Goal: Task Accomplishment & Management: Manage account settings

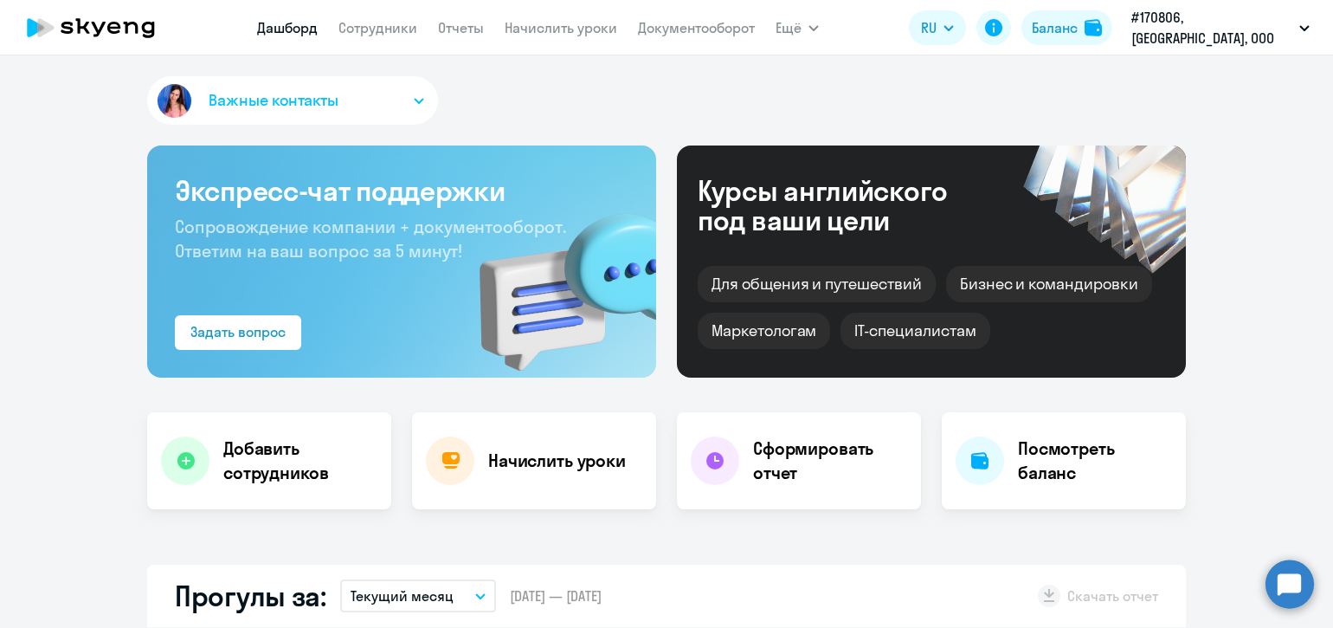
select select "30"
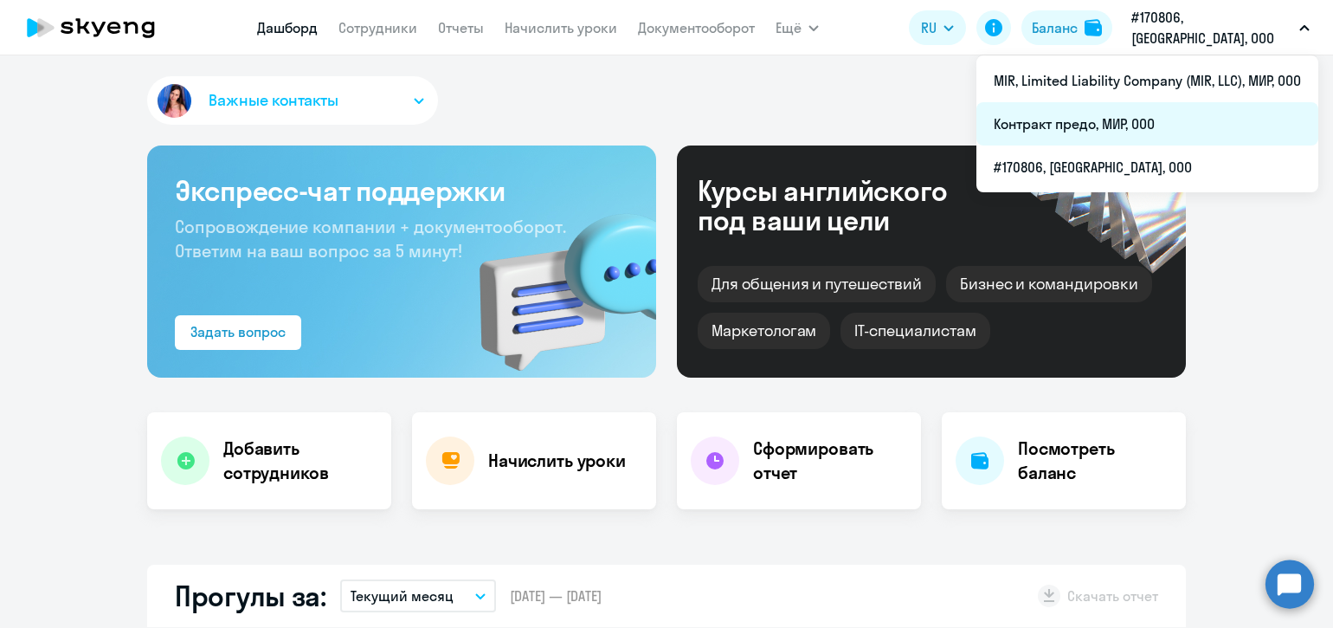
click at [1147, 116] on li "Контракт предо, МИР, ООО" at bounding box center [1148, 123] width 342 height 43
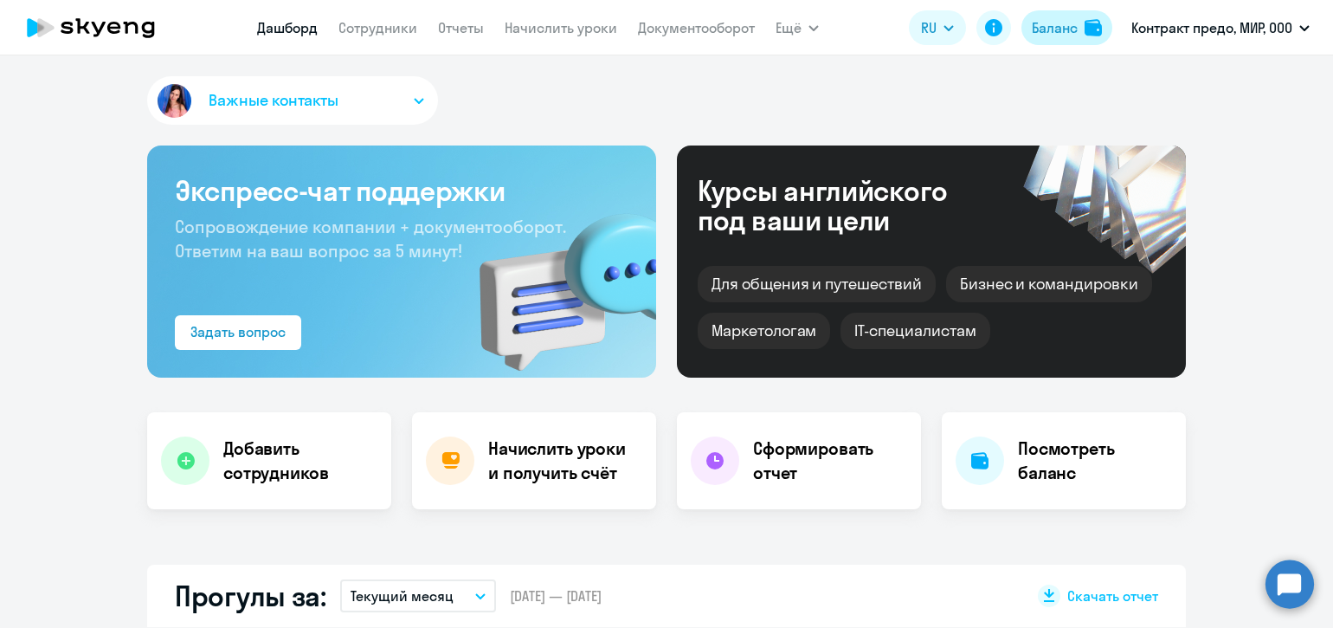
click at [1064, 26] on div "Баланс" at bounding box center [1055, 27] width 46 height 21
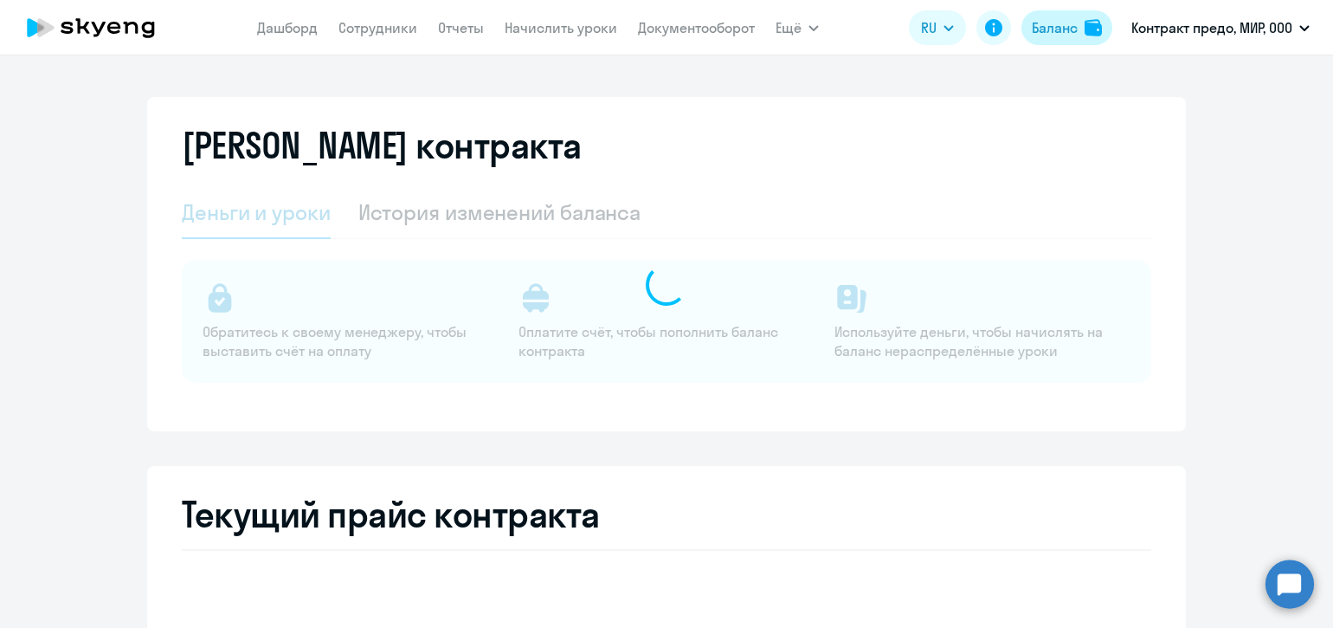
select select "english_adult_not_native_speaker"
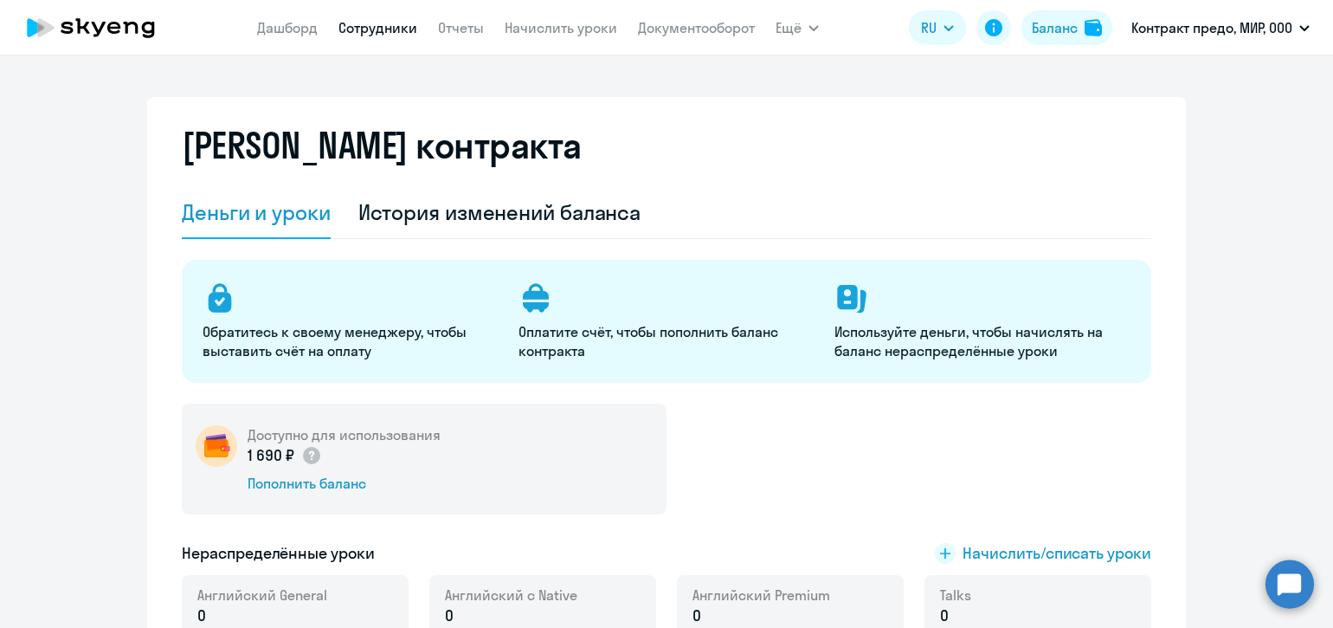
click at [403, 23] on link "Сотрудники" at bounding box center [378, 27] width 79 height 17
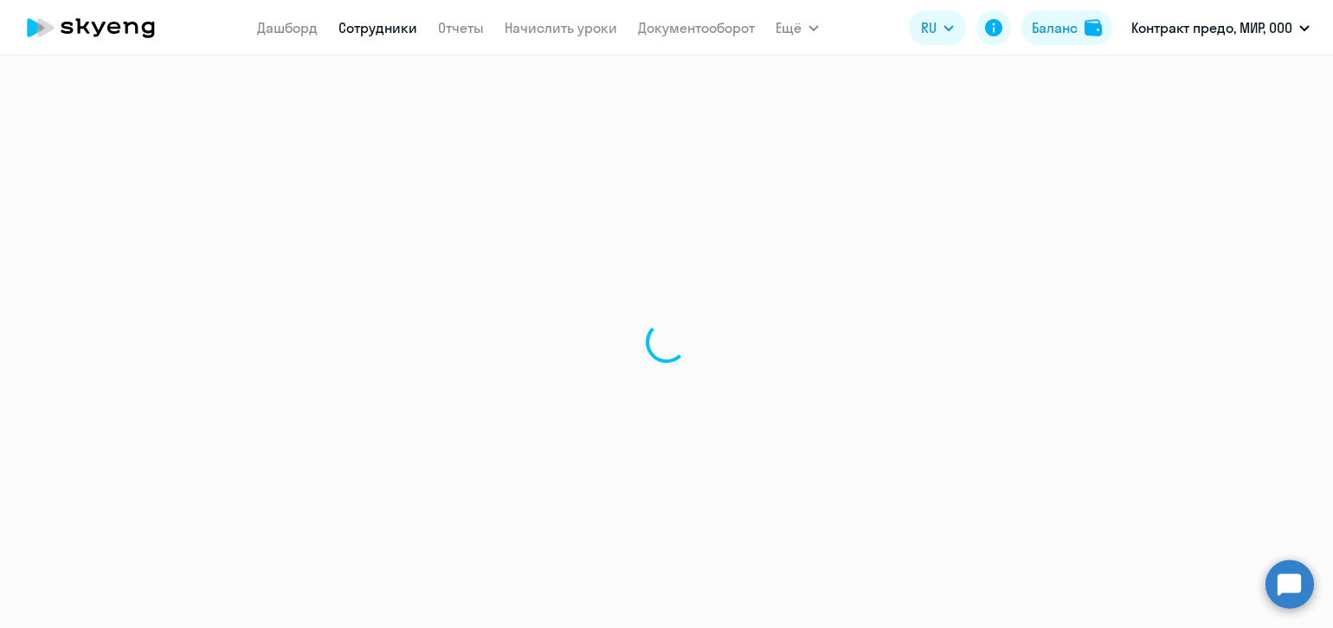
select select "30"
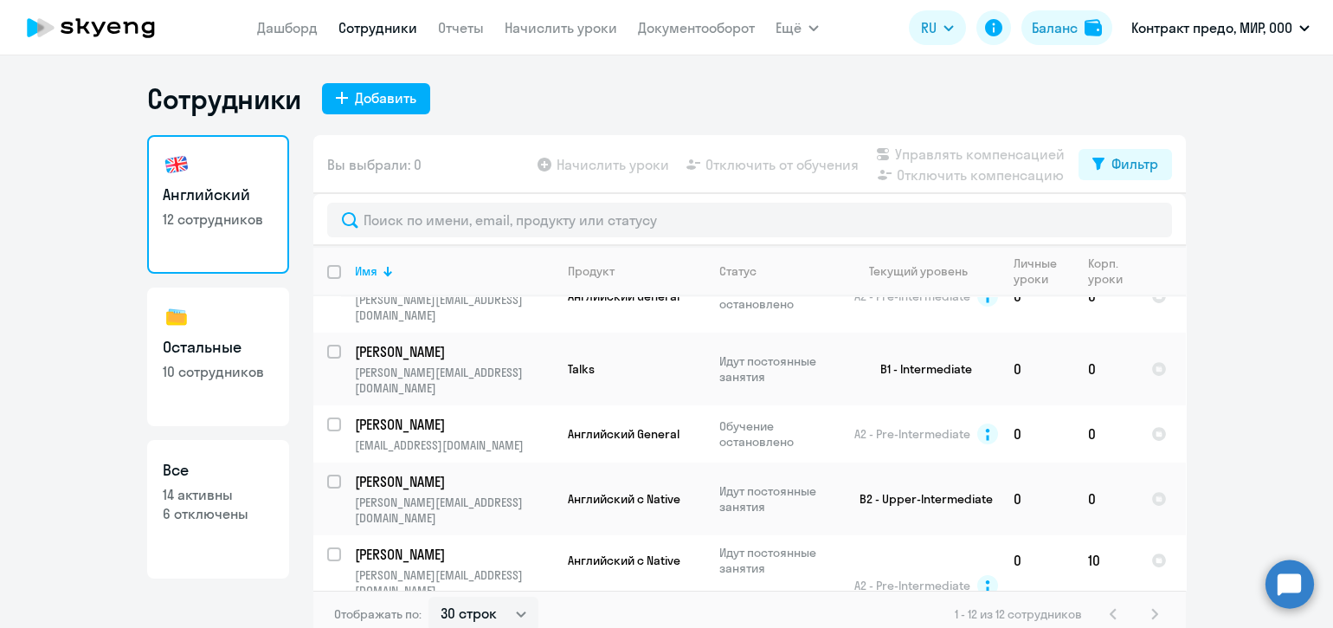
scroll to position [325, 0]
click at [626, 159] on app-table-action-button "Начислить уроки" at bounding box center [601, 164] width 135 height 21
click at [628, 170] on app-table-action-button "Начислить уроки" at bounding box center [601, 164] width 135 height 21
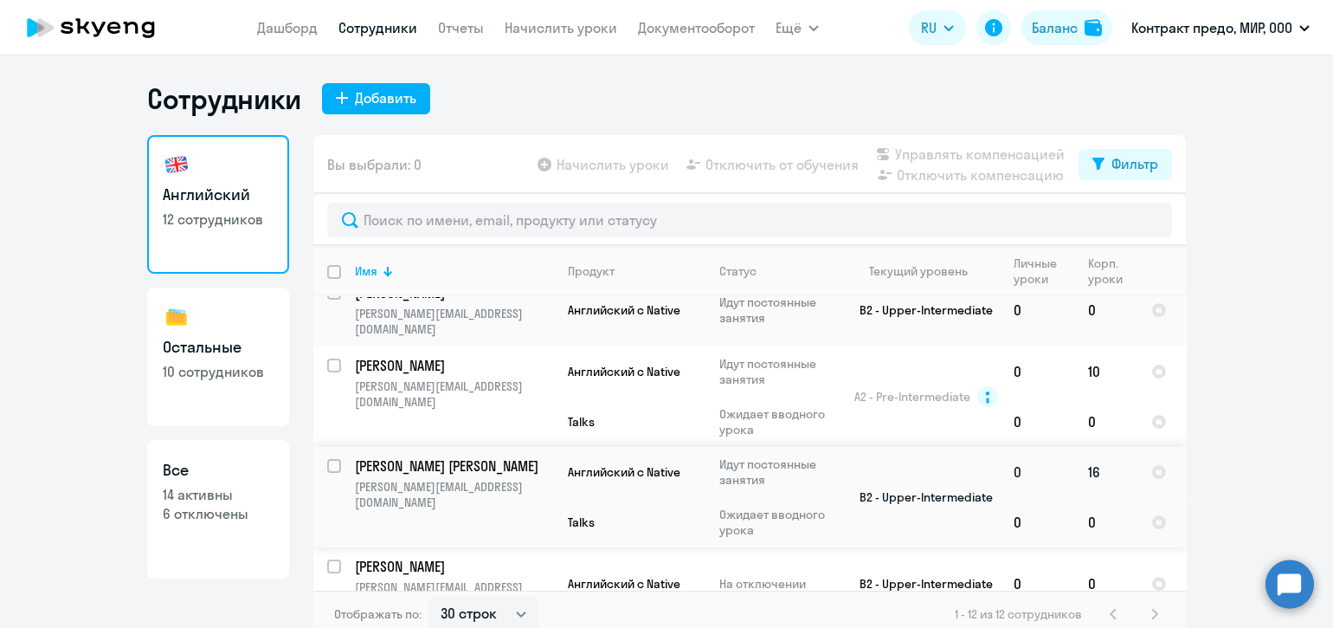
scroll to position [10, 0]
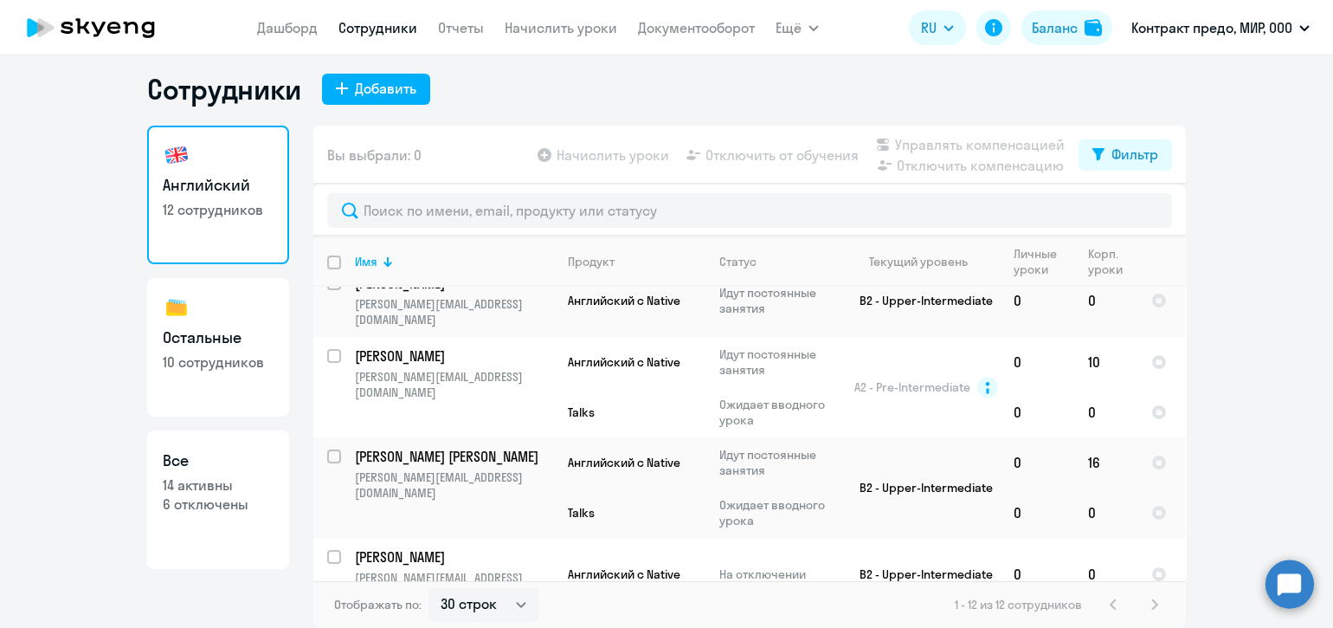
click at [327, 622] on input "select row 15499060" at bounding box center [344, 639] width 35 height 35
checkbox input "true"
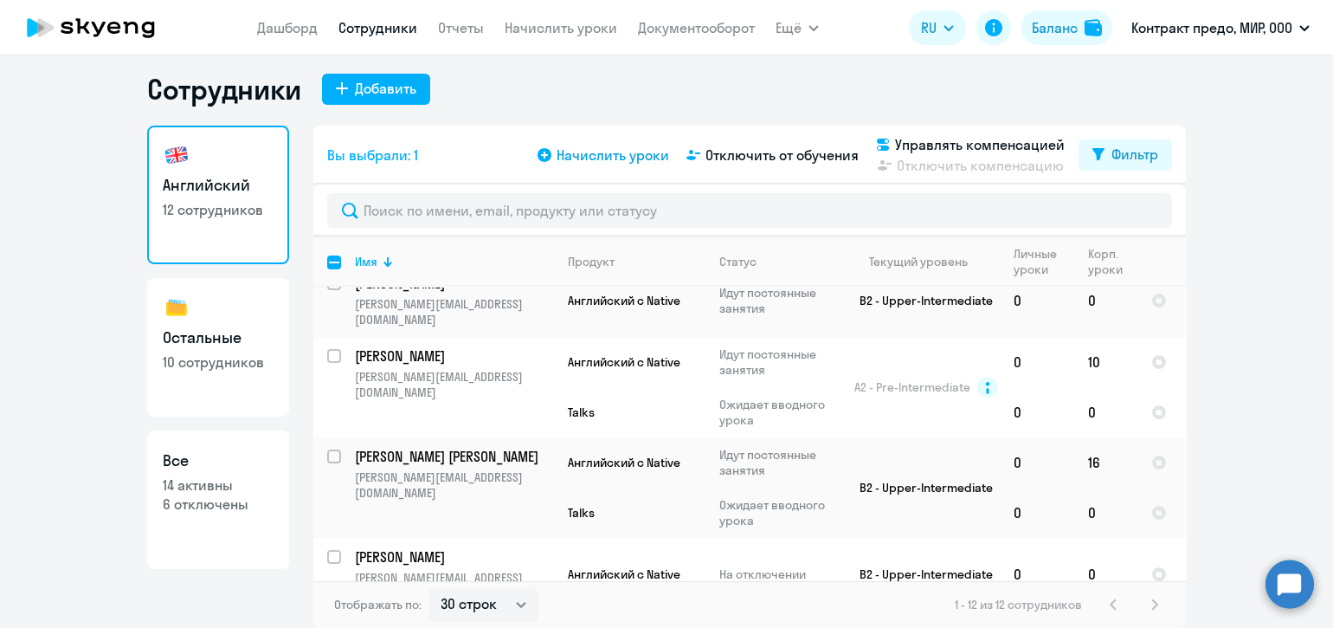
click at [617, 163] on span "Начислить уроки" at bounding box center [613, 155] width 113 height 21
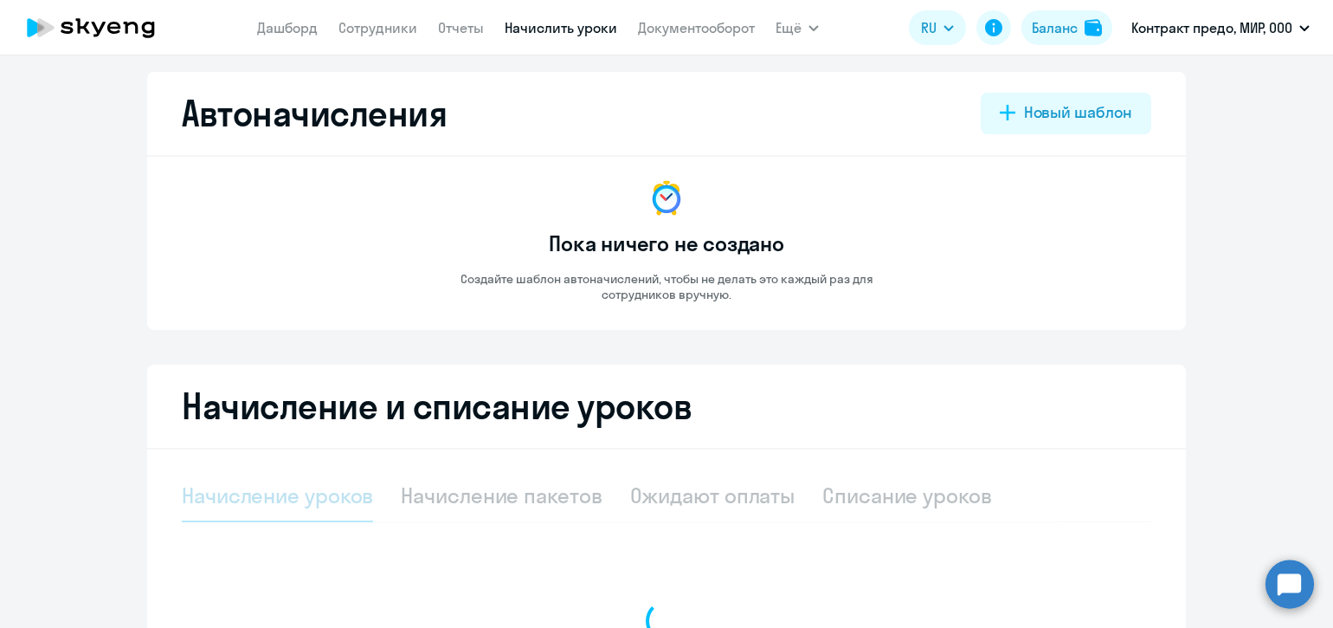
select select "10"
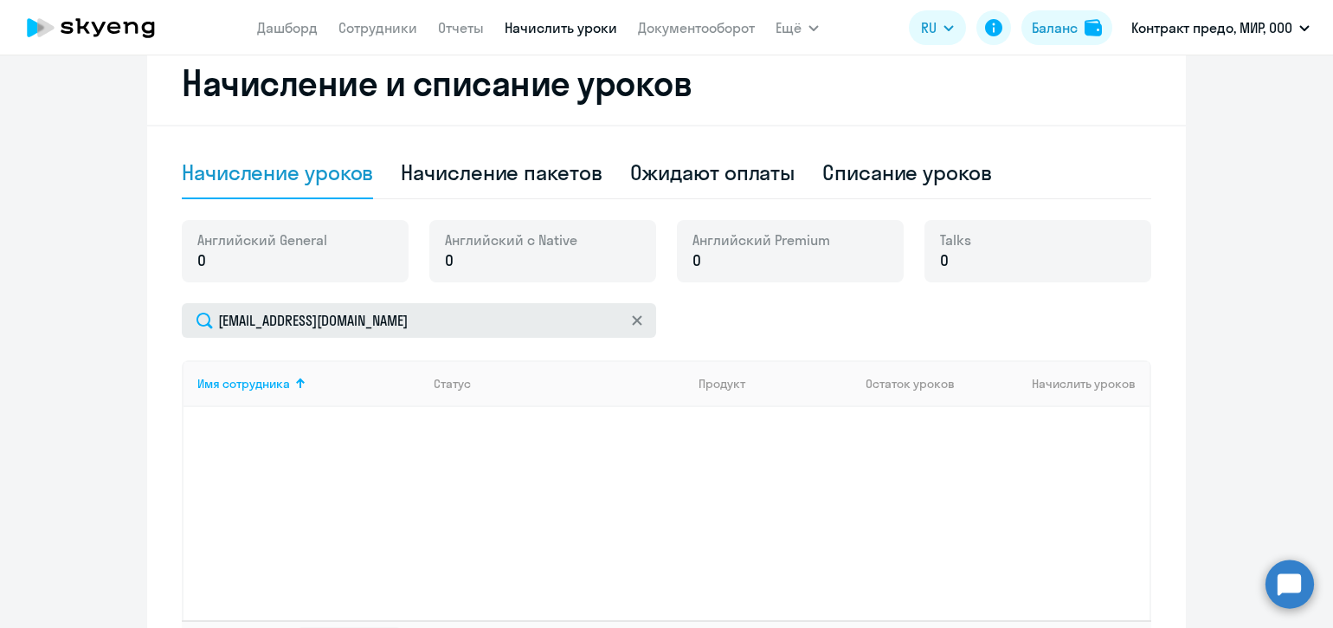
scroll to position [334, 0]
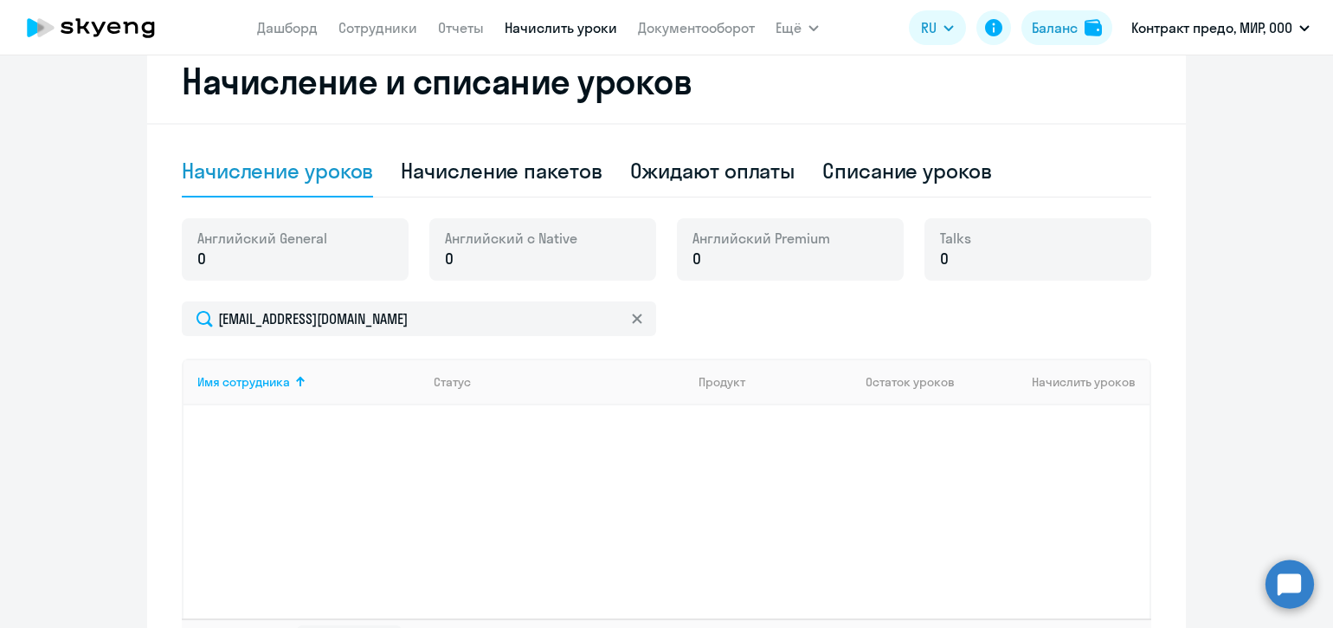
click at [632, 326] on div at bounding box center [637, 318] width 14 height 35
click at [632, 317] on icon at bounding box center [637, 318] width 10 height 10
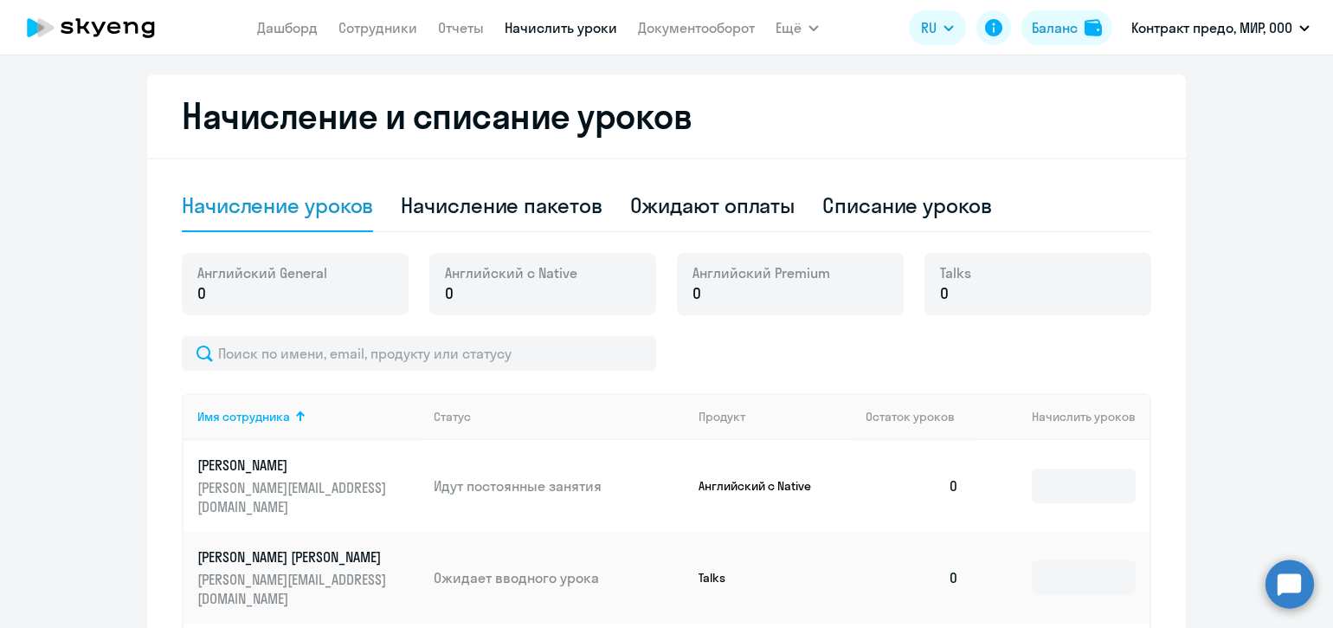
scroll to position [299, 0]
click at [687, 359] on div at bounding box center [667, 354] width 970 height 35
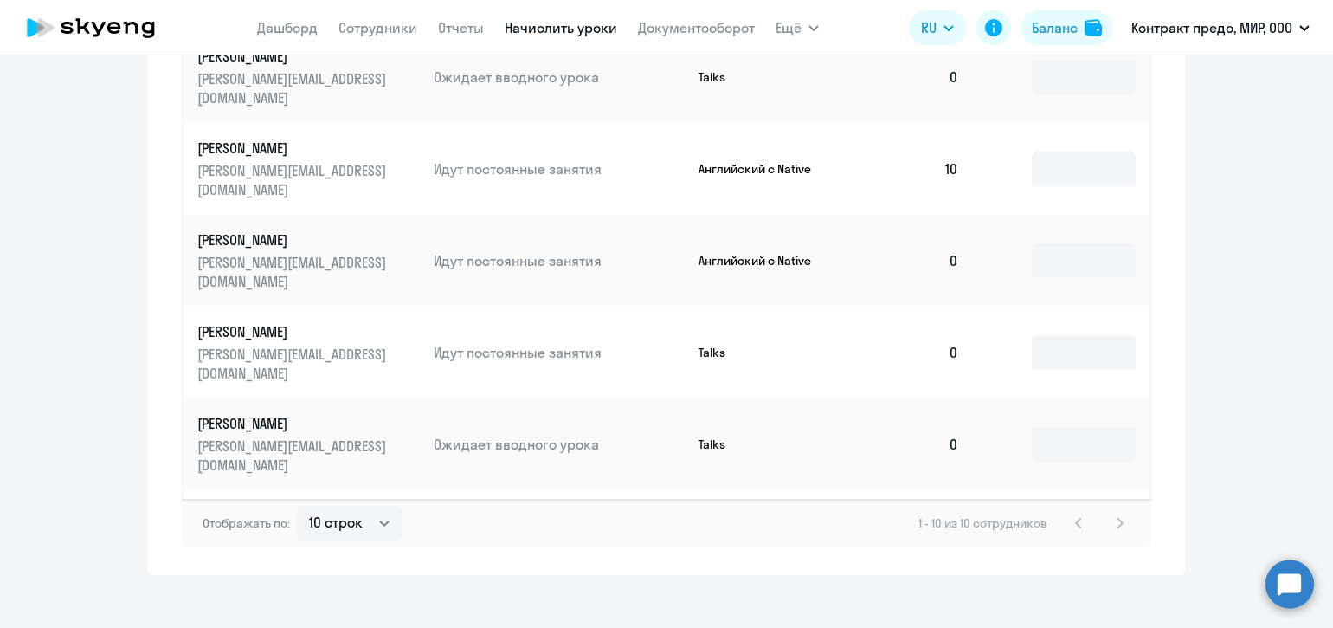
scroll to position [948, 0]
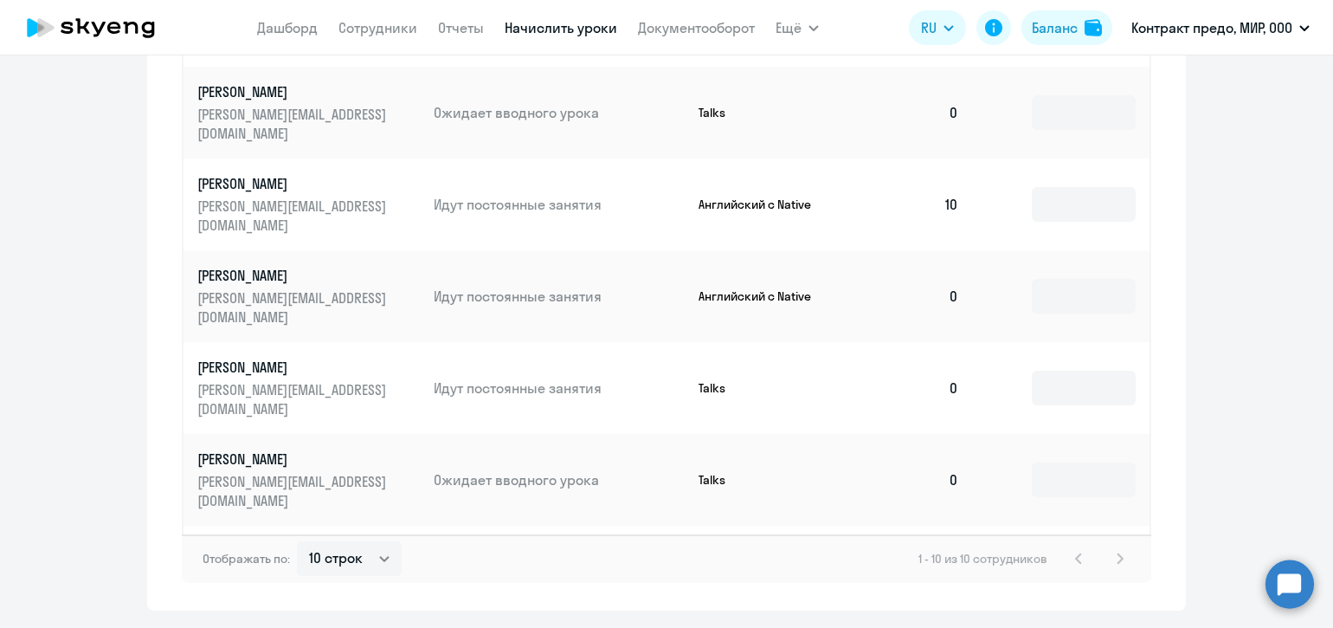
click at [1117, 548] on div "1 - 10 из 10 сотрудников" at bounding box center [1025, 558] width 212 height 21
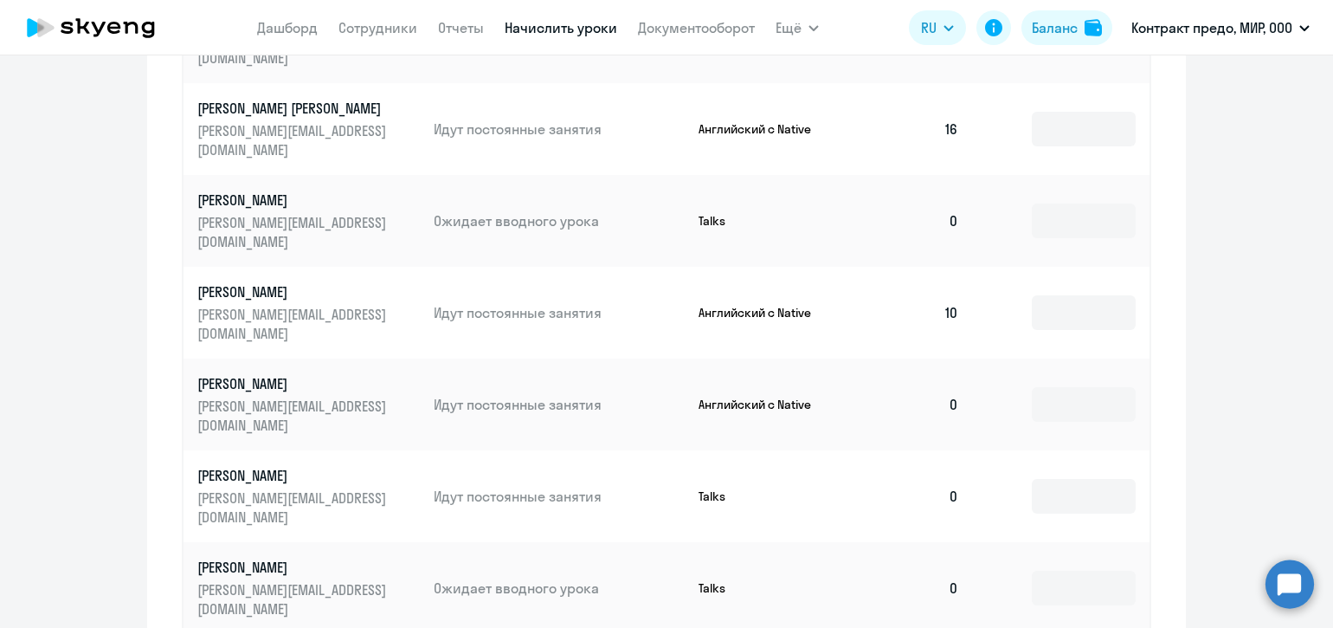
scroll to position [983, 0]
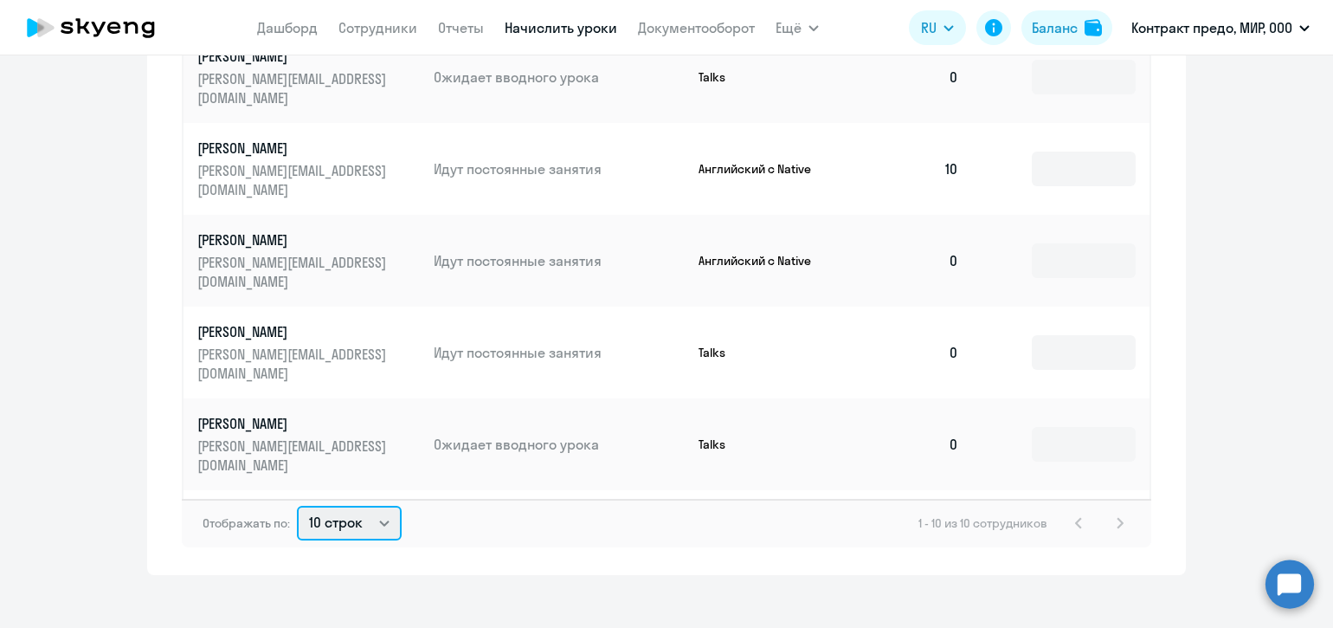
click at [381, 506] on select "10 строк 30 строк 50 строк" at bounding box center [349, 523] width 105 height 35
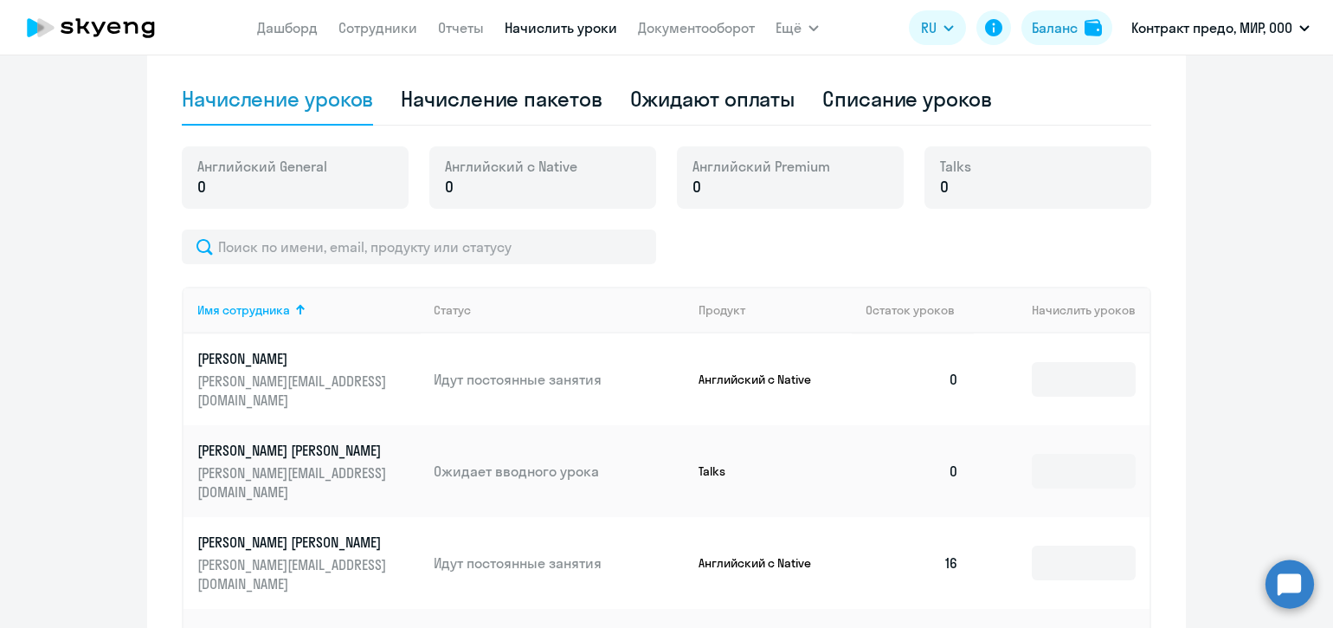
scroll to position [371, 0]
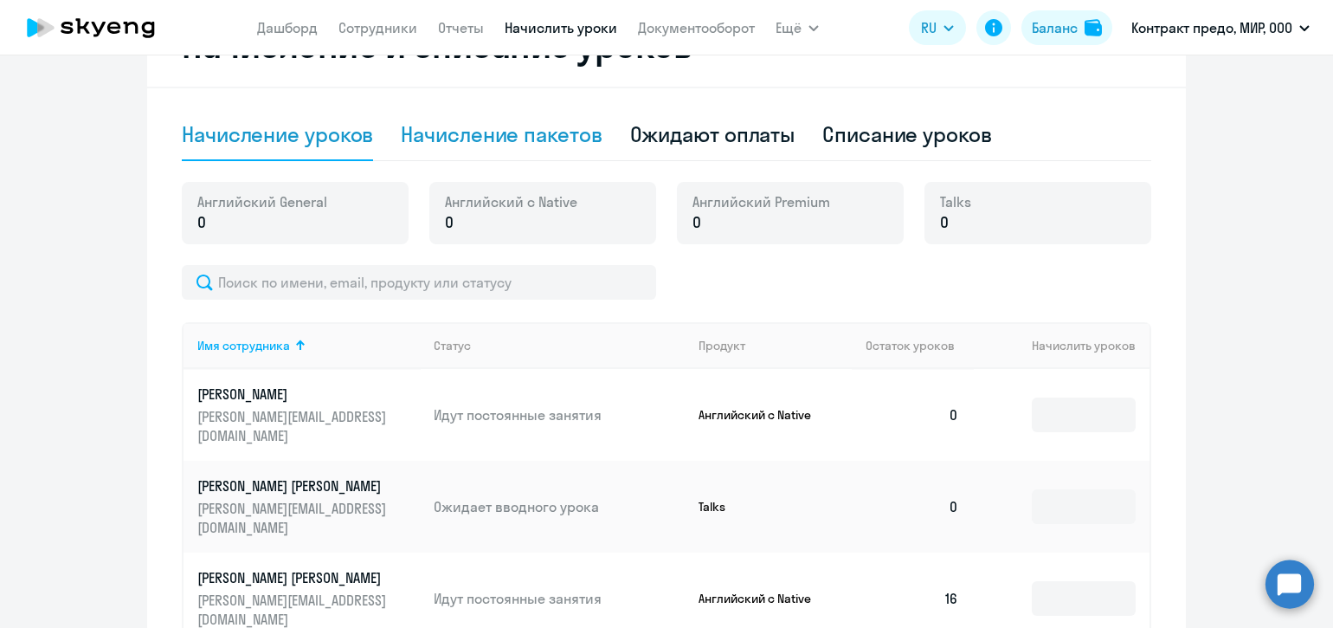
click at [530, 130] on div "Начисление пакетов" at bounding box center [501, 134] width 201 height 28
select select "10"
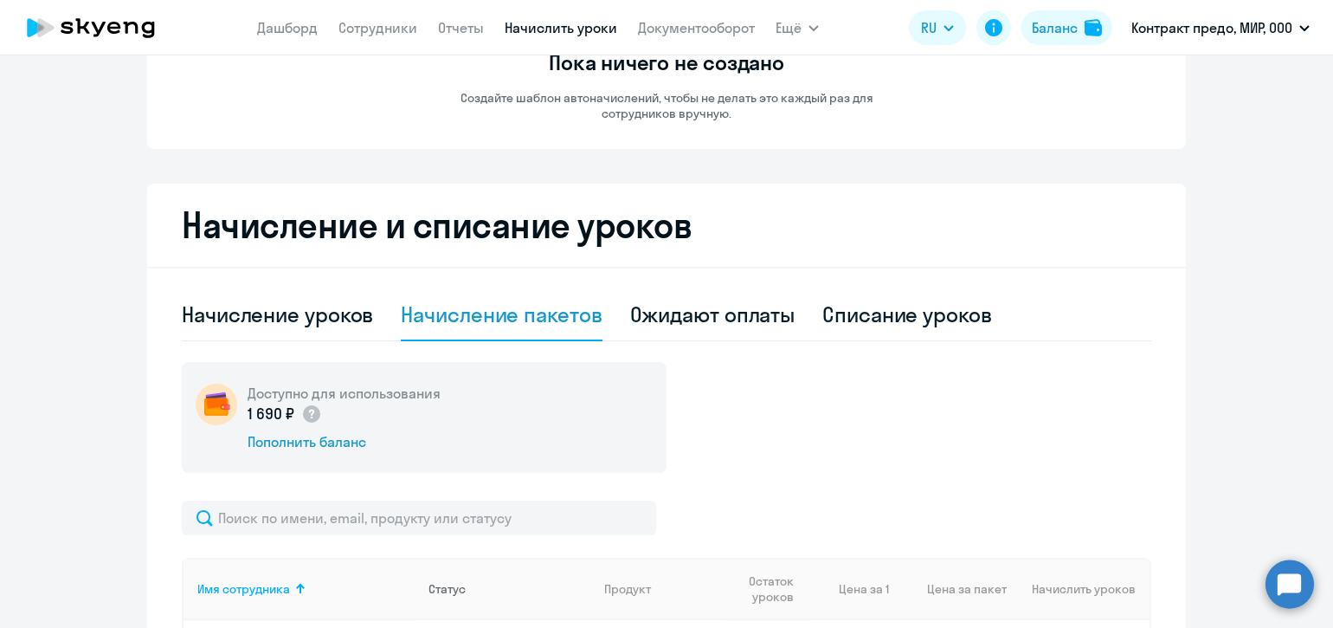
scroll to position [190, 0]
click at [316, 309] on div "Начисление уроков" at bounding box center [277, 315] width 191 height 28
select select "10"
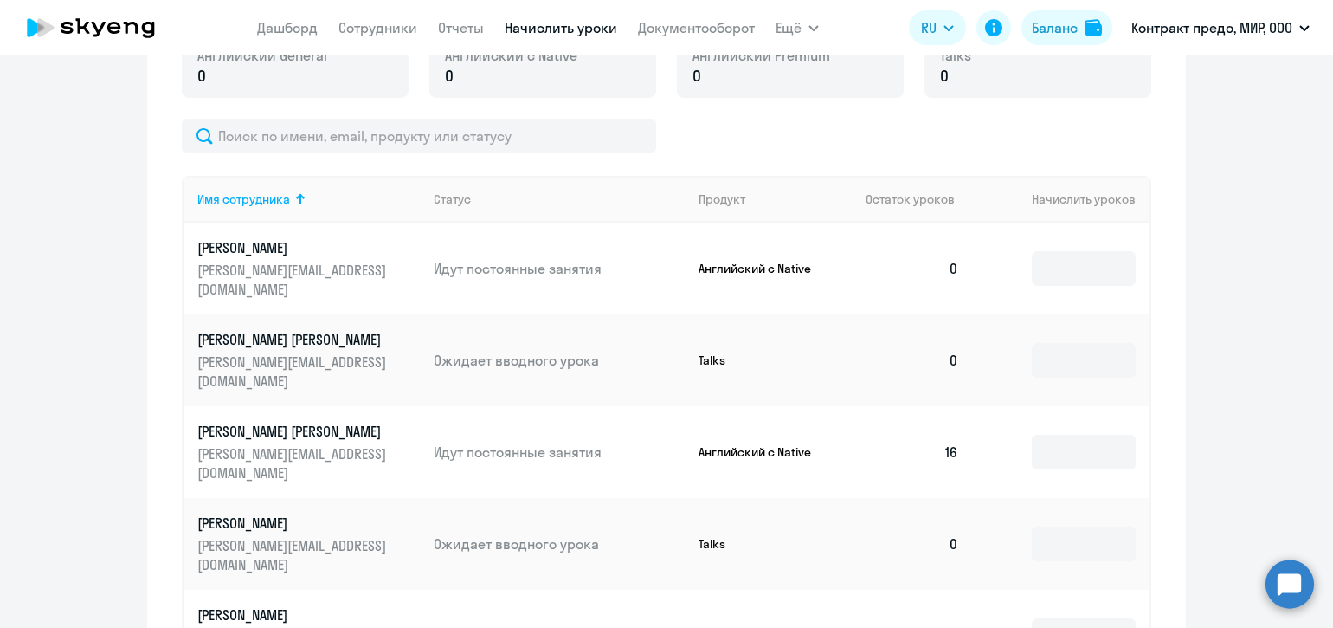
scroll to position [515, 0]
click at [295, 201] on div at bounding box center [300, 201] width 10 height 10
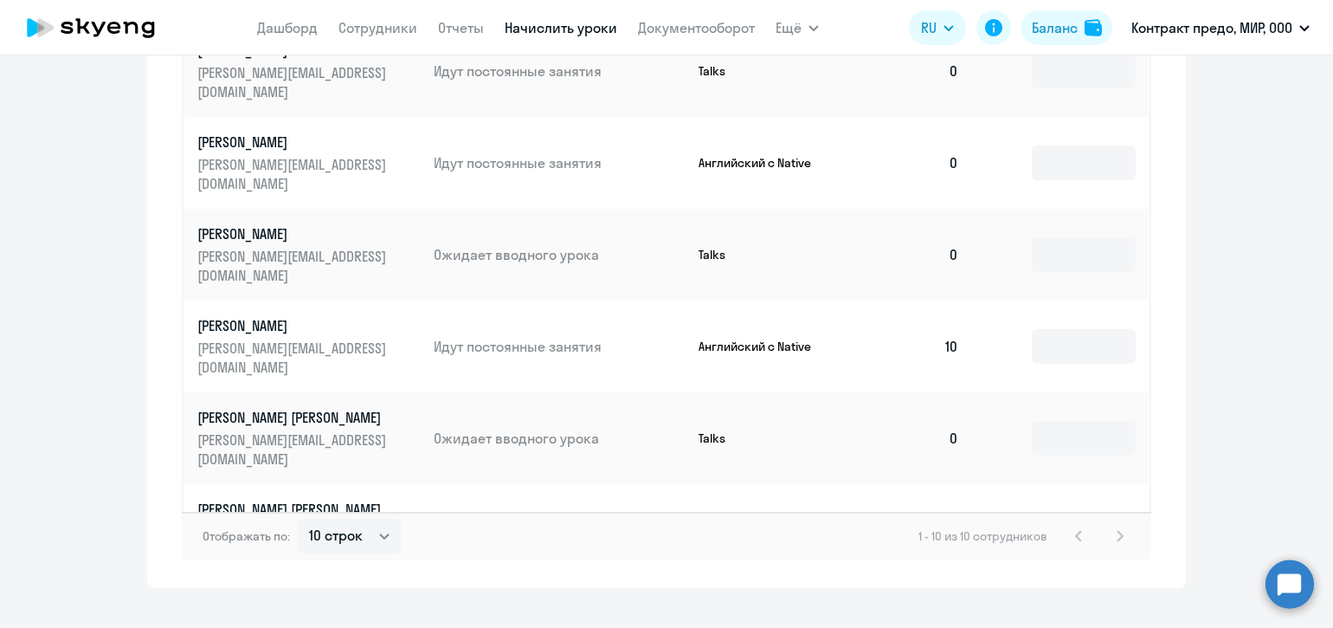
scroll to position [983, 0]
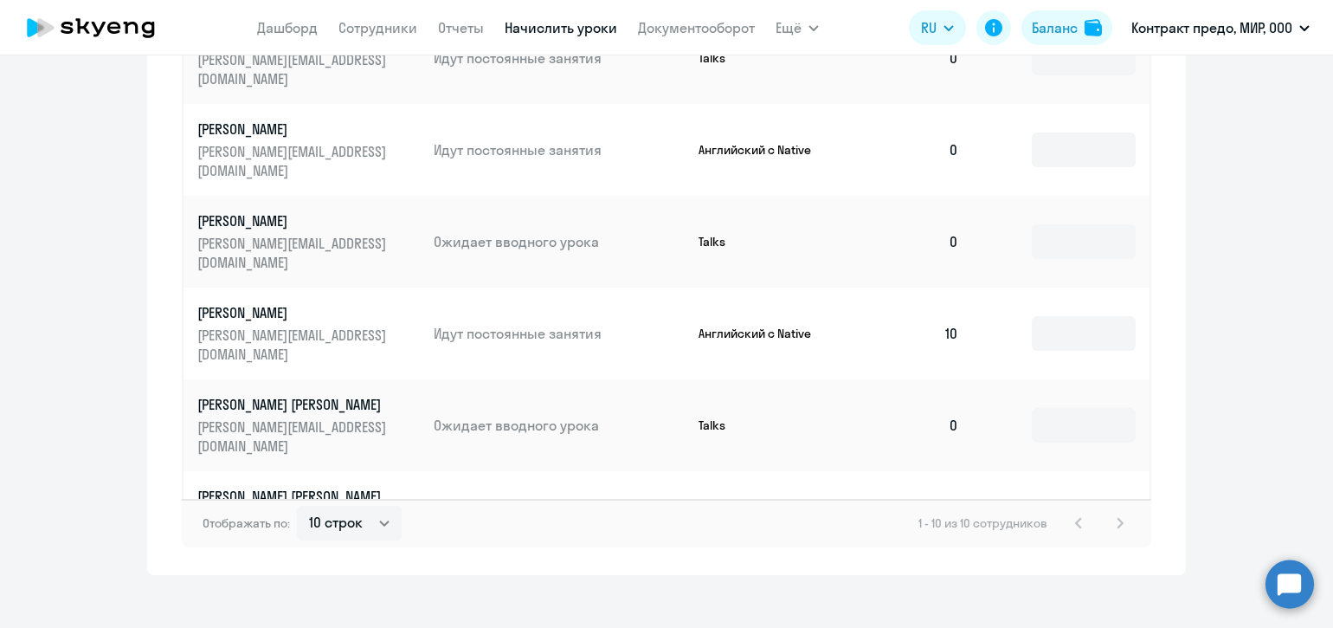
click at [1113, 513] on div "1 - 10 из 10 сотрудников" at bounding box center [1025, 523] width 212 height 21
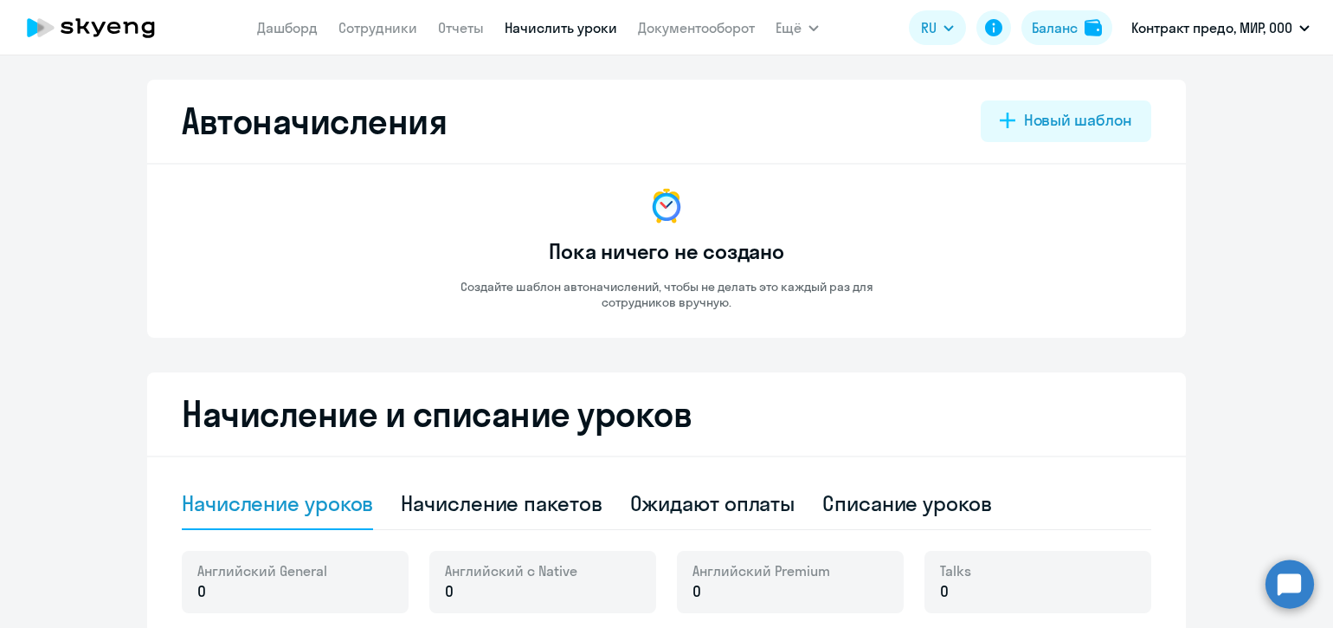
scroll to position [0, 0]
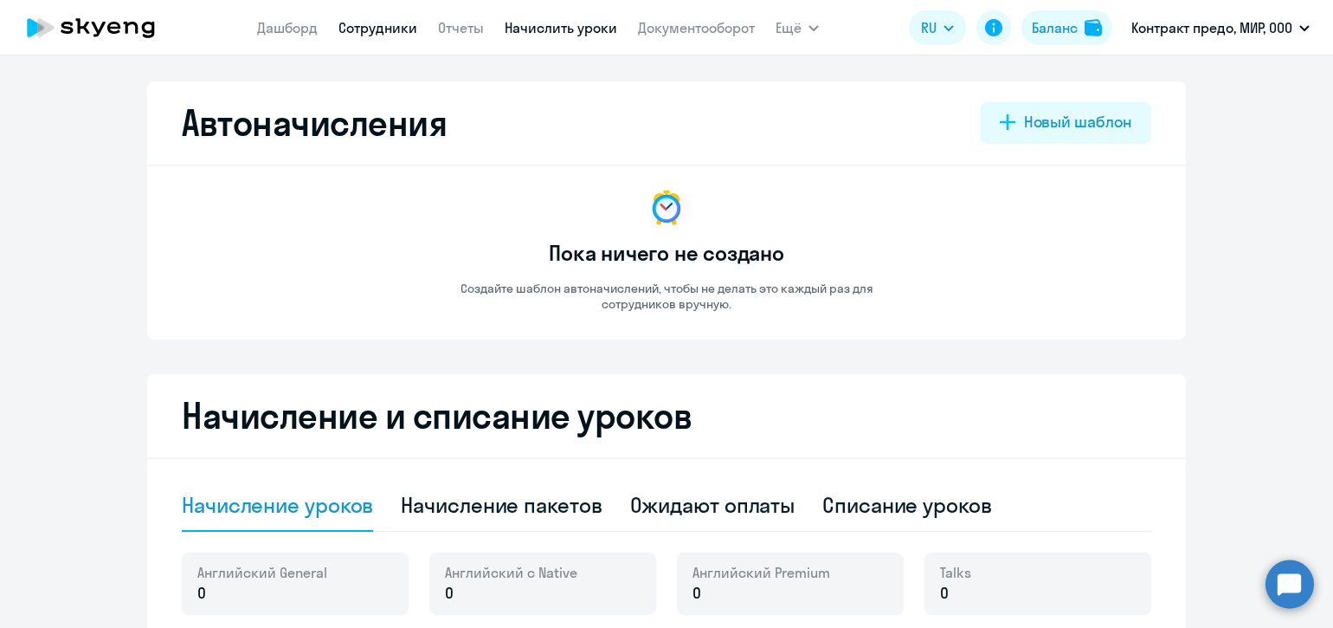
click at [364, 30] on link "Сотрудники" at bounding box center [378, 27] width 79 height 17
select select "30"
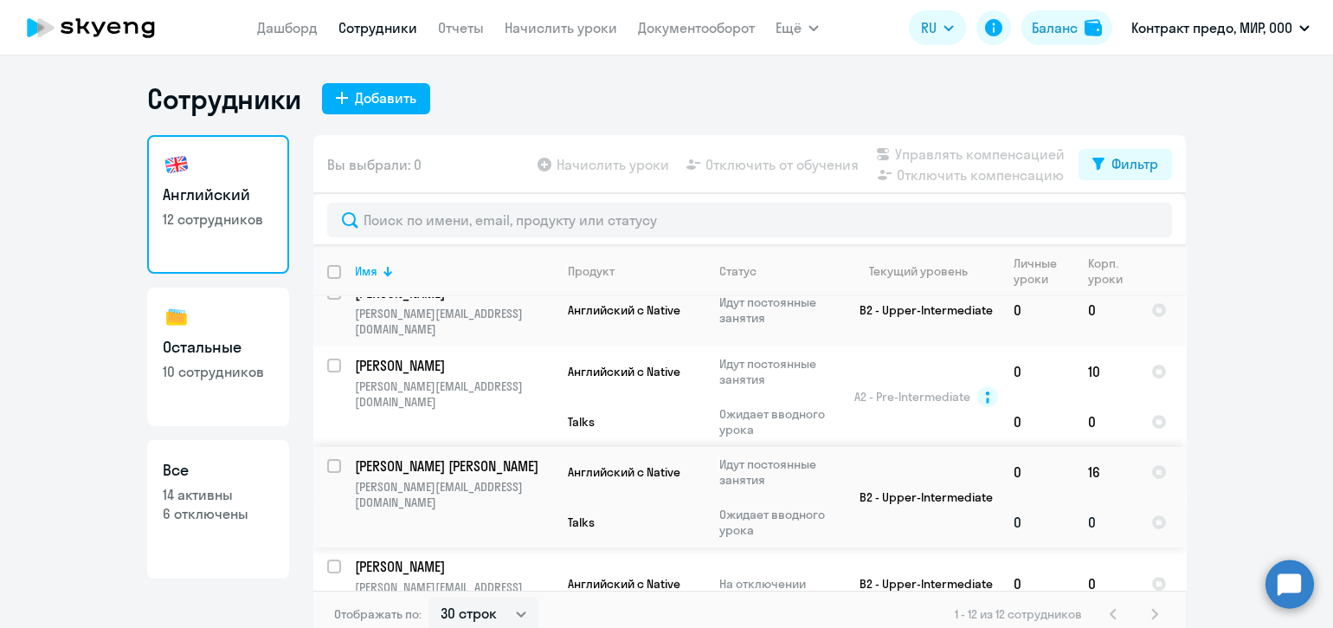
scroll to position [10, 0]
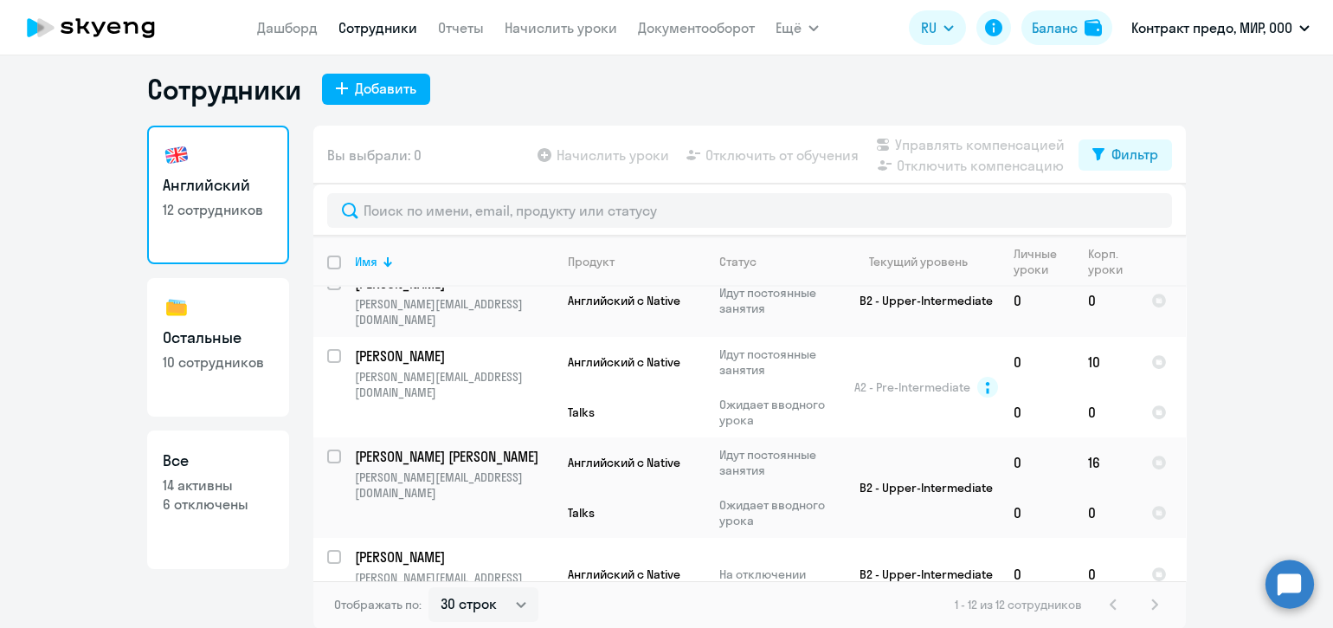
click at [327, 622] on input "select row 15499060" at bounding box center [344, 639] width 35 height 35
checkbox input "true"
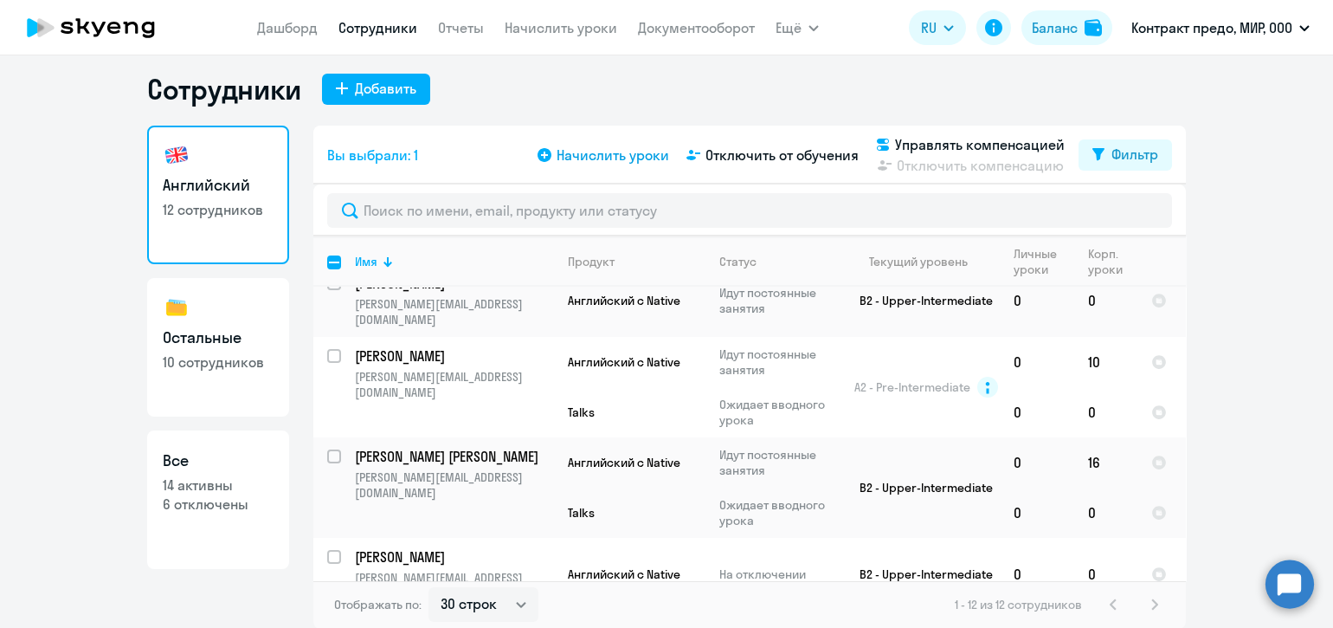
click at [632, 155] on span "Начислить уроки" at bounding box center [613, 155] width 113 height 21
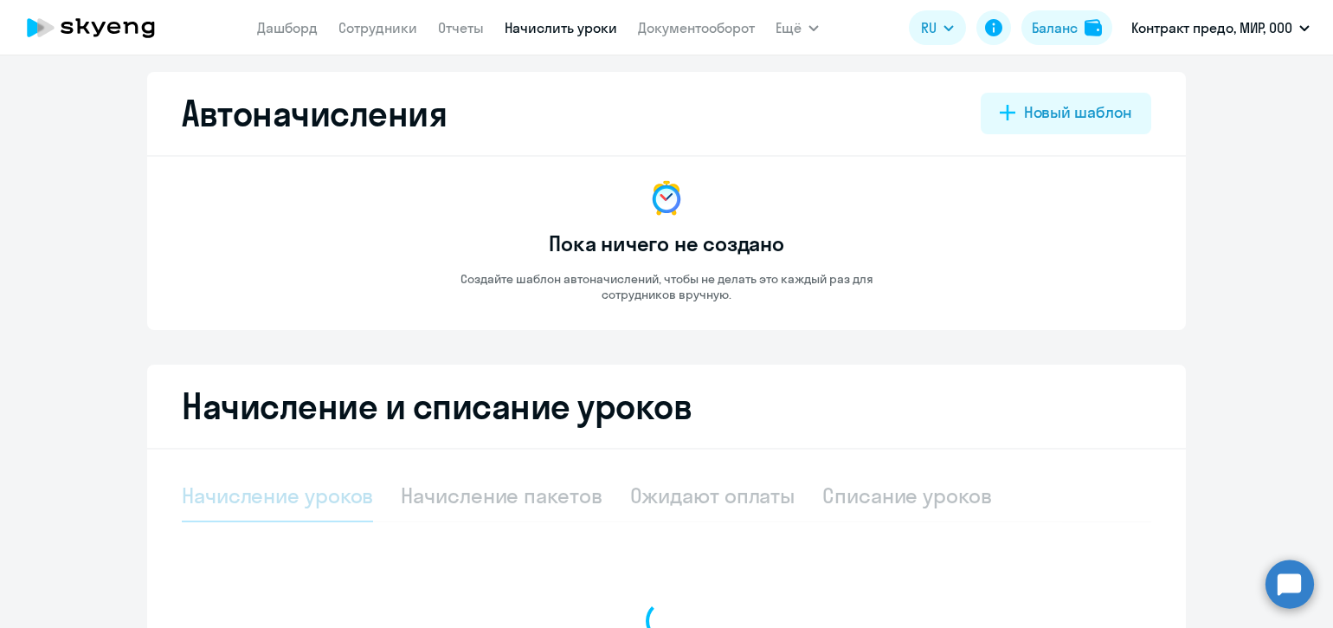
select select "10"
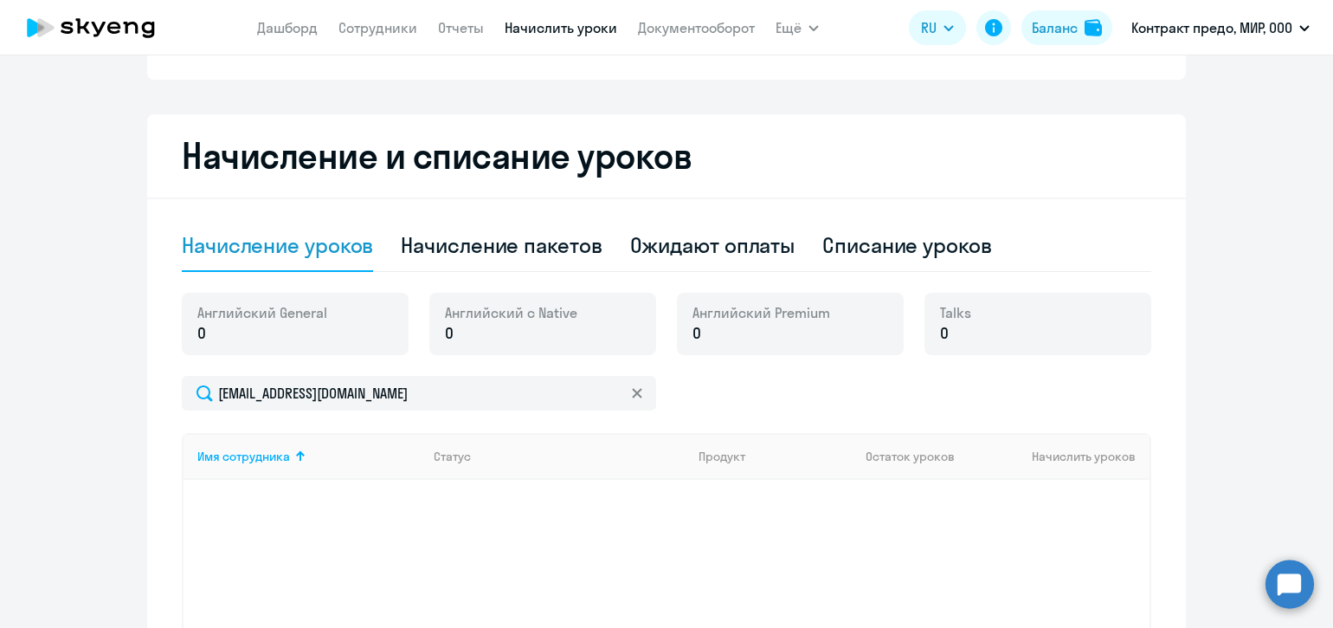
scroll to position [253, 0]
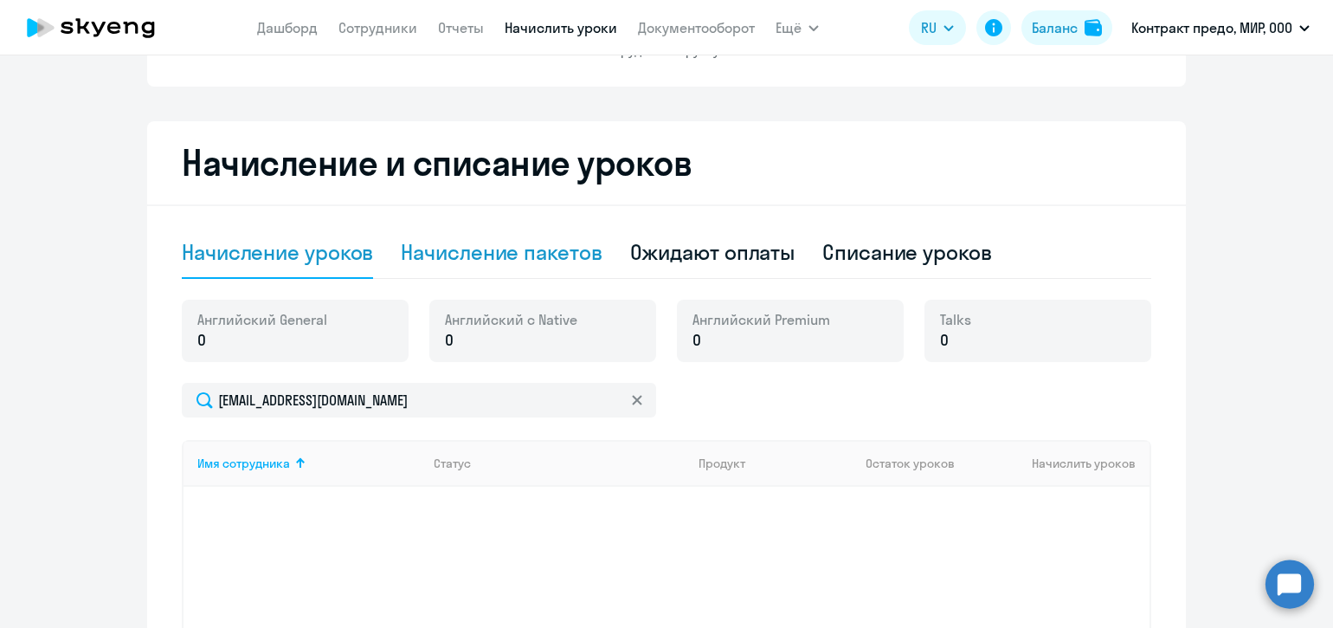
click at [544, 247] on div "Начисление пакетов" at bounding box center [501, 252] width 201 height 28
select select "10"
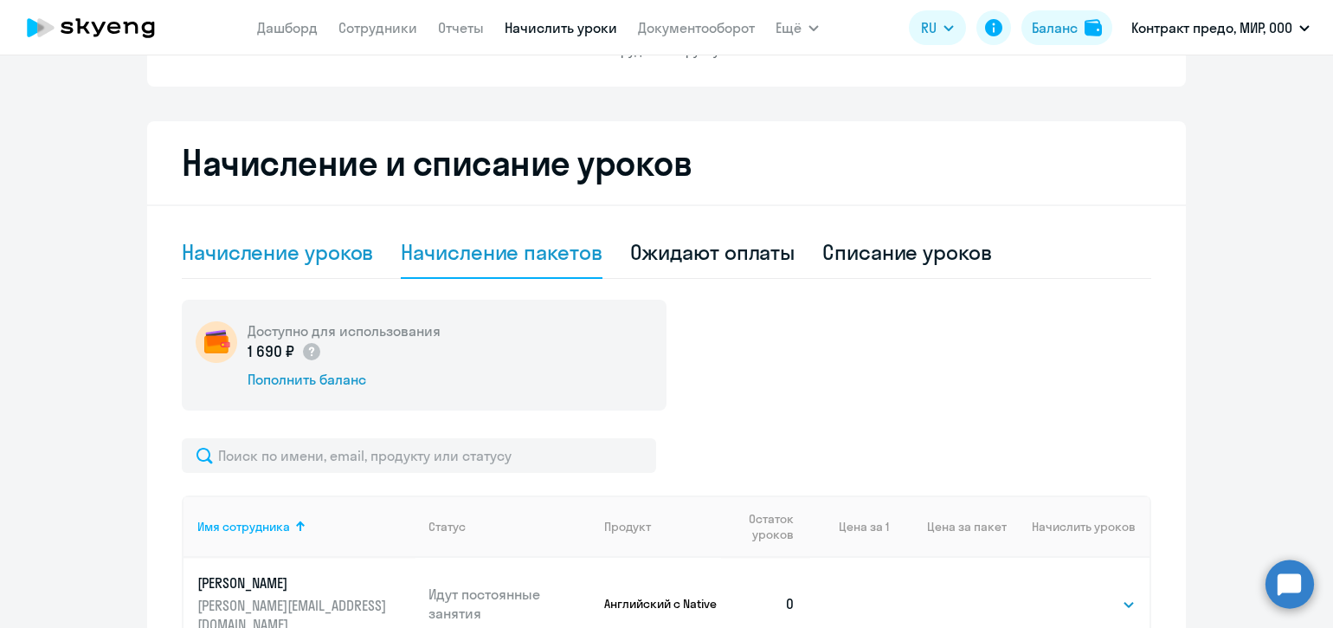
click at [326, 252] on div "Начисление уроков" at bounding box center [277, 252] width 191 height 28
select select "10"
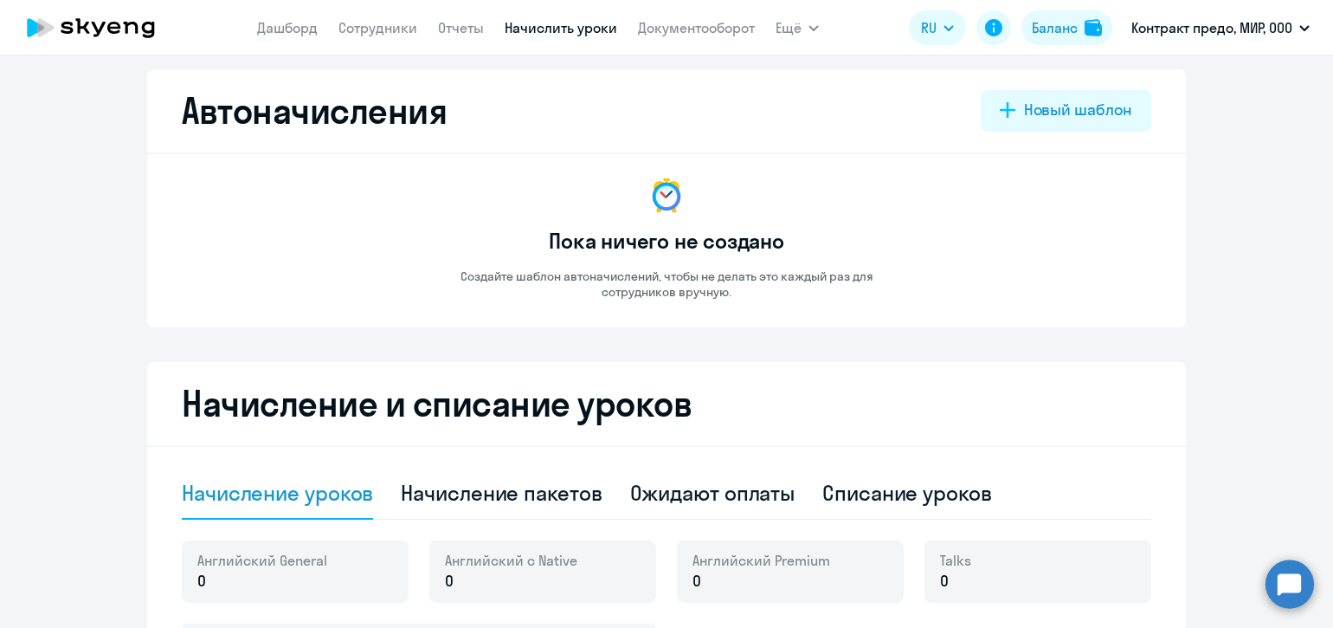
scroll to position [0, 0]
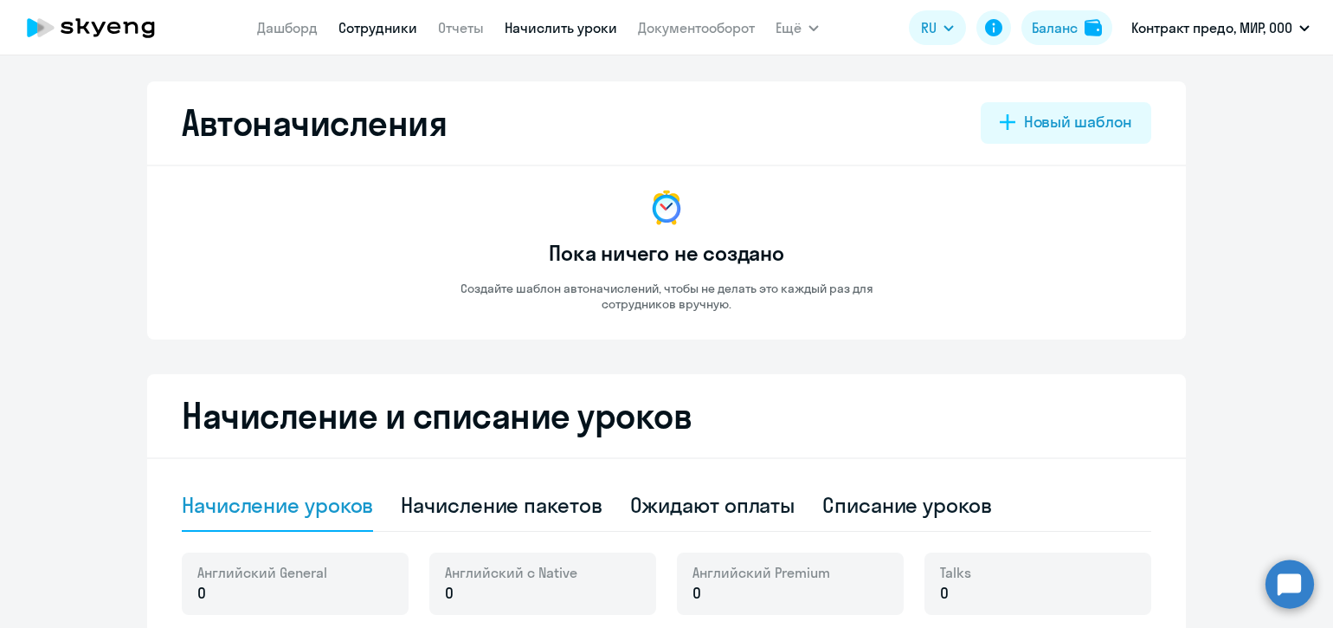
click at [404, 27] on link "Сотрудники" at bounding box center [378, 27] width 79 height 17
select select "30"
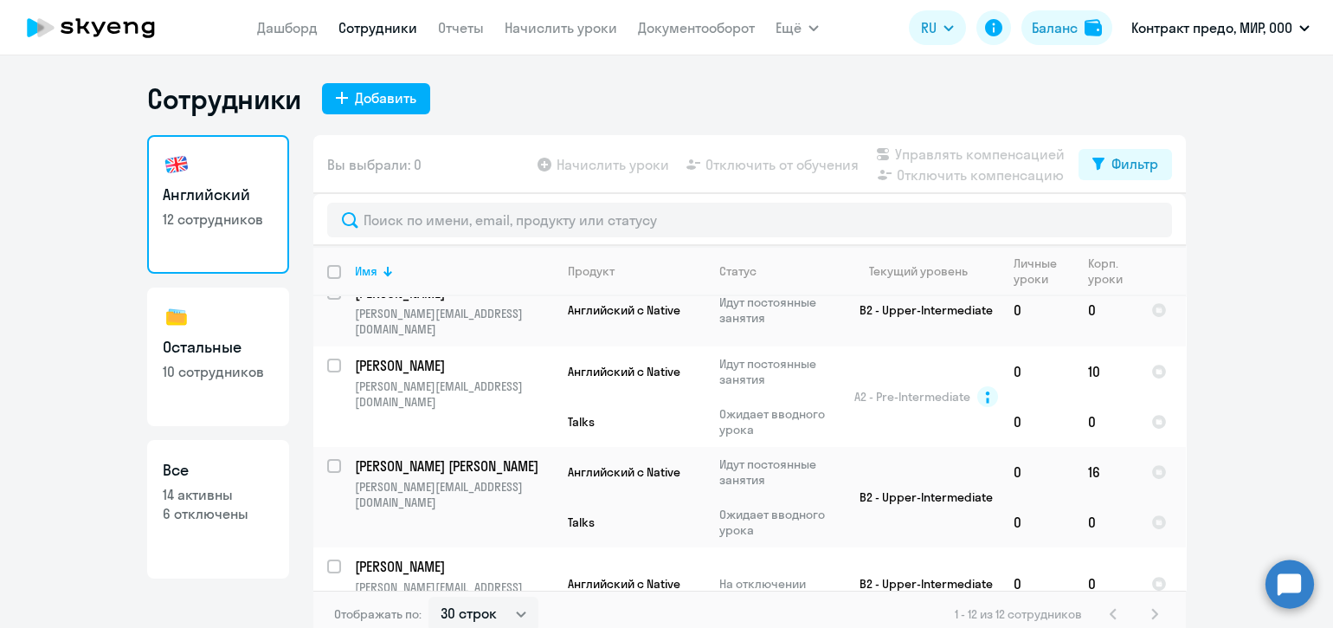
scroll to position [10, 0]
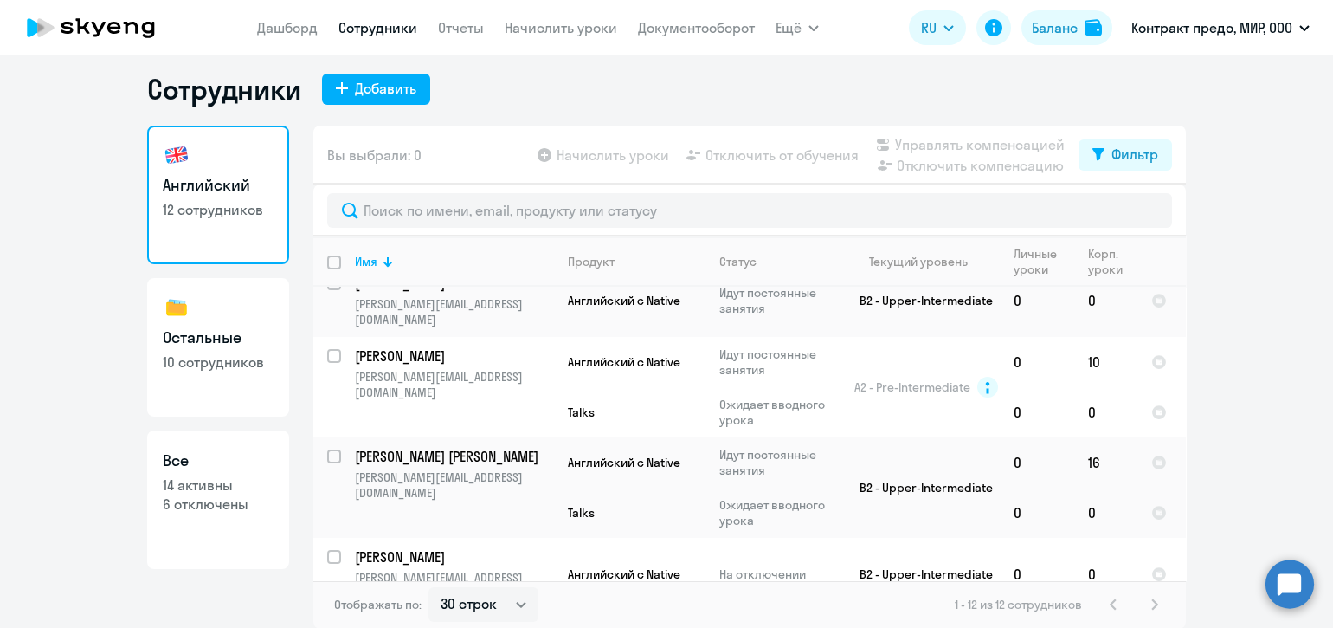
click at [331, 622] on input "select row 15499060" at bounding box center [344, 639] width 35 height 35
checkbox input "true"
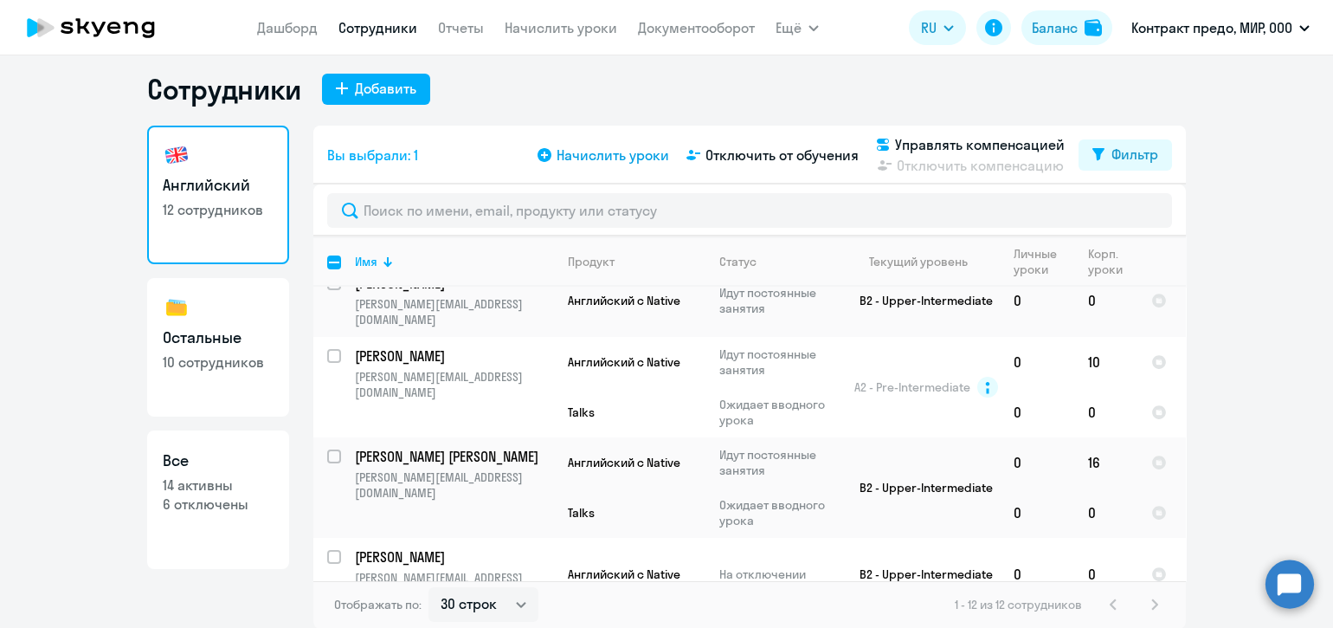
click at [596, 159] on span "Начислить уроки" at bounding box center [613, 155] width 113 height 21
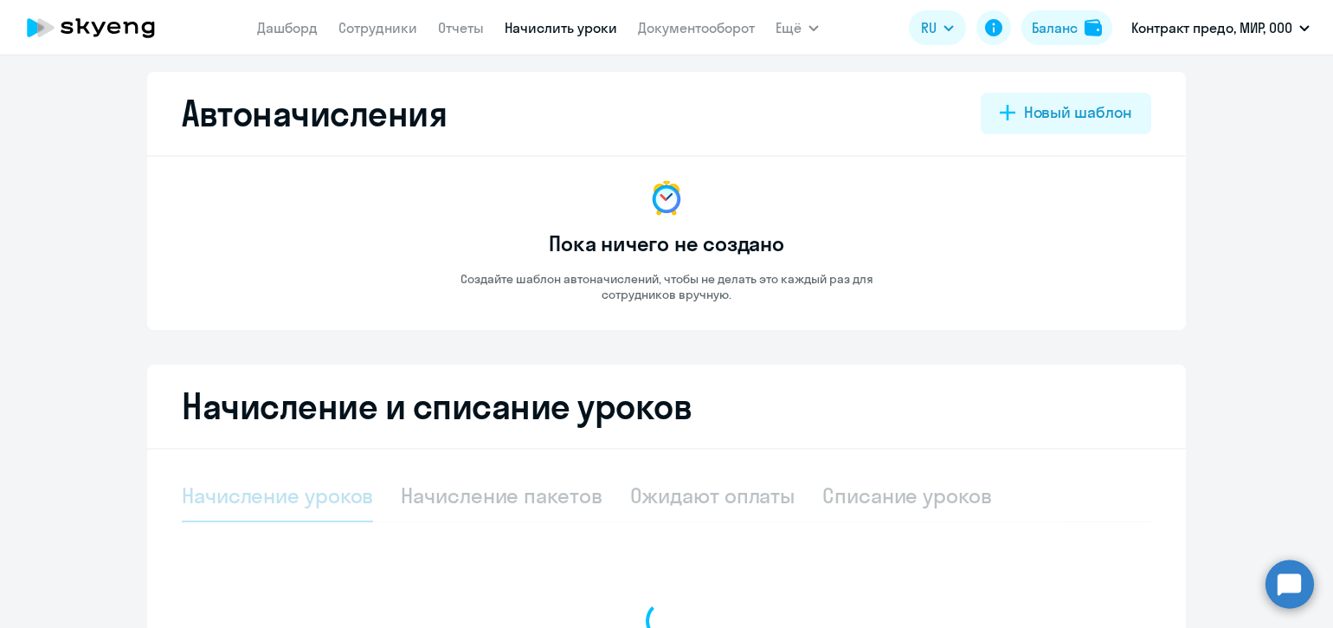
select select "10"
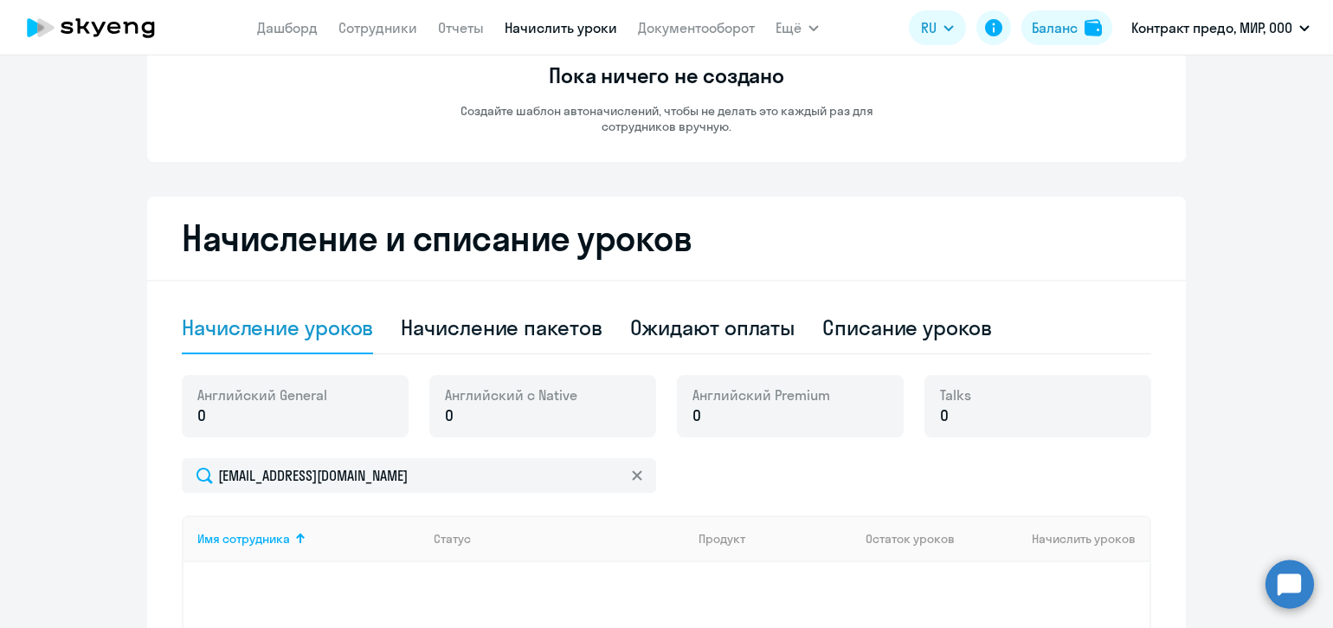
scroll to position [262, 0]
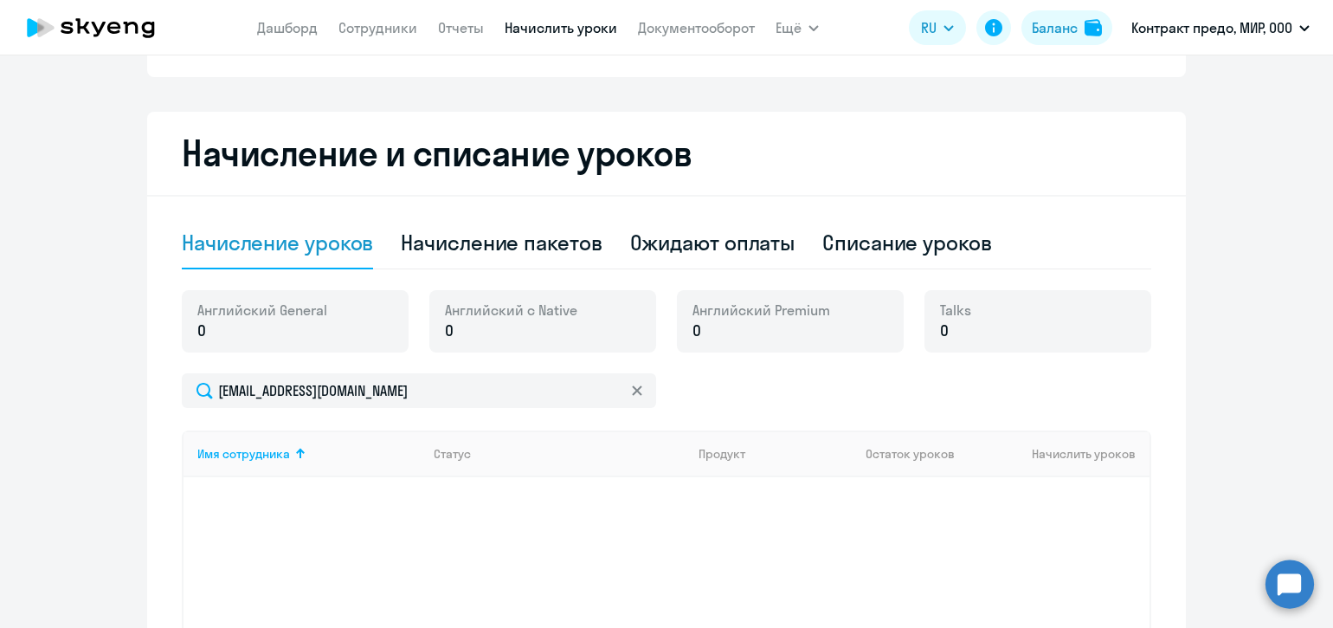
click at [302, 247] on div "Начисление уроков" at bounding box center [277, 243] width 191 height 28
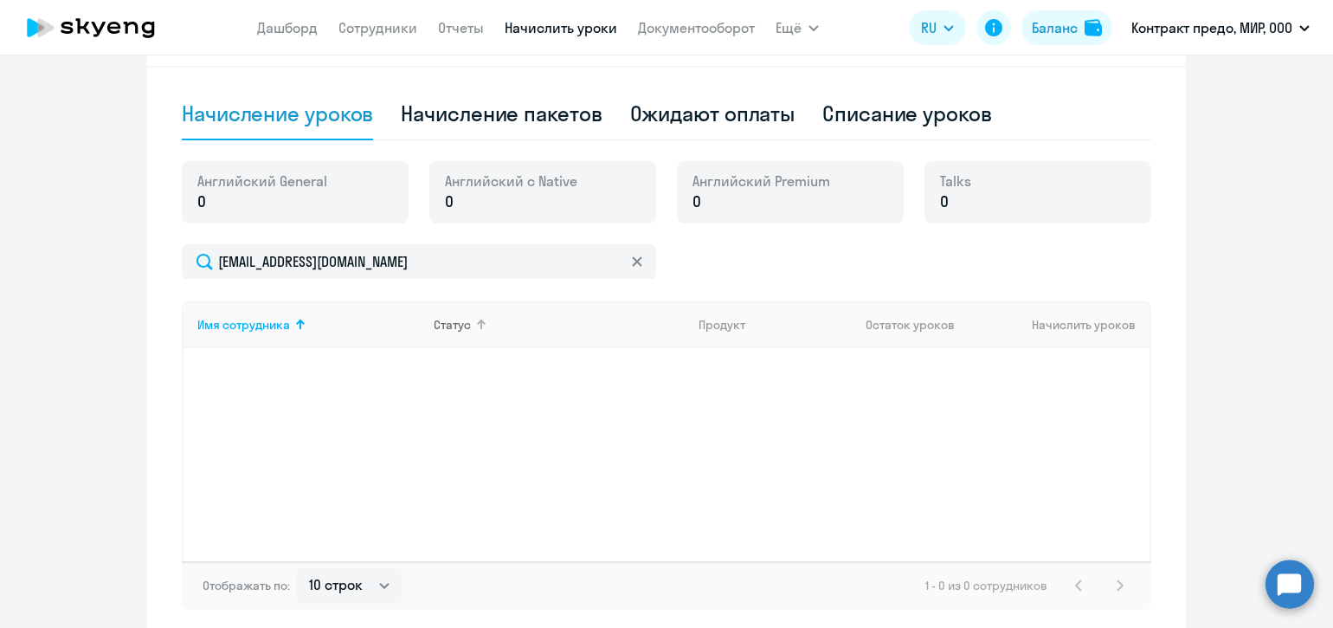
scroll to position [406, 0]
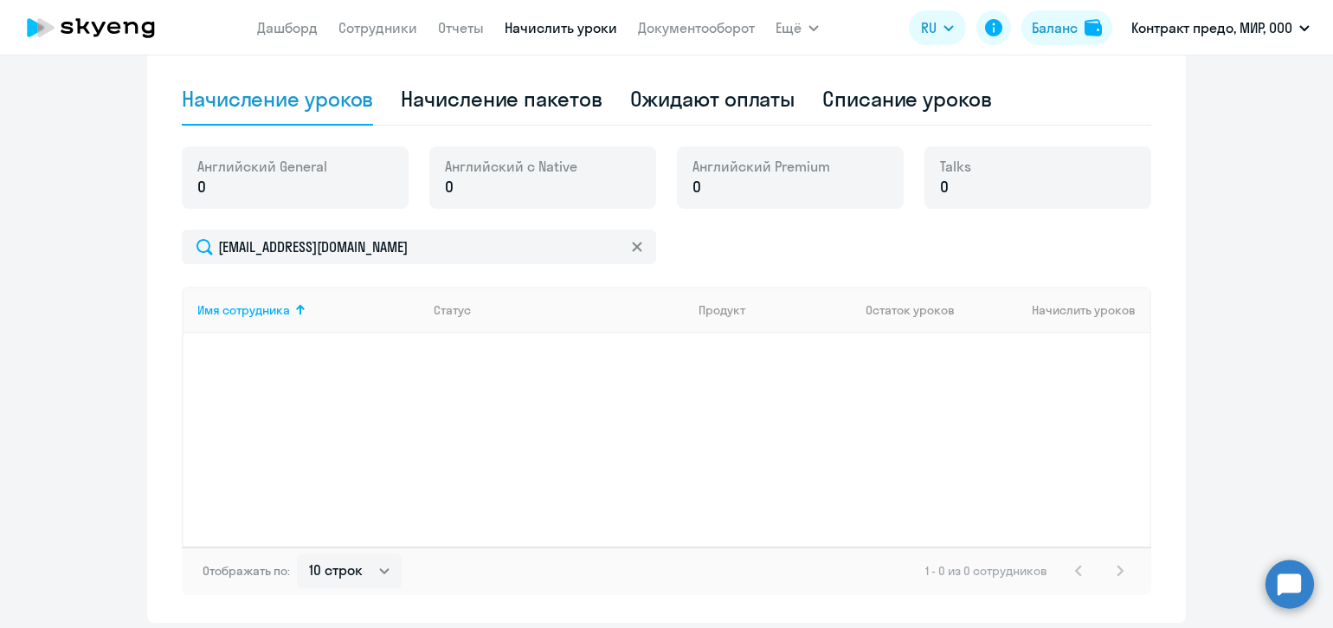
click at [758, 189] on p "0" at bounding box center [762, 187] width 138 height 23
drag, startPoint x: 551, startPoint y: 184, endPoint x: 320, endPoint y: 173, distance: 230.5
click at [550, 184] on p "0" at bounding box center [511, 187] width 132 height 23
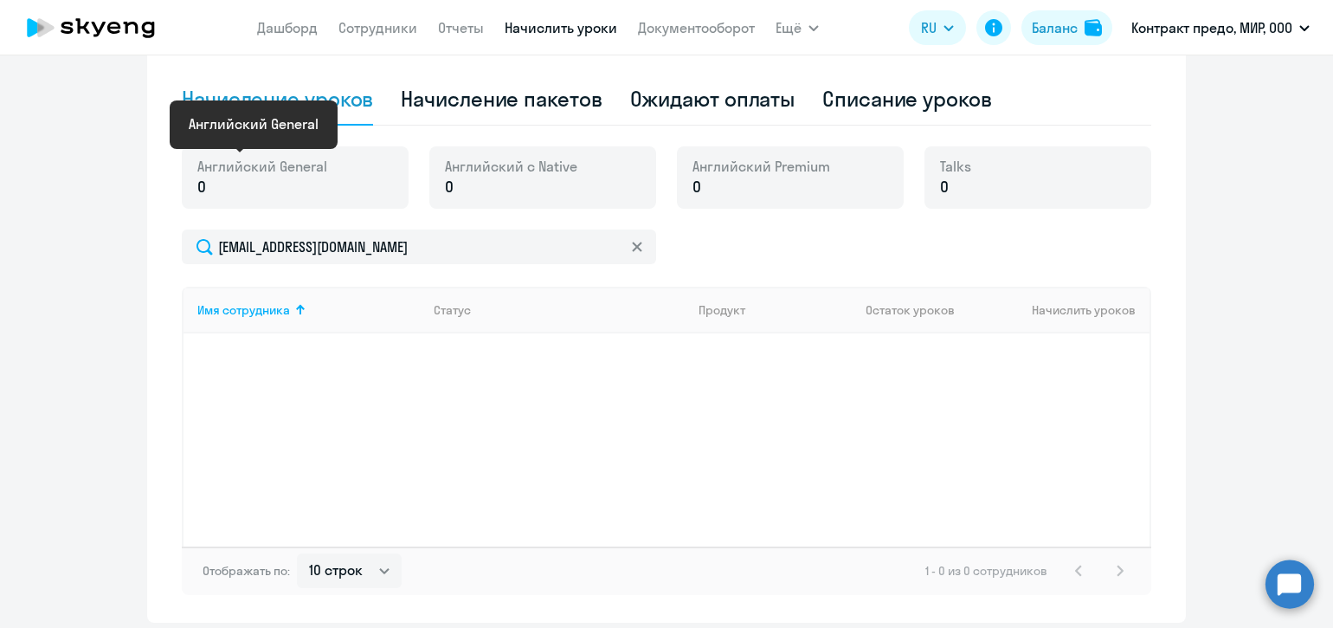
click at [290, 174] on span "Английский General" at bounding box center [262, 166] width 130 height 19
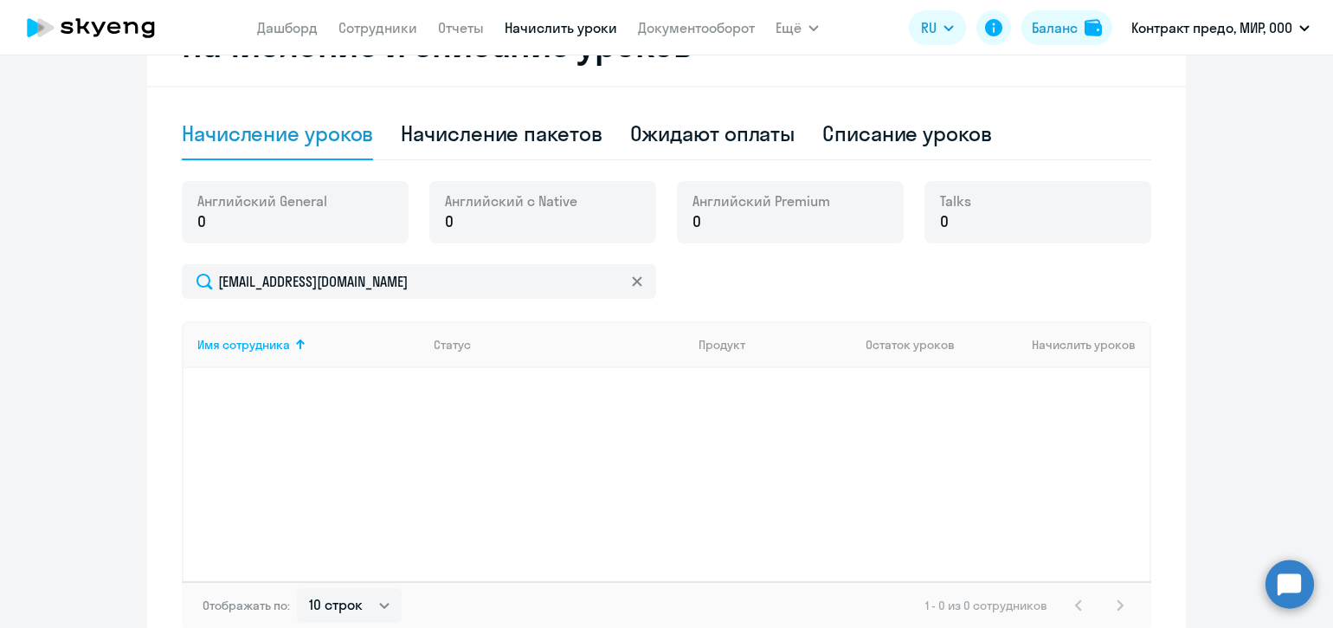
scroll to position [325, 0]
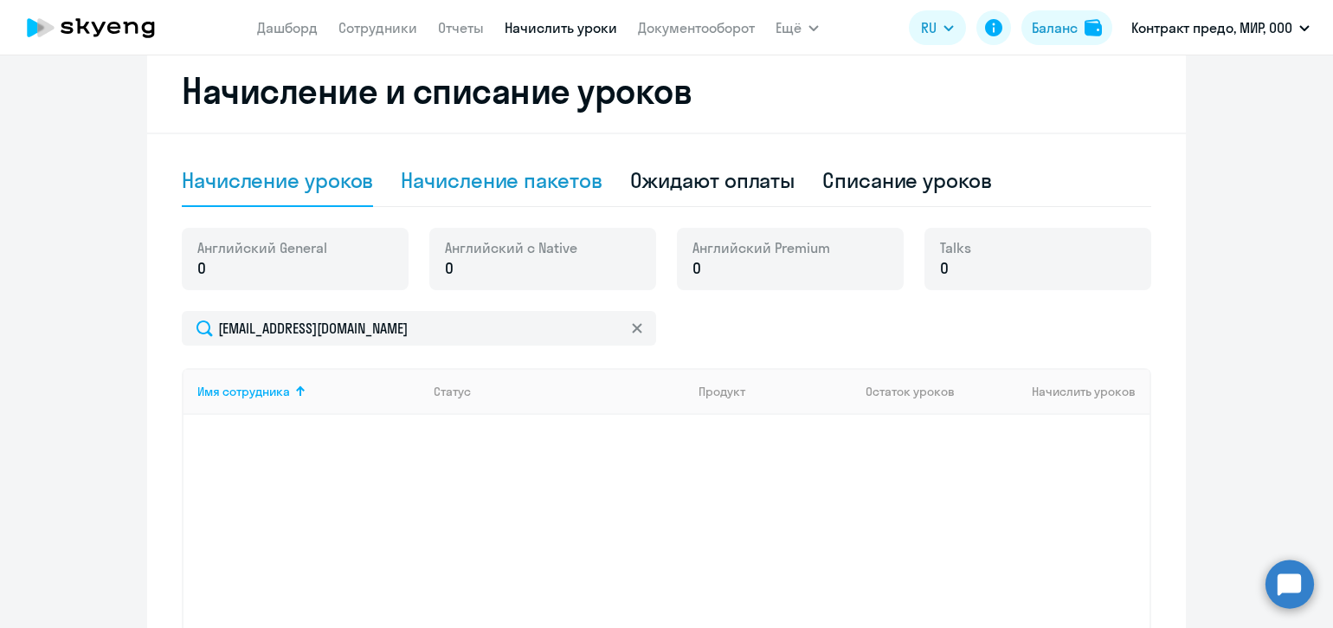
click at [522, 183] on div "Начисление пакетов" at bounding box center [501, 180] width 201 height 28
select select "10"
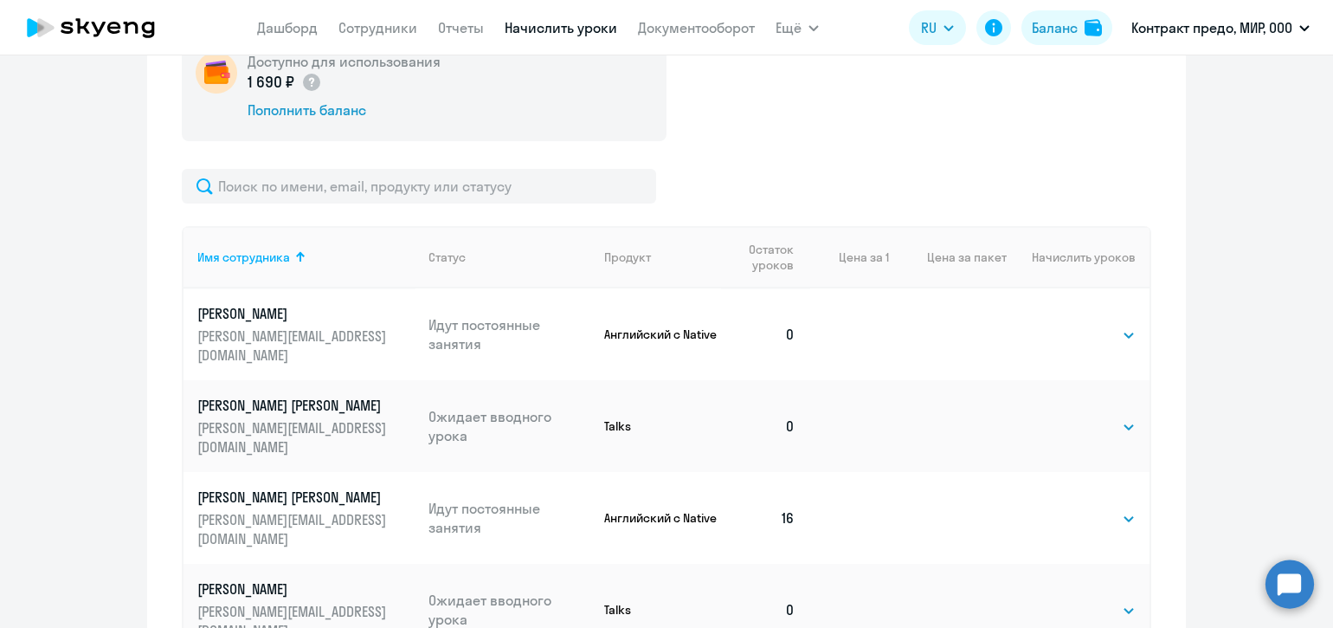
scroll to position [370, 0]
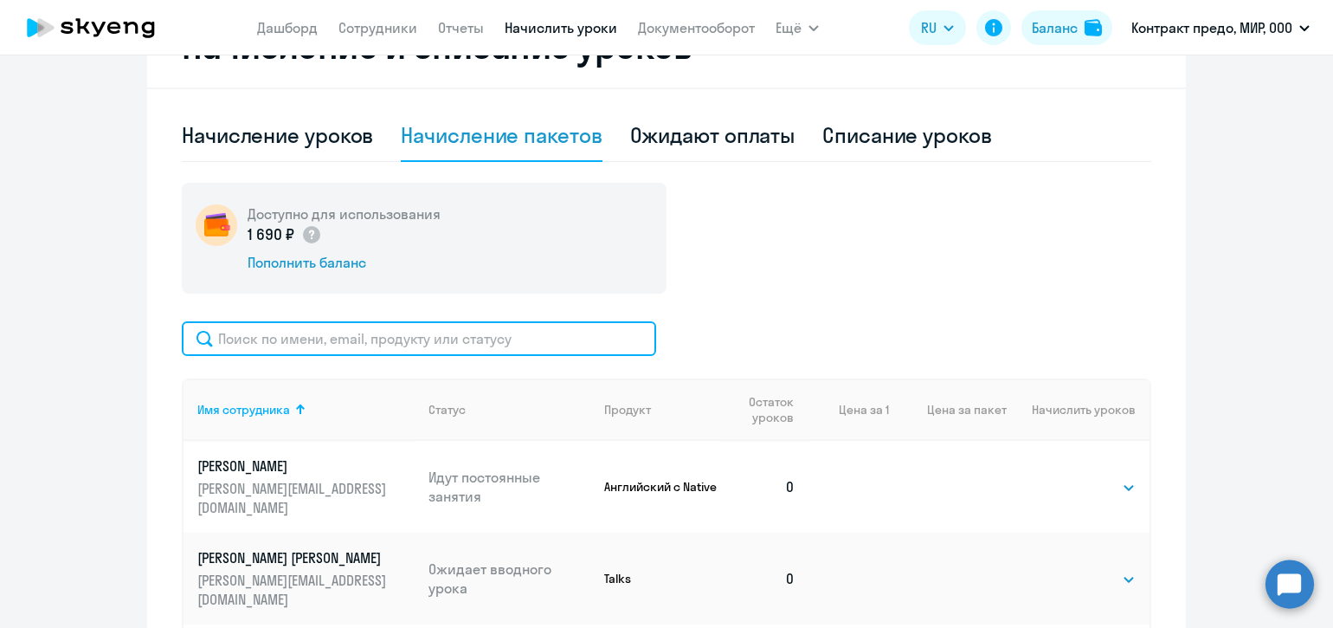
click at [532, 338] on input "text" at bounding box center [419, 338] width 474 height 35
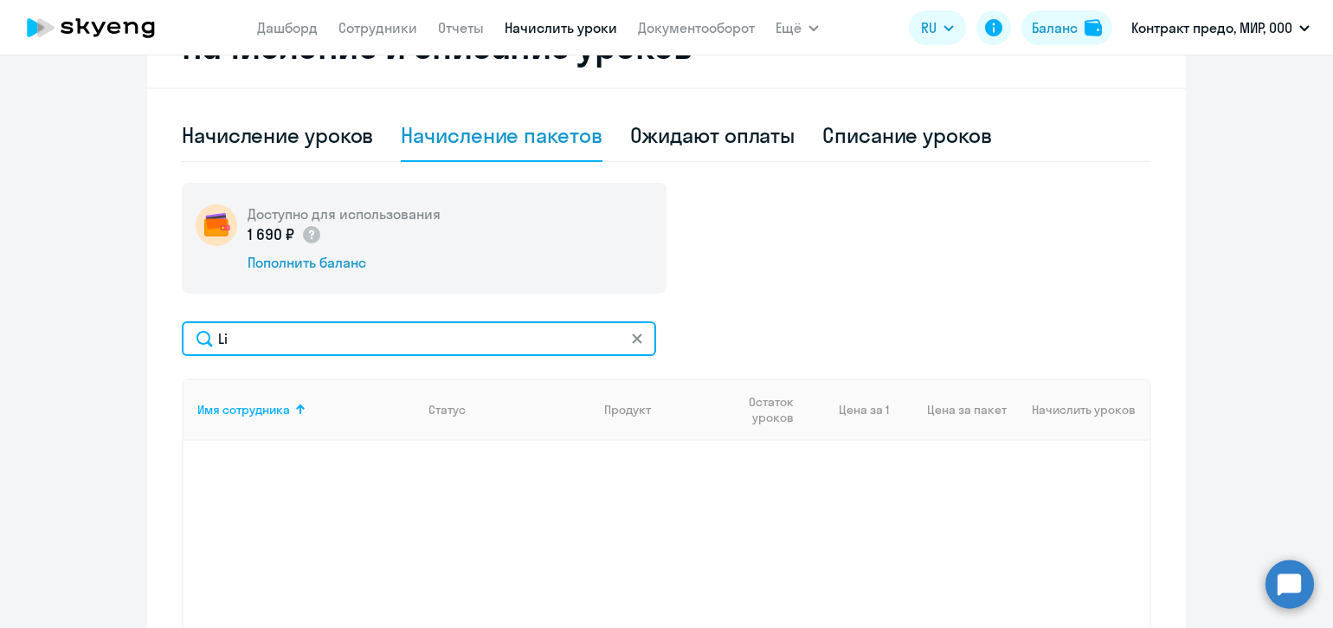
type input "L"
type input "[PERSON_NAME]"
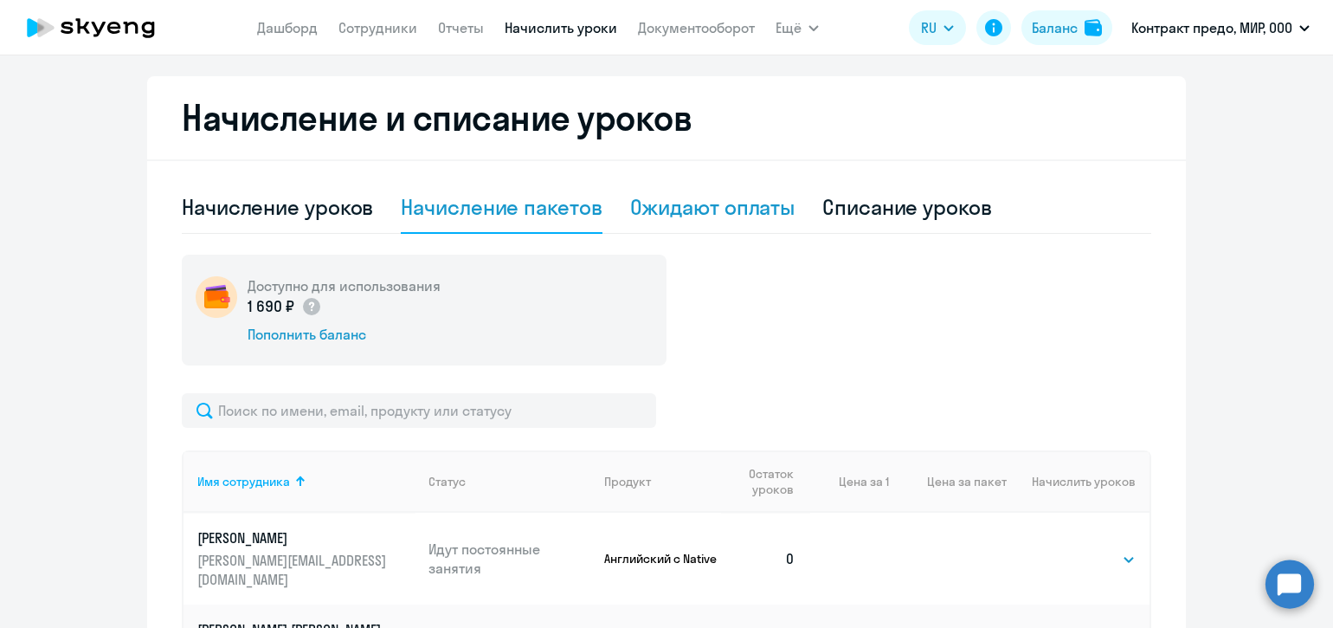
click at [753, 207] on div "Ожидают оплаты" at bounding box center [712, 207] width 165 height 28
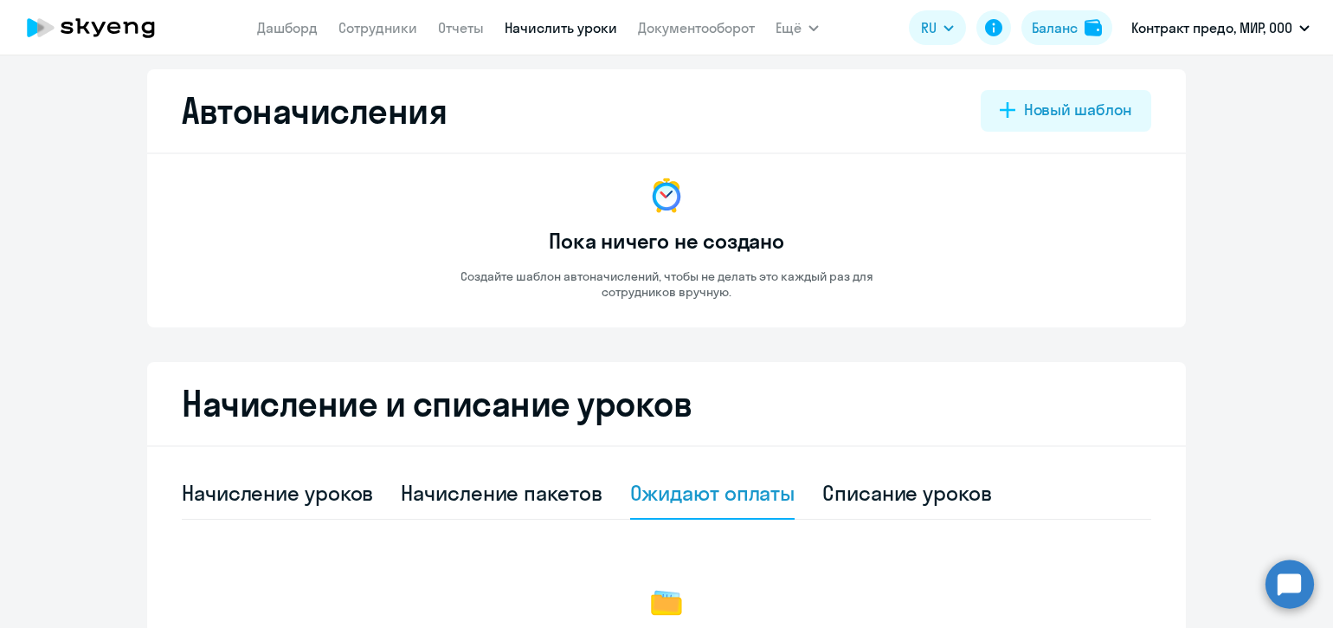
scroll to position [0, 0]
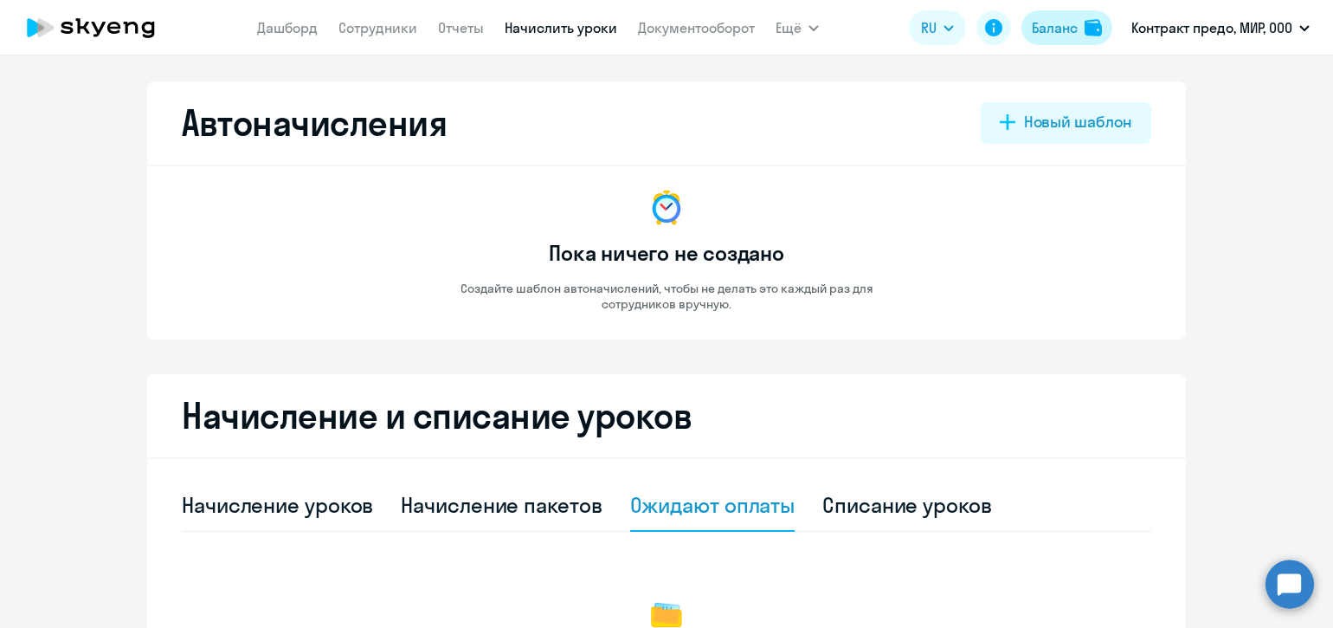
click at [1045, 28] on div "Баланс" at bounding box center [1055, 27] width 46 height 21
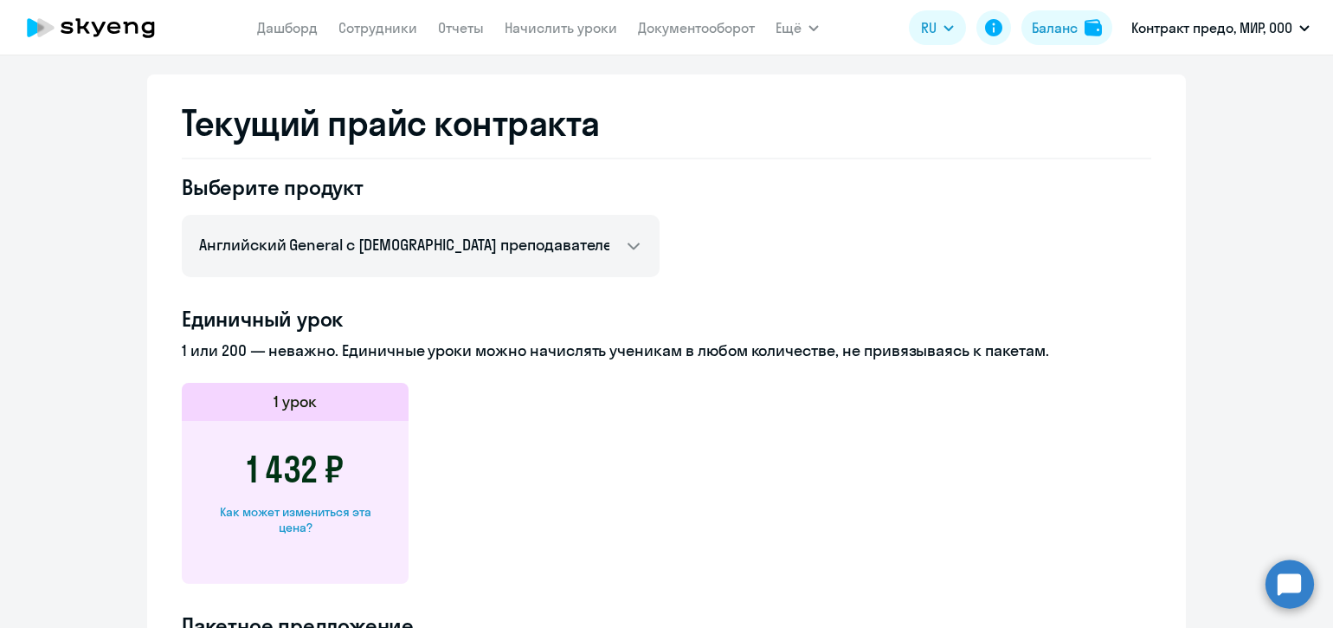
scroll to position [685, 0]
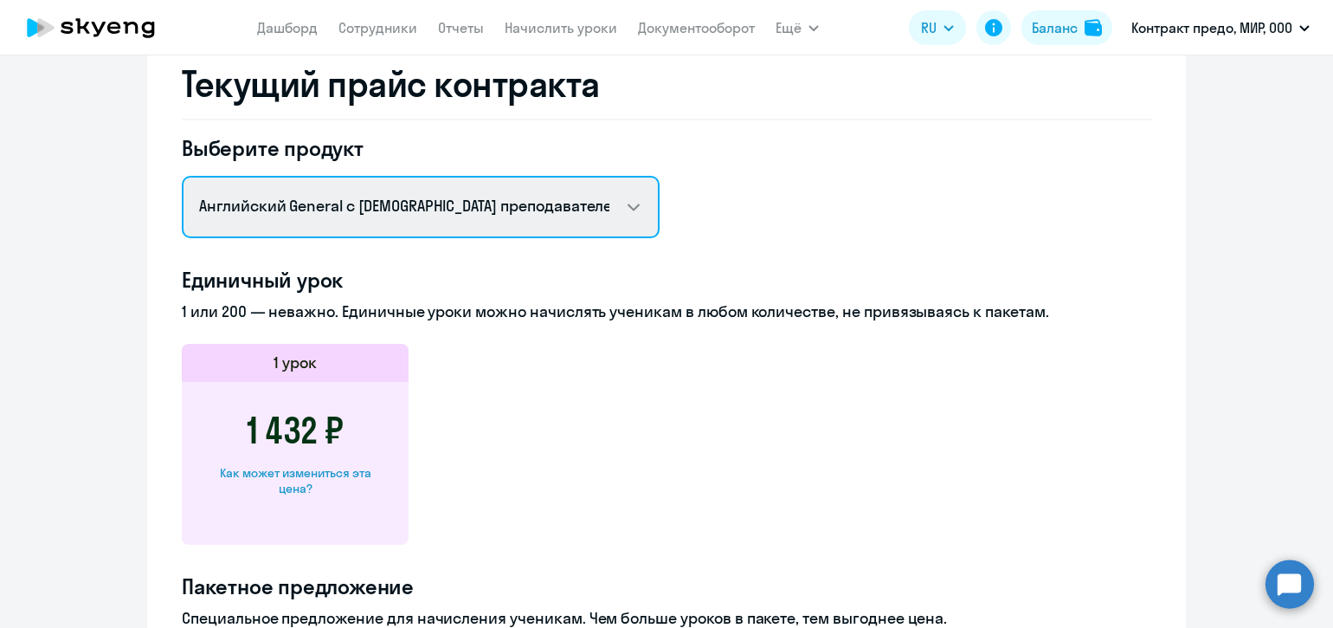
click at [631, 208] on select "Английский General с русскоговорящим преподавателем Английский General с [DEMOG…" at bounding box center [421, 207] width 478 height 62
select select "screening_test"
click at [182, 176] on select "Английский General с русскоговорящим преподавателем Английский General с [DEMOG…" at bounding box center [421, 207] width 478 height 62
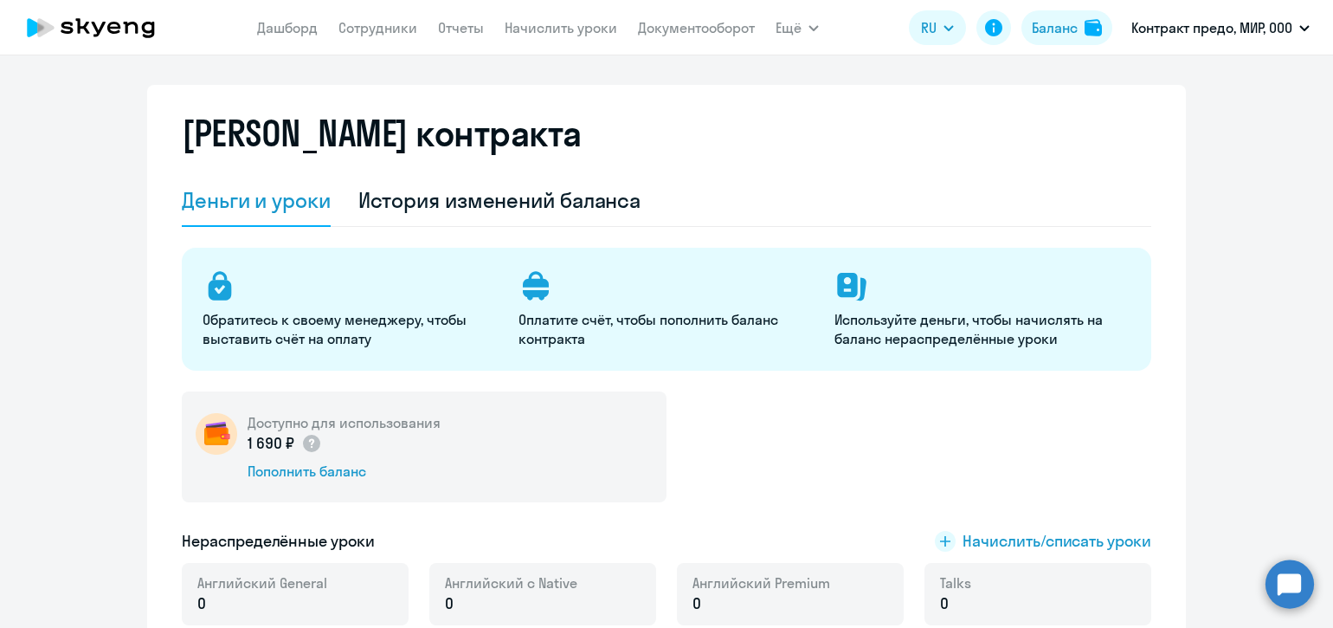
scroll to position [0, 0]
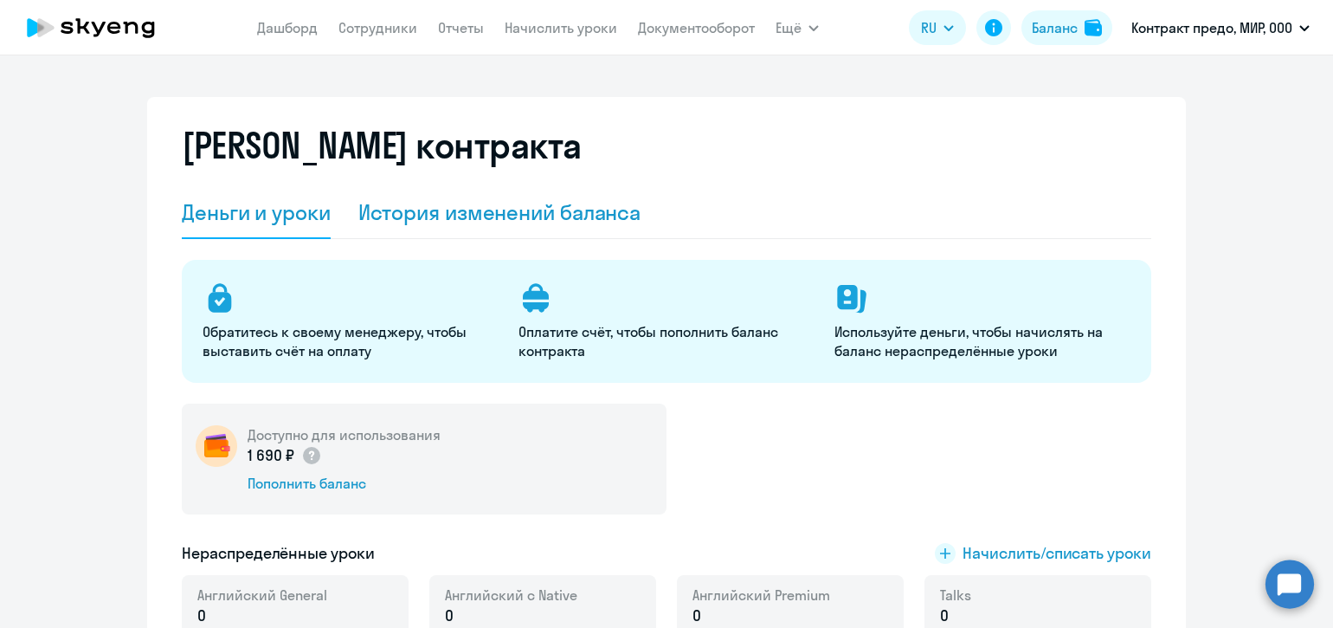
click at [572, 216] on div "История изменений баланса" at bounding box center [499, 212] width 283 height 28
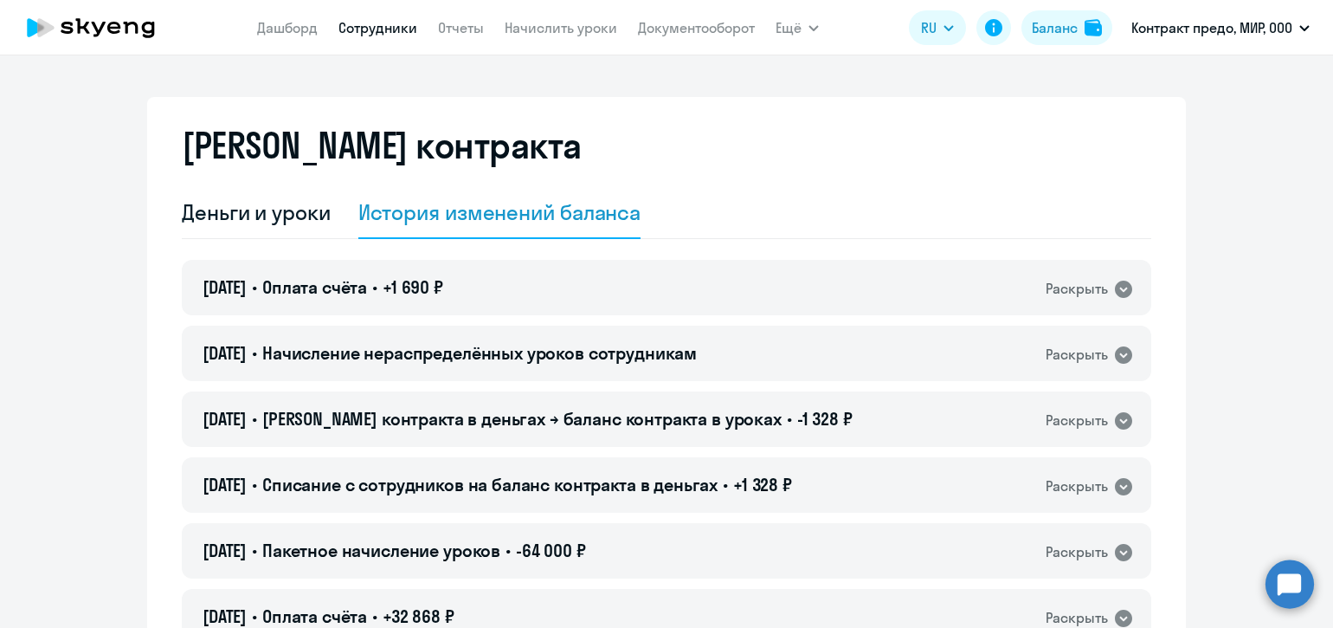
click at [369, 24] on link "Сотрудники" at bounding box center [378, 27] width 79 height 17
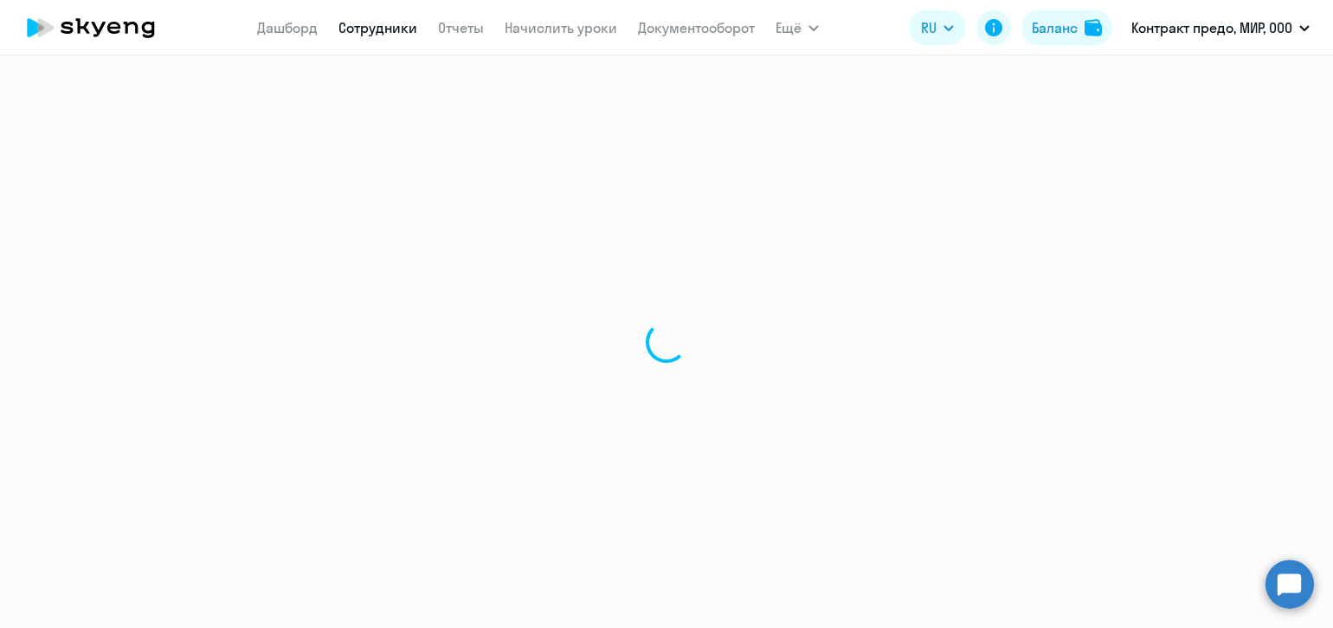
select select "30"
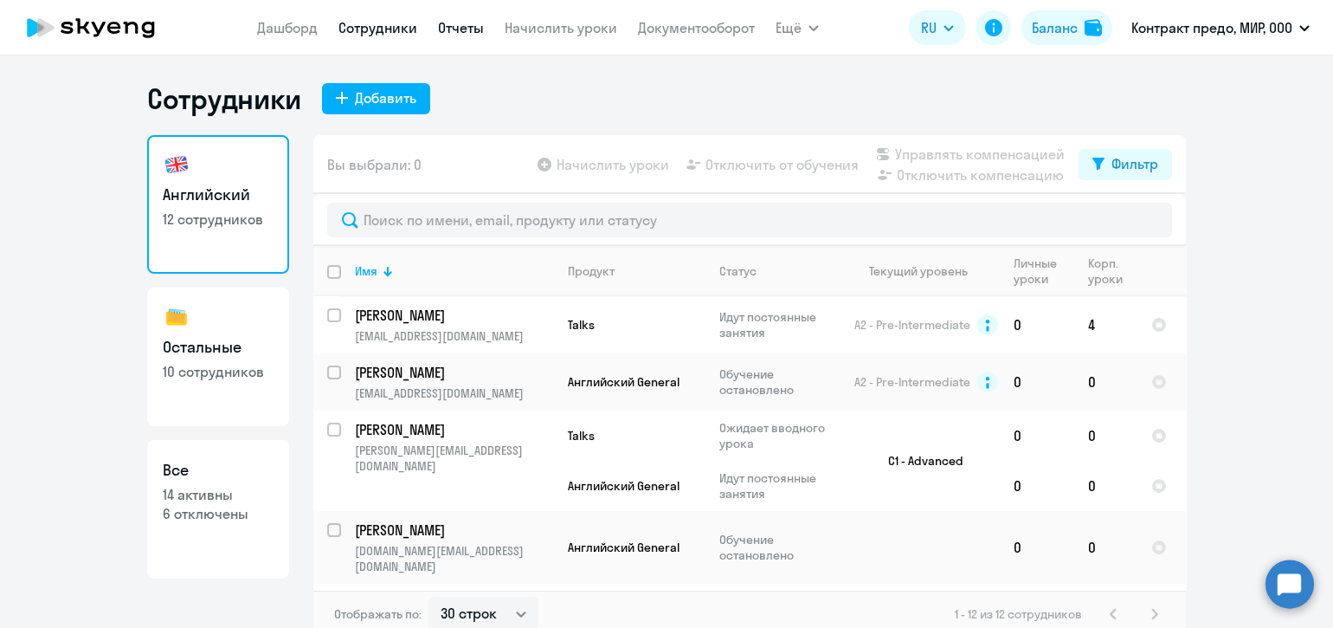
click at [455, 21] on link "Отчеты" at bounding box center [461, 27] width 46 height 17
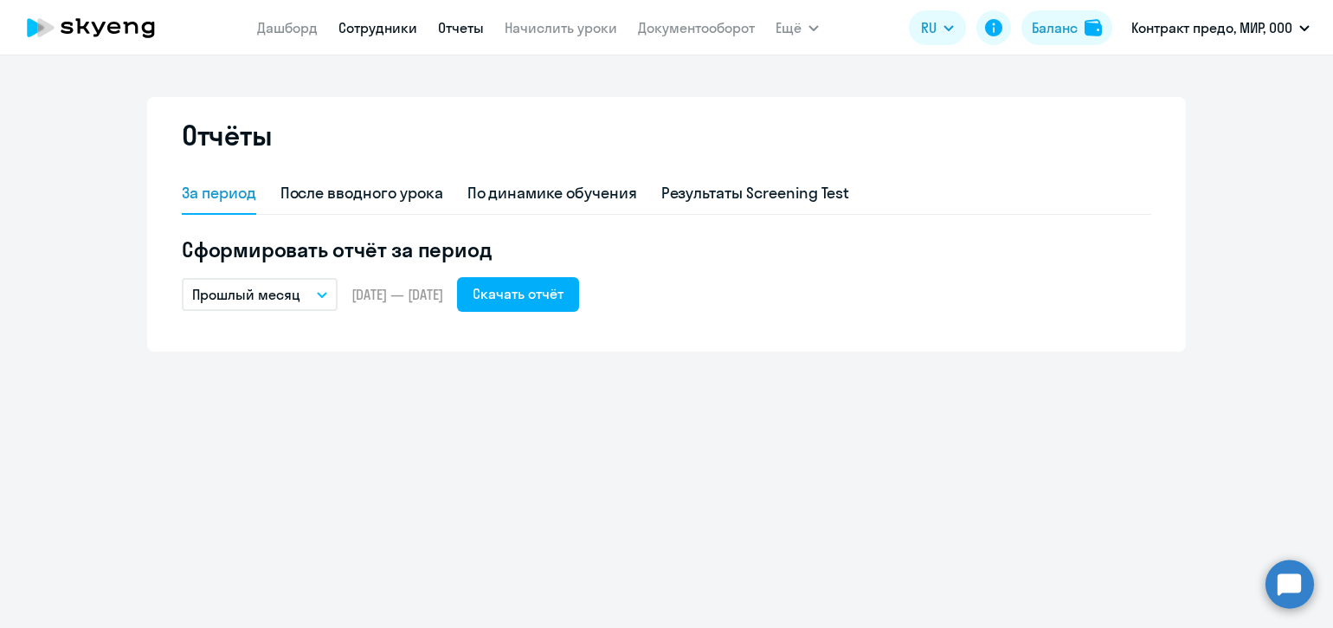
click at [397, 22] on link "Сотрудники" at bounding box center [378, 27] width 79 height 17
select select "30"
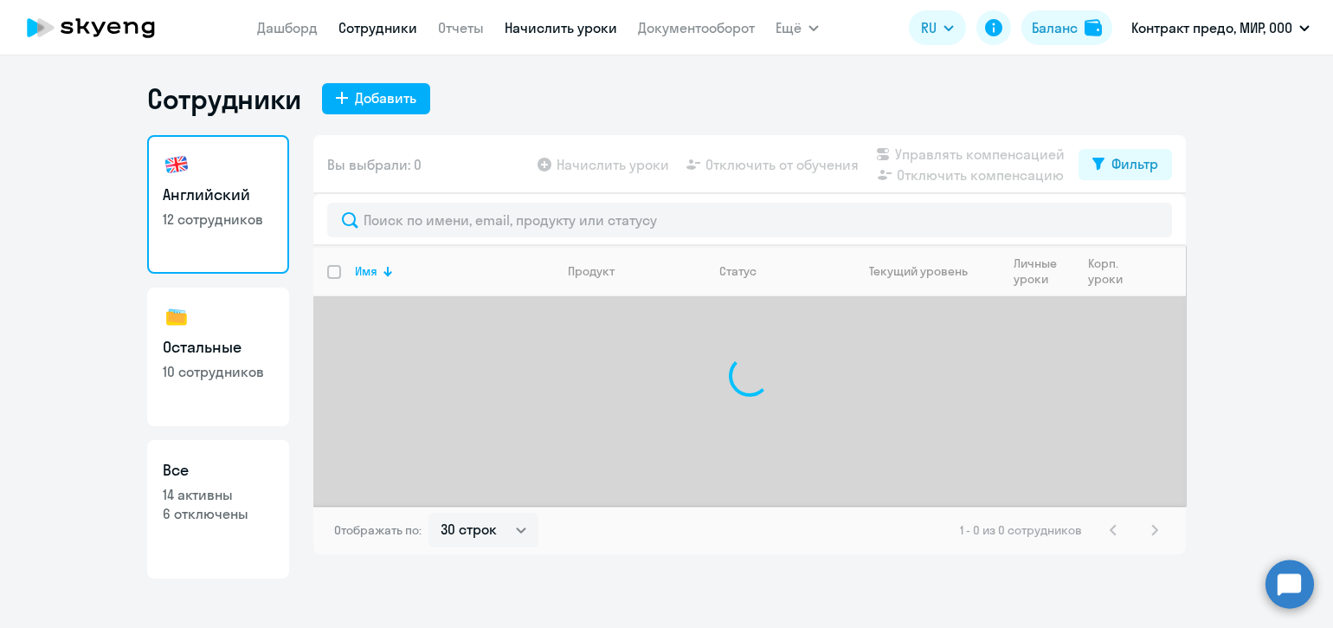
click at [563, 31] on link "Начислить уроки" at bounding box center [561, 27] width 113 height 17
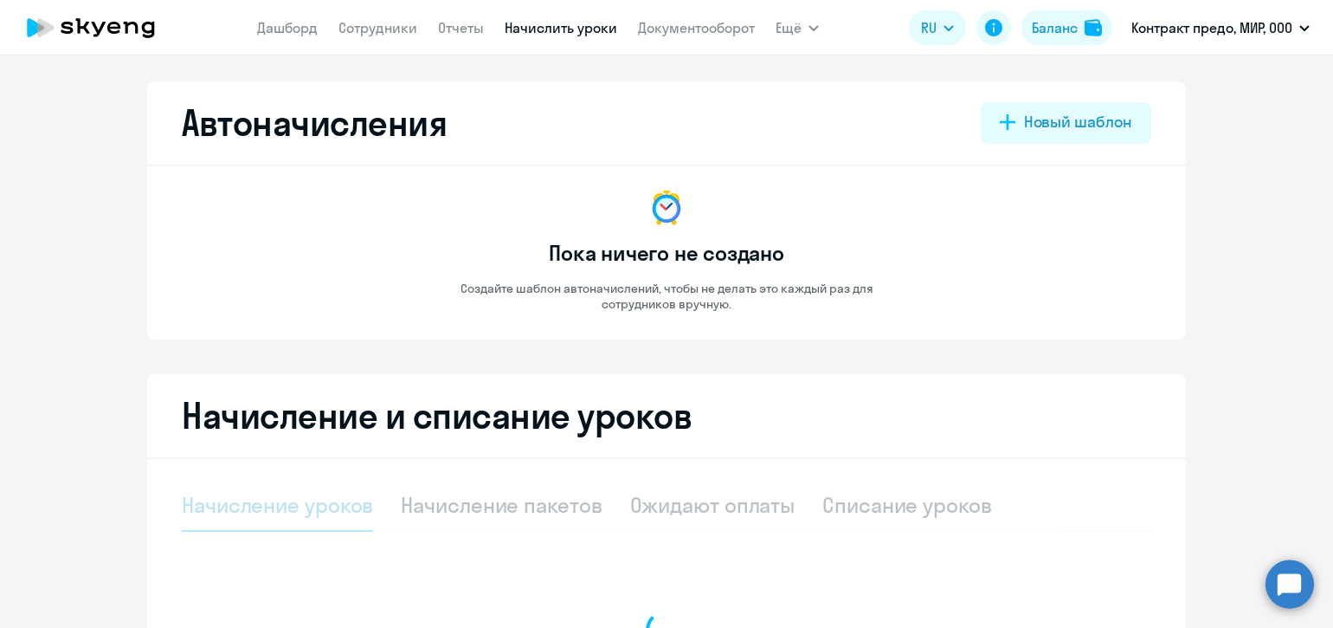
select select "10"
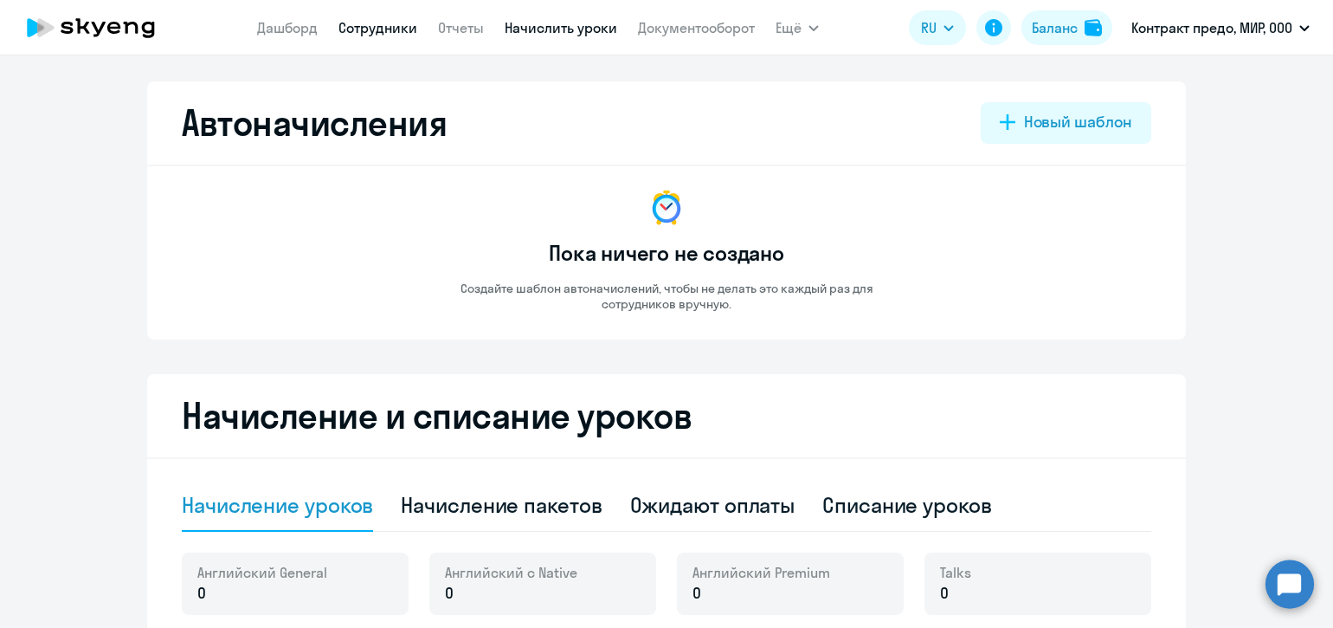
click at [397, 26] on link "Сотрудники" at bounding box center [378, 27] width 79 height 17
select select "30"
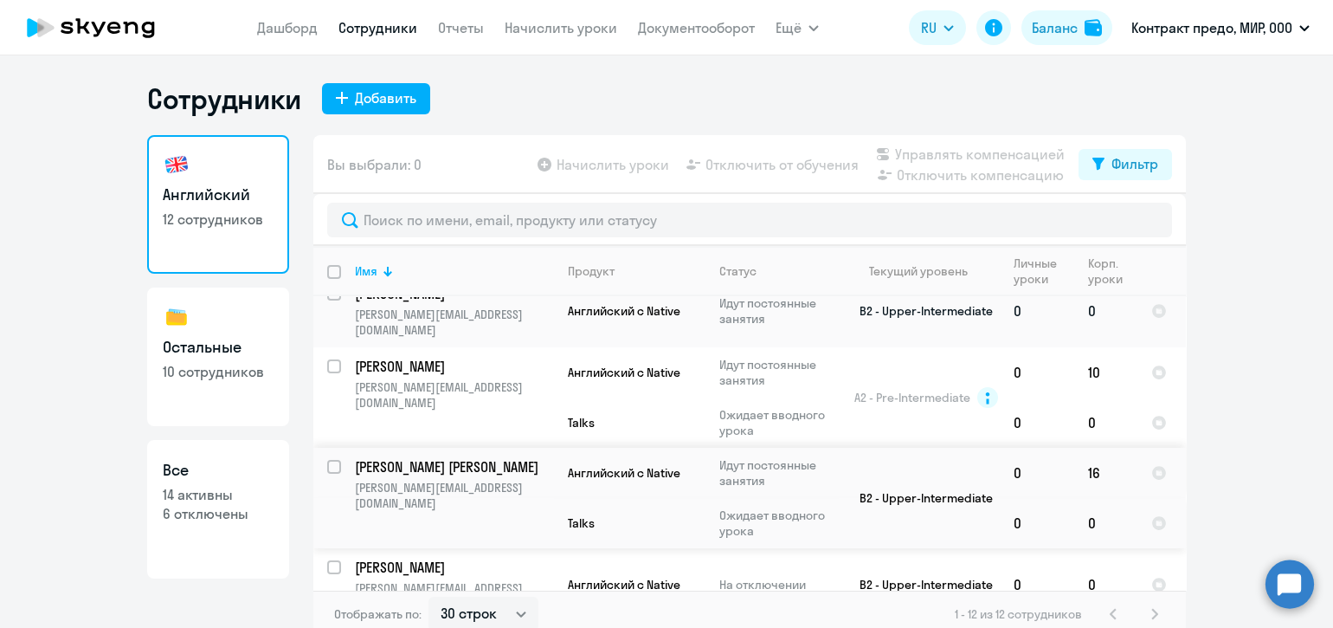
scroll to position [513, 0]
click at [377, 627] on p "[PERSON_NAME]" at bounding box center [453, 638] width 196 height 19
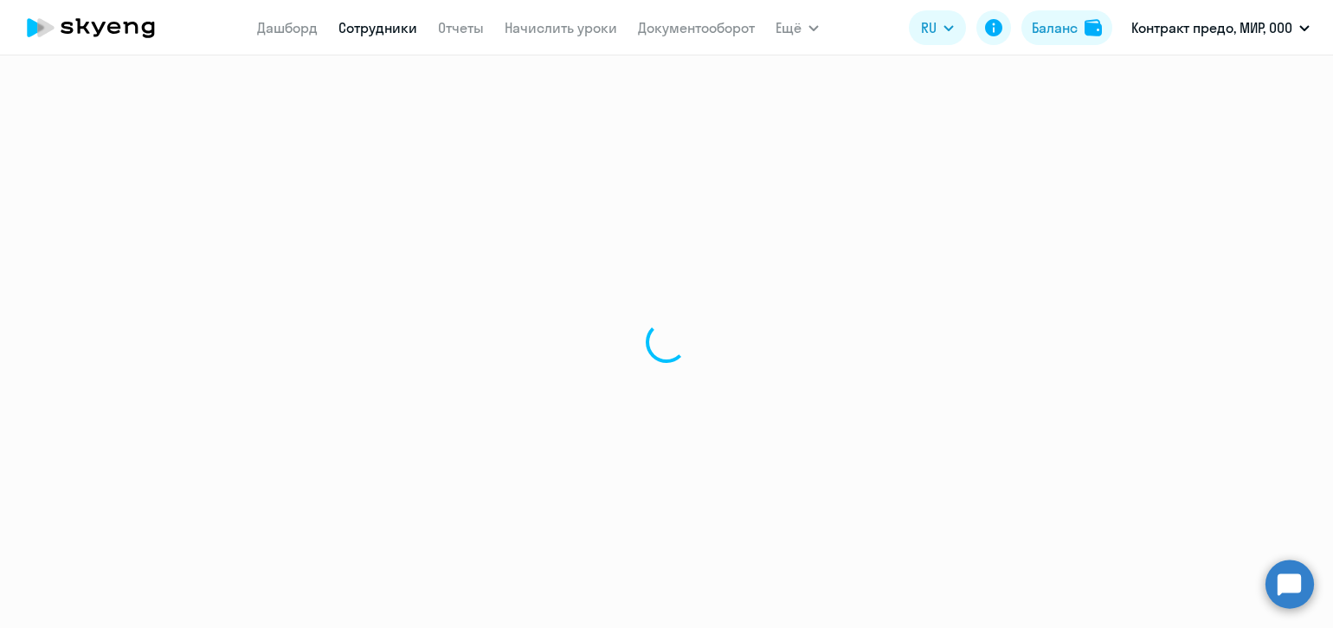
select select "english"
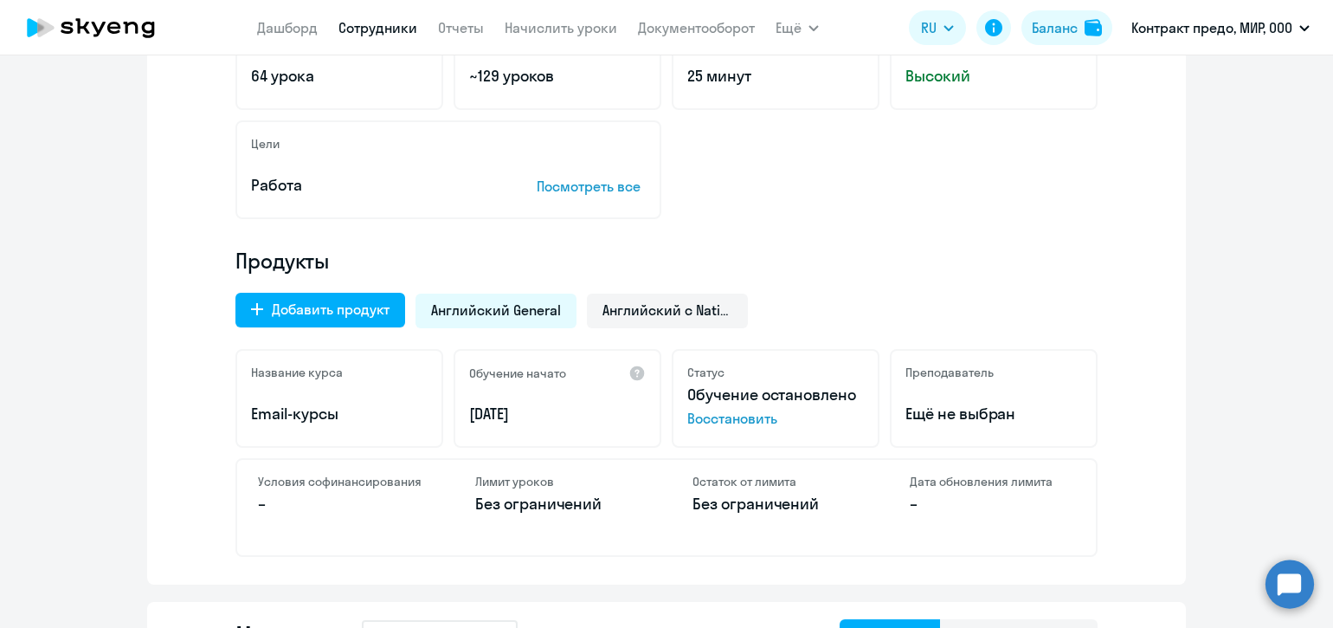
scroll to position [432, 0]
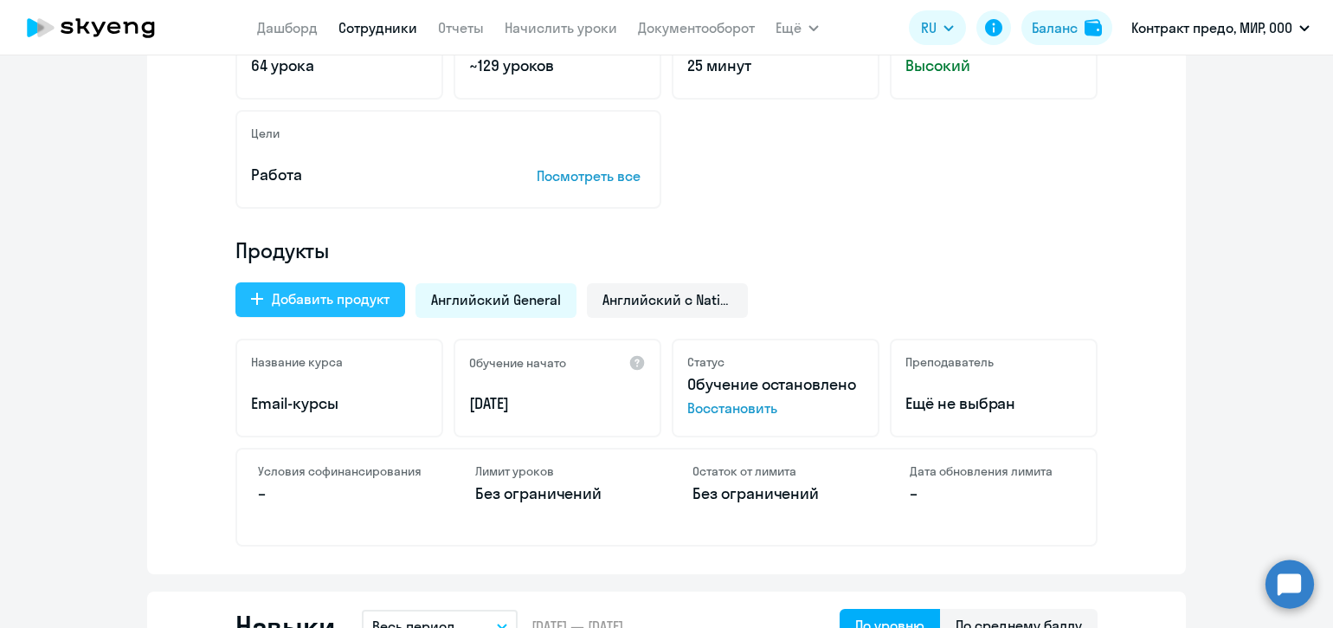
click at [351, 299] on div "Добавить продукт" at bounding box center [331, 298] width 118 height 21
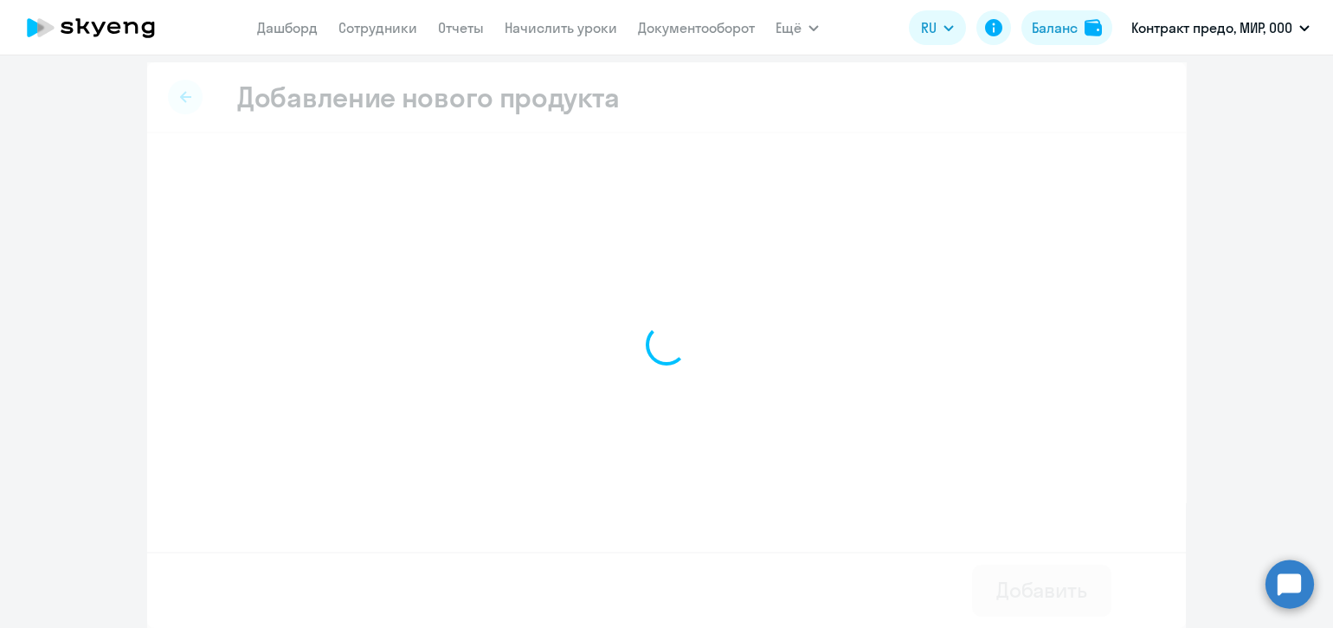
scroll to position [6, 0]
select select "english_adult_not_native_speaker_talks_15min"
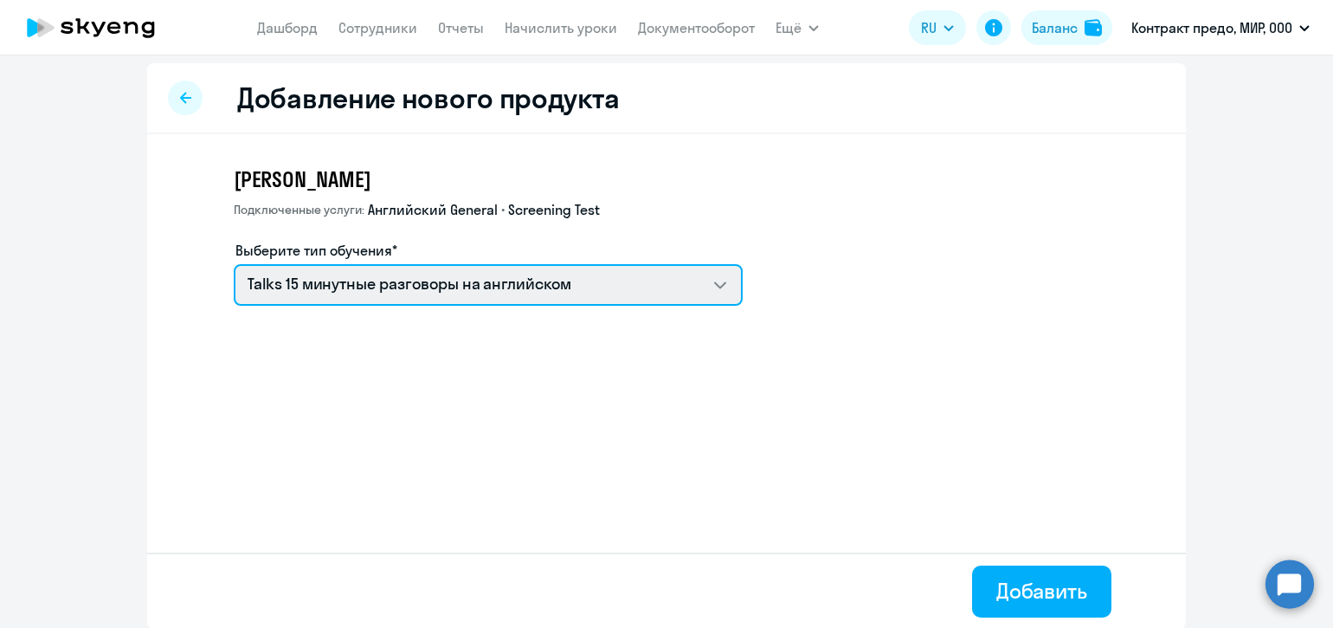
click at [704, 286] on select "Talks 15 минутные разговоры на английском Премиум английский с русскоговорящим …" at bounding box center [488, 285] width 509 height 42
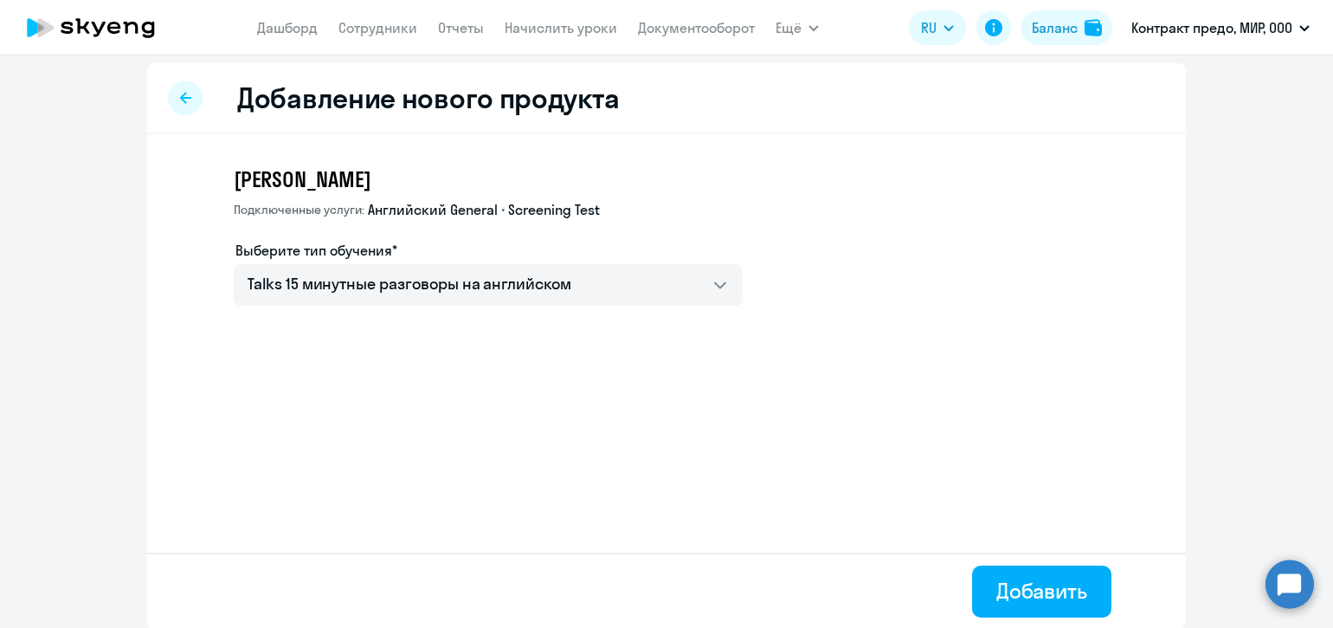
click at [942, 350] on div "[PERSON_NAME] услуги: Английский General • Screening Test Выберите тип обучения…" at bounding box center [666, 281] width 1039 height 294
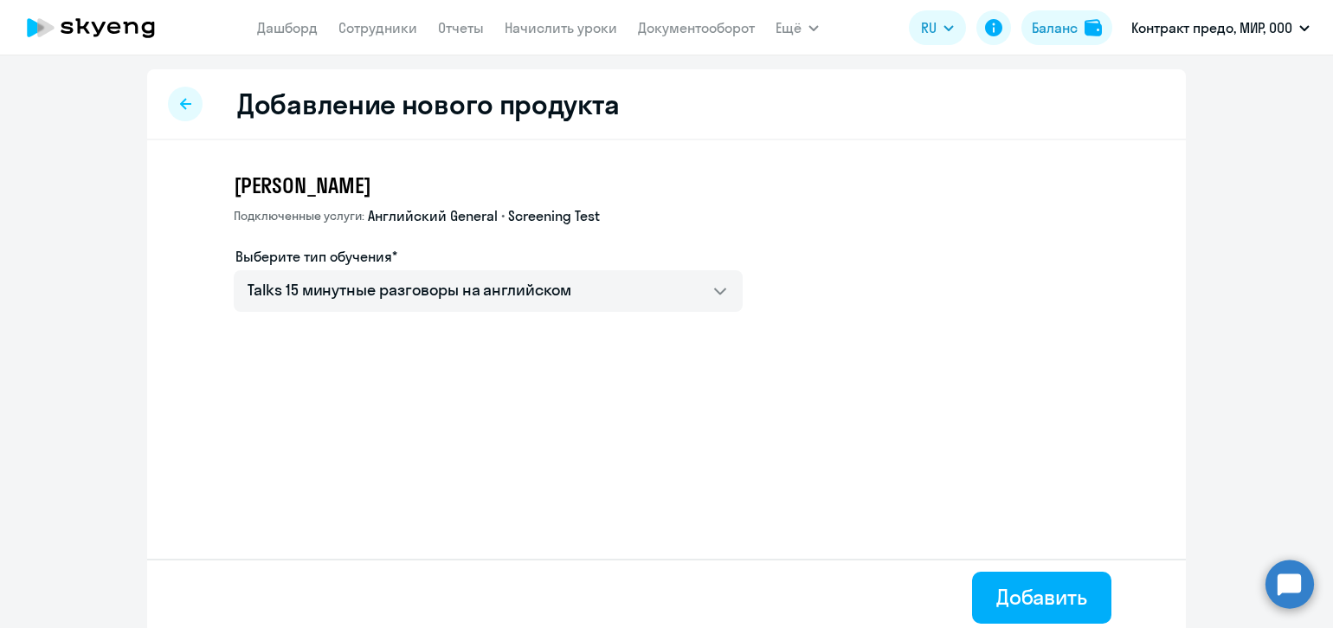
click at [169, 100] on div at bounding box center [185, 104] width 35 height 35
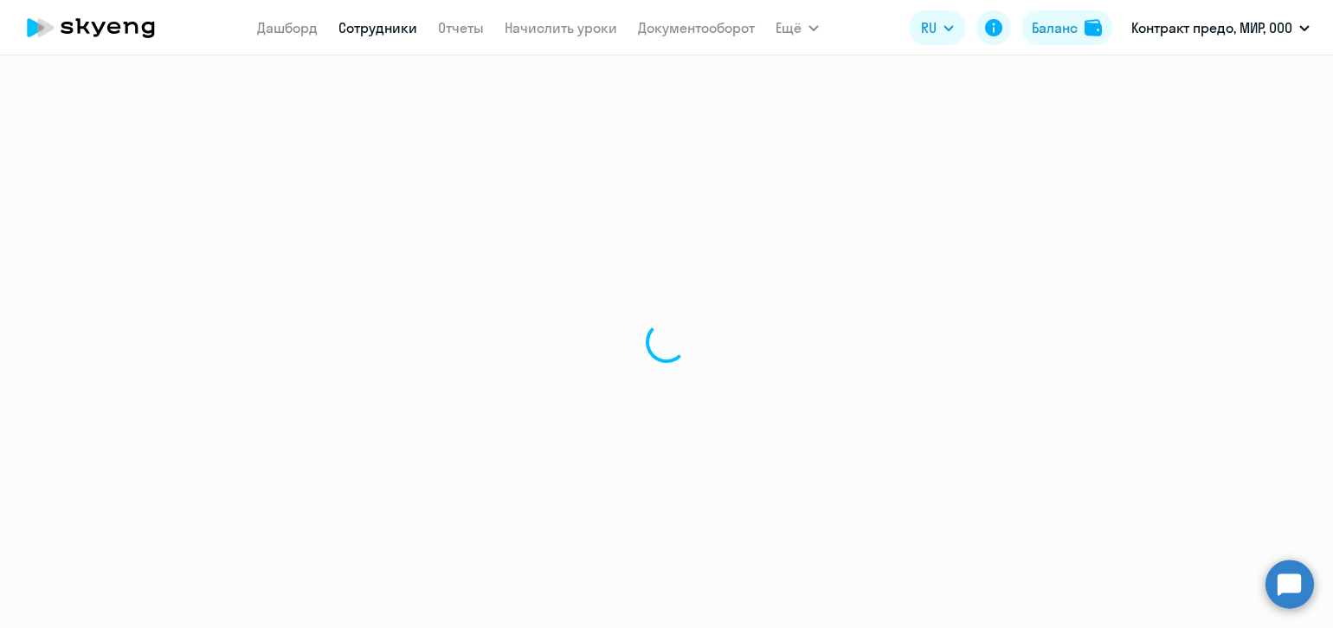
select select "english"
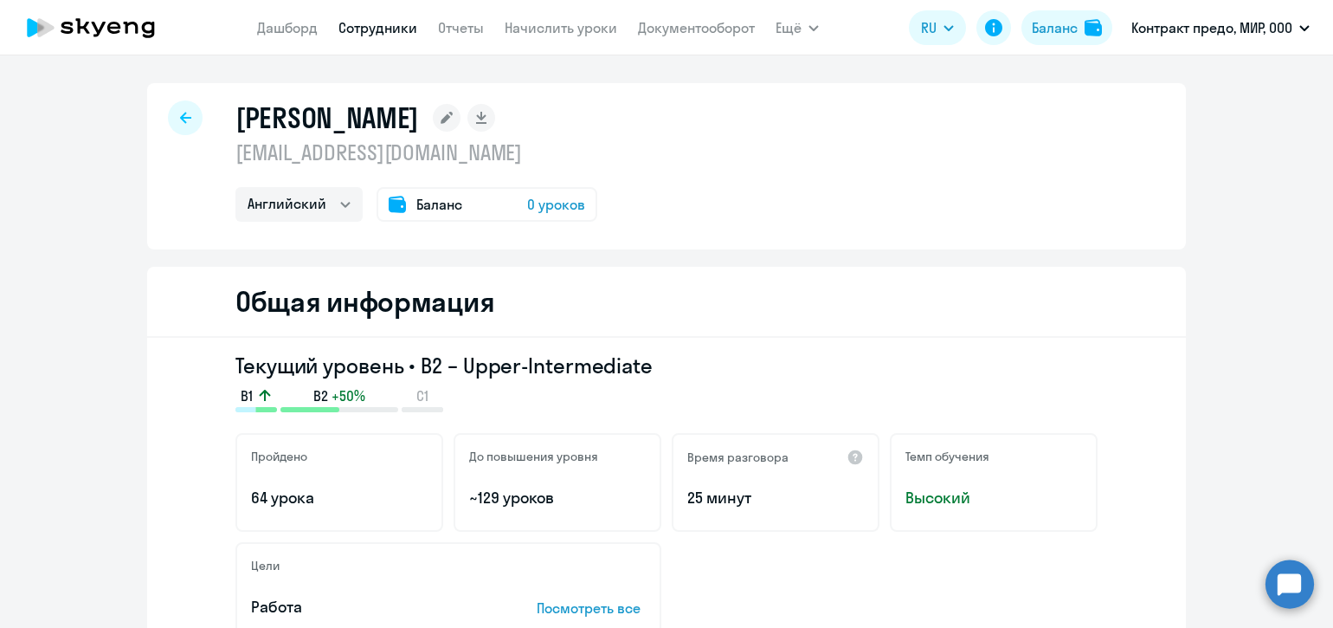
select select "30"
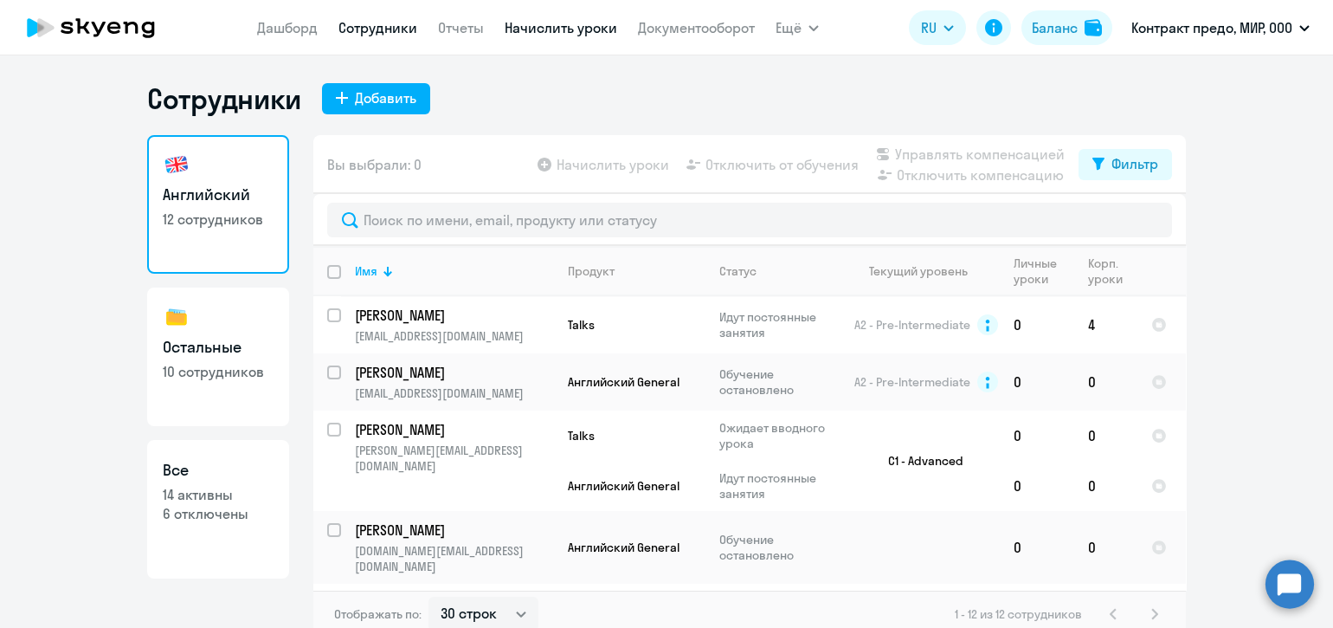
click at [588, 31] on link "Начислить уроки" at bounding box center [561, 27] width 113 height 17
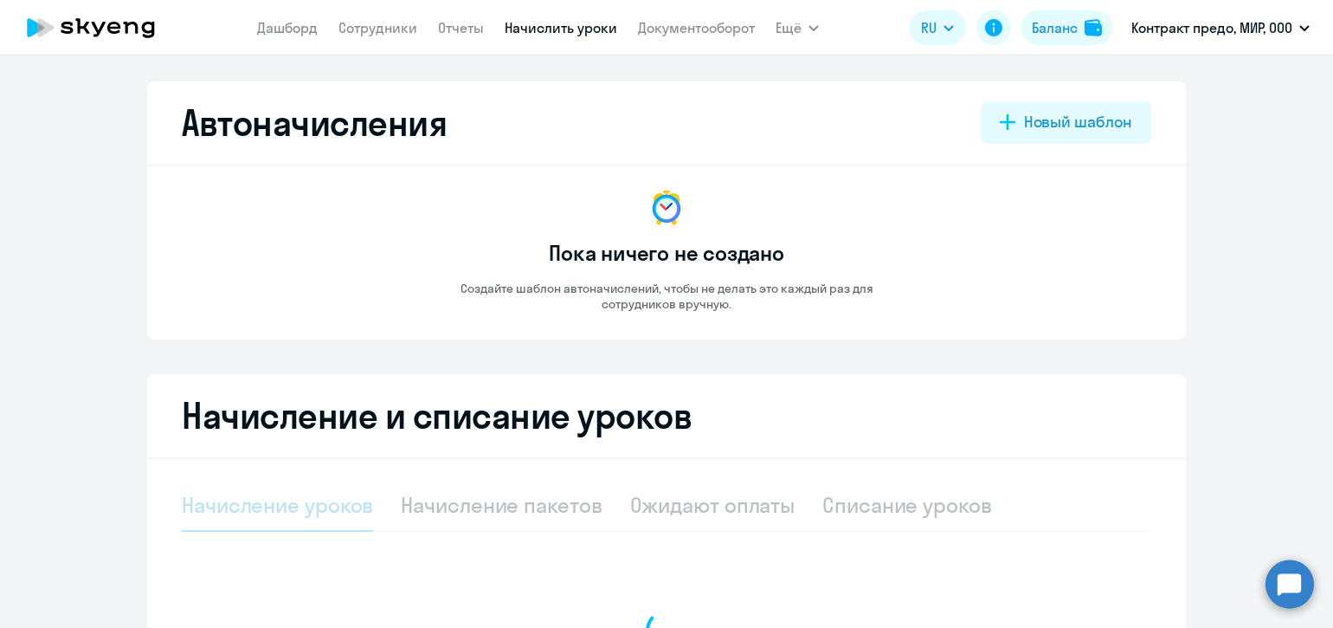
select select "10"
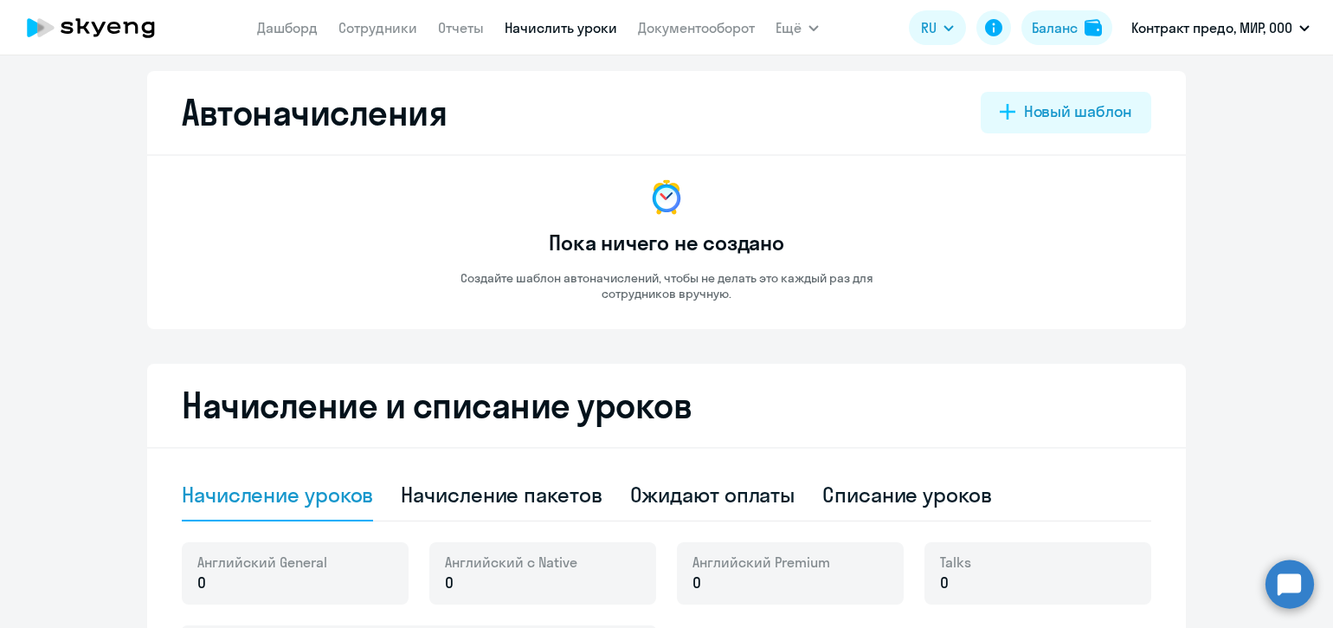
scroll to position [10, 0]
click at [567, 492] on div "Начисление пакетов" at bounding box center [501, 495] width 201 height 28
select select "10"
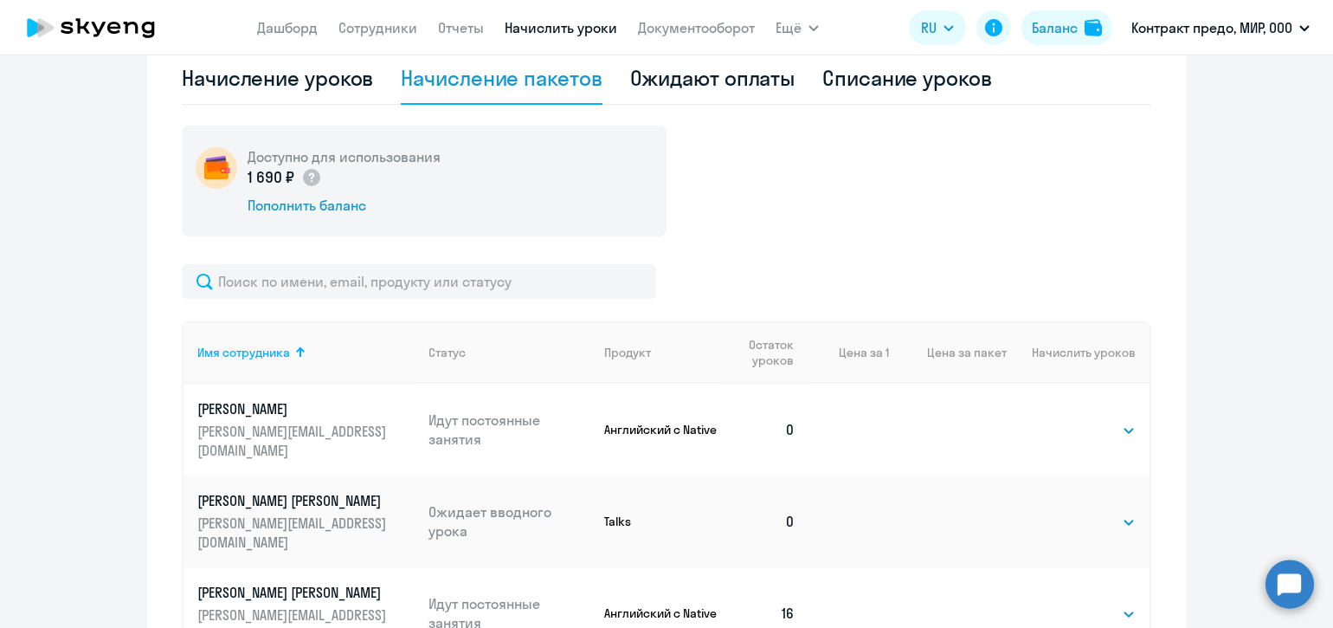
scroll to position [442, 0]
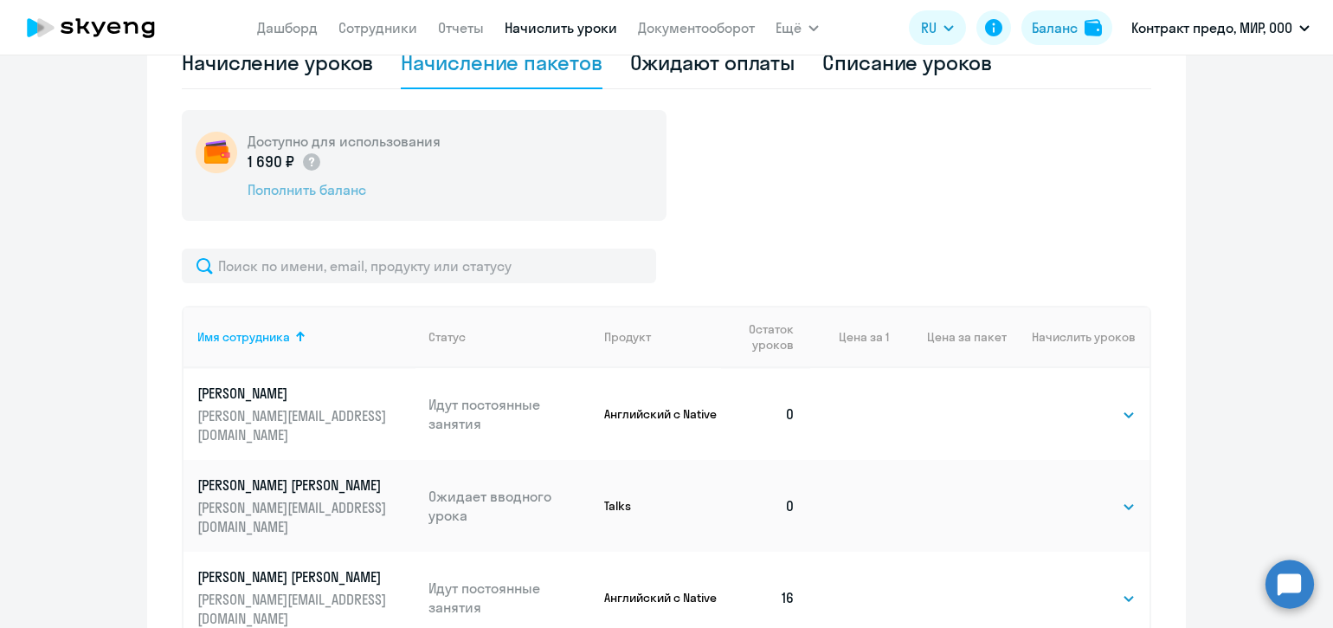
click at [327, 187] on div "Пополнить баланс" at bounding box center [344, 189] width 193 height 19
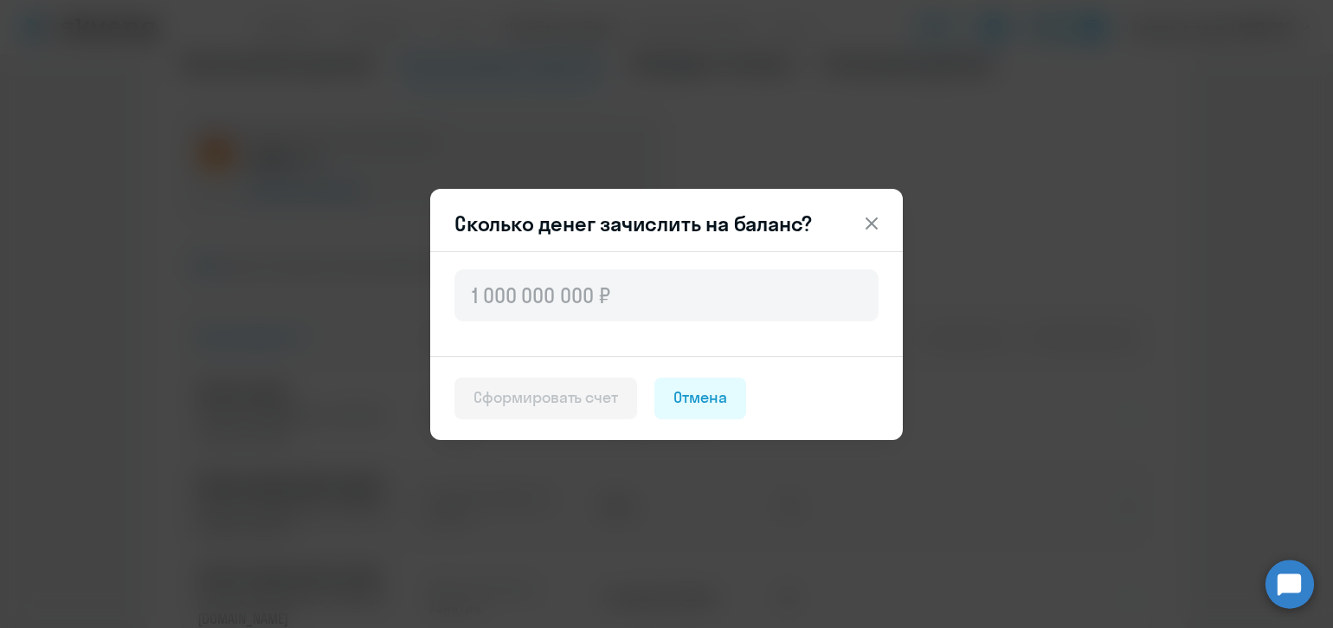
click at [861, 221] on icon at bounding box center [871, 223] width 21 height 21
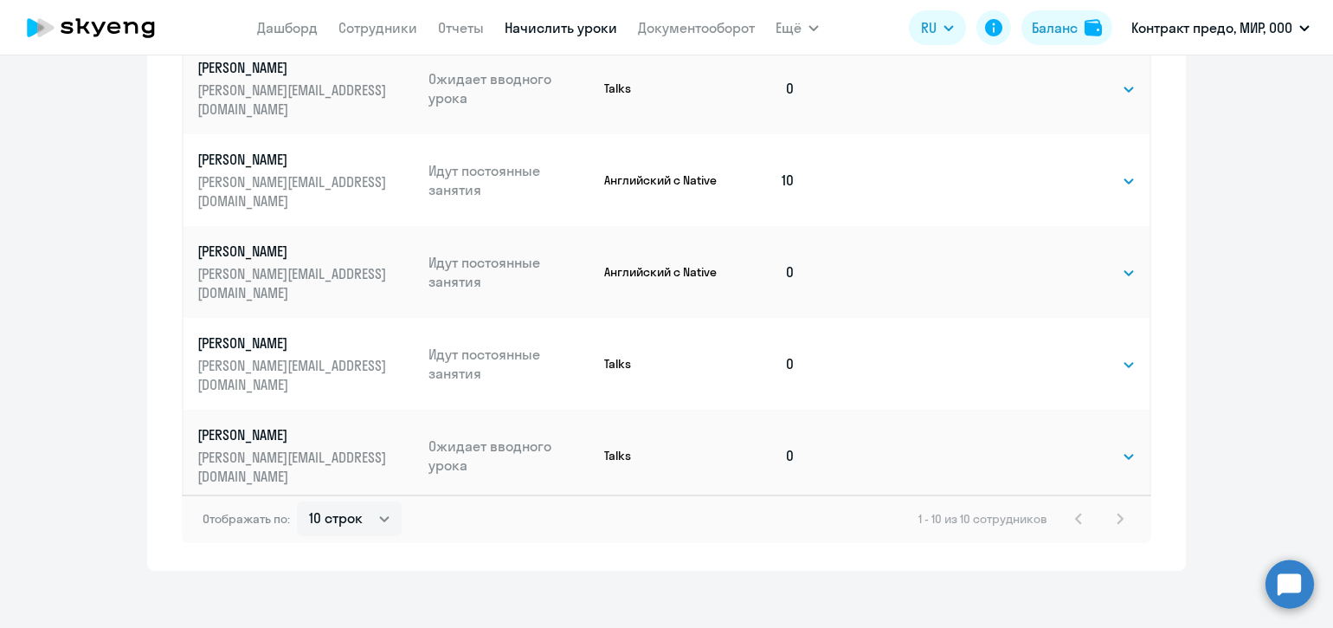
scroll to position [1055, 0]
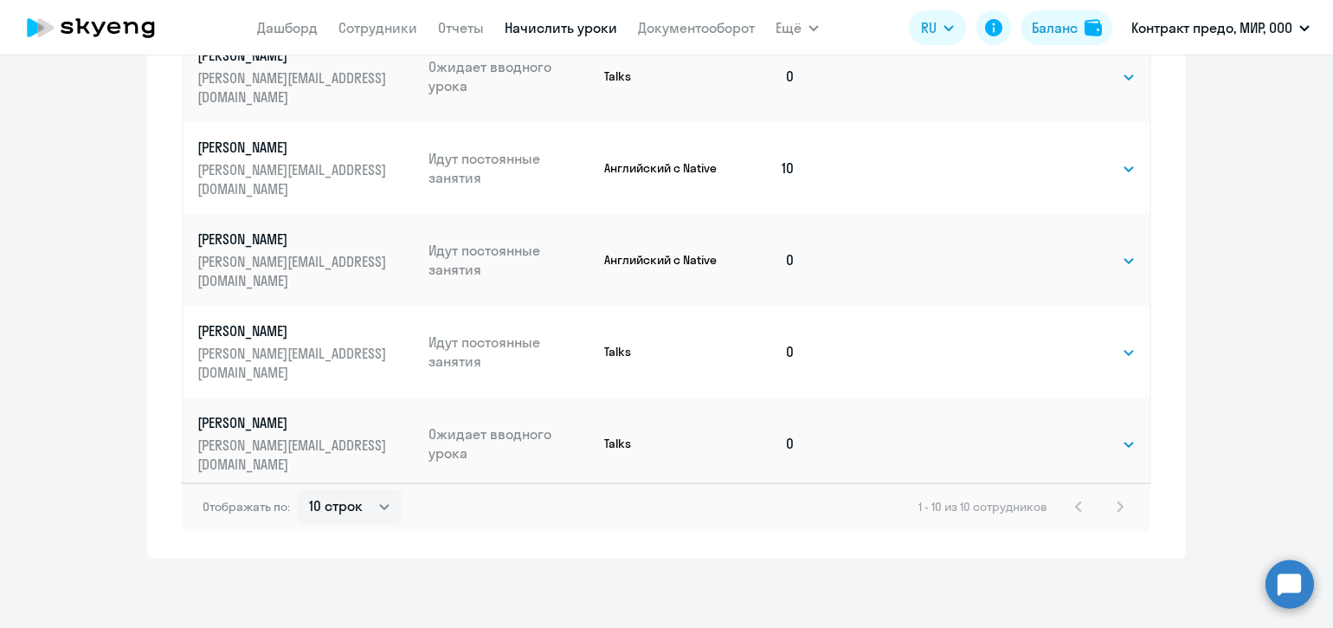
click at [1112, 506] on div "1 - 10 из 10 сотрудников" at bounding box center [1025, 506] width 212 height 21
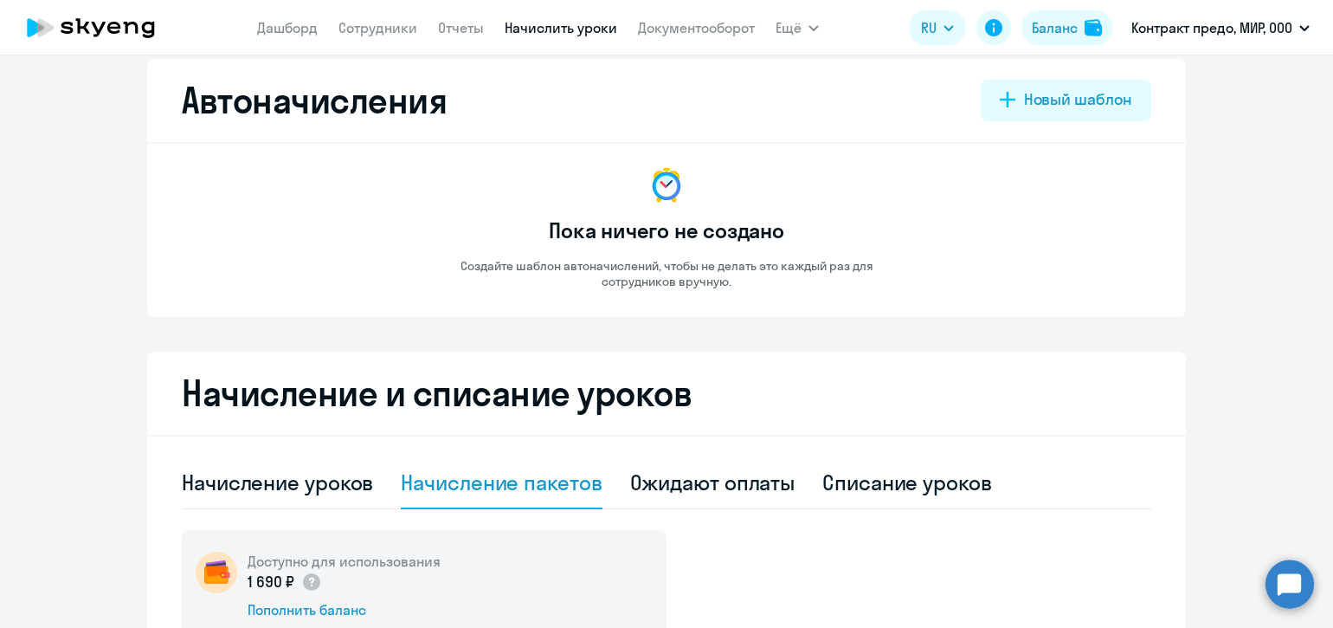
scroll to position [0, 0]
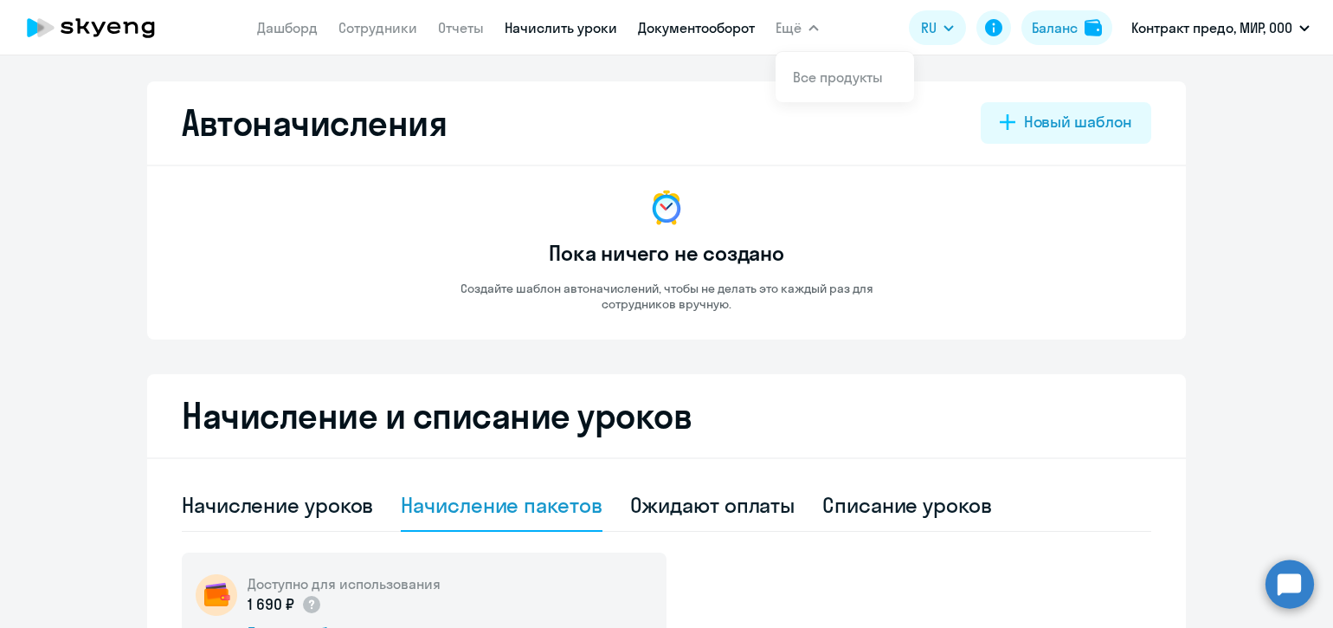
click at [671, 21] on link "Документооборот" at bounding box center [696, 27] width 117 height 17
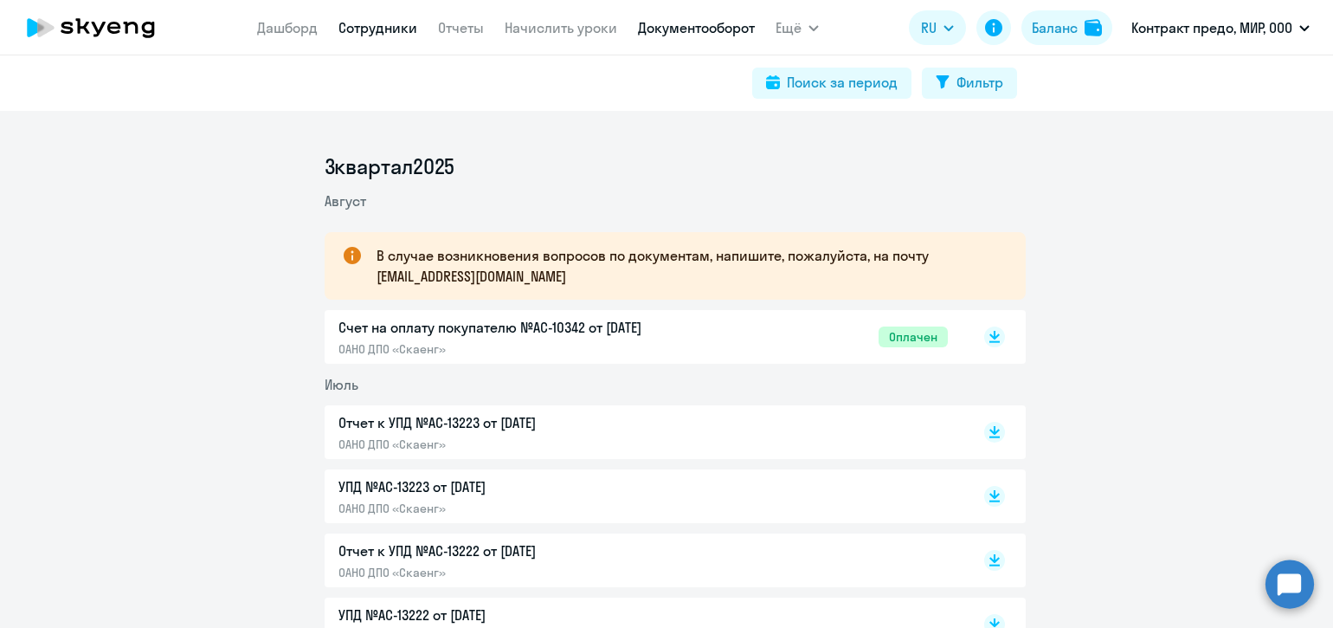
click at [372, 31] on link "Сотрудники" at bounding box center [378, 27] width 79 height 17
select select "30"
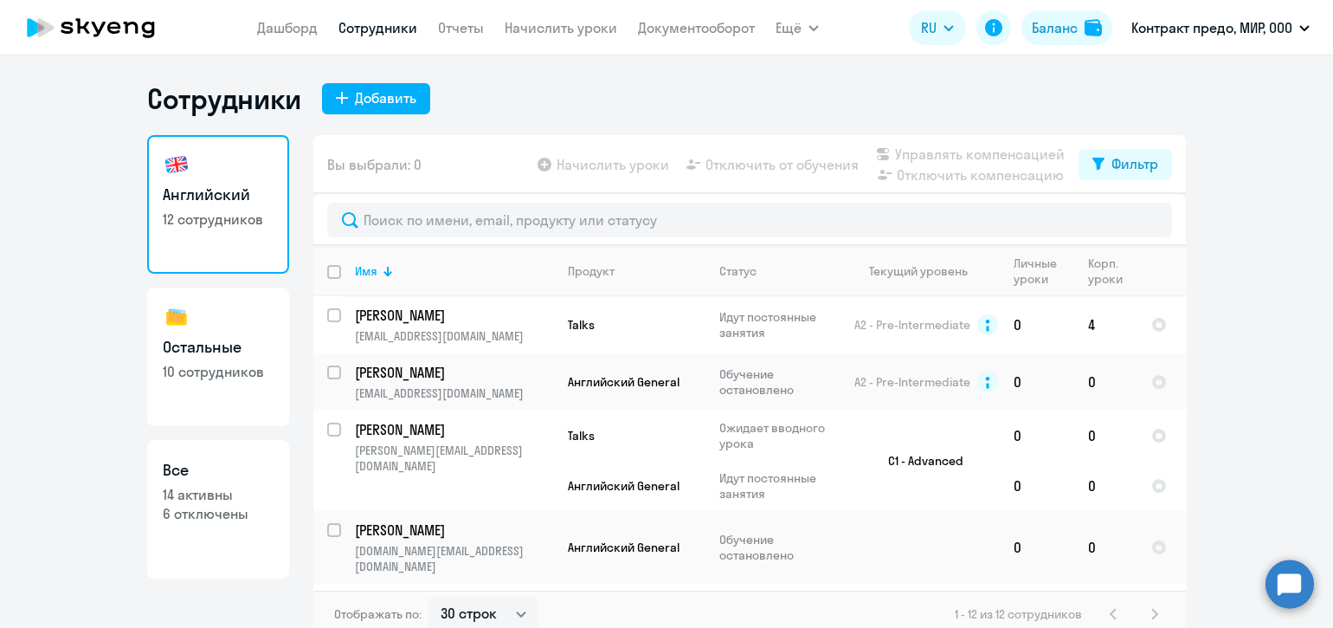
click at [381, 26] on link "Сотрудники" at bounding box center [378, 27] width 79 height 17
click at [306, 26] on link "Дашборд" at bounding box center [287, 27] width 61 height 17
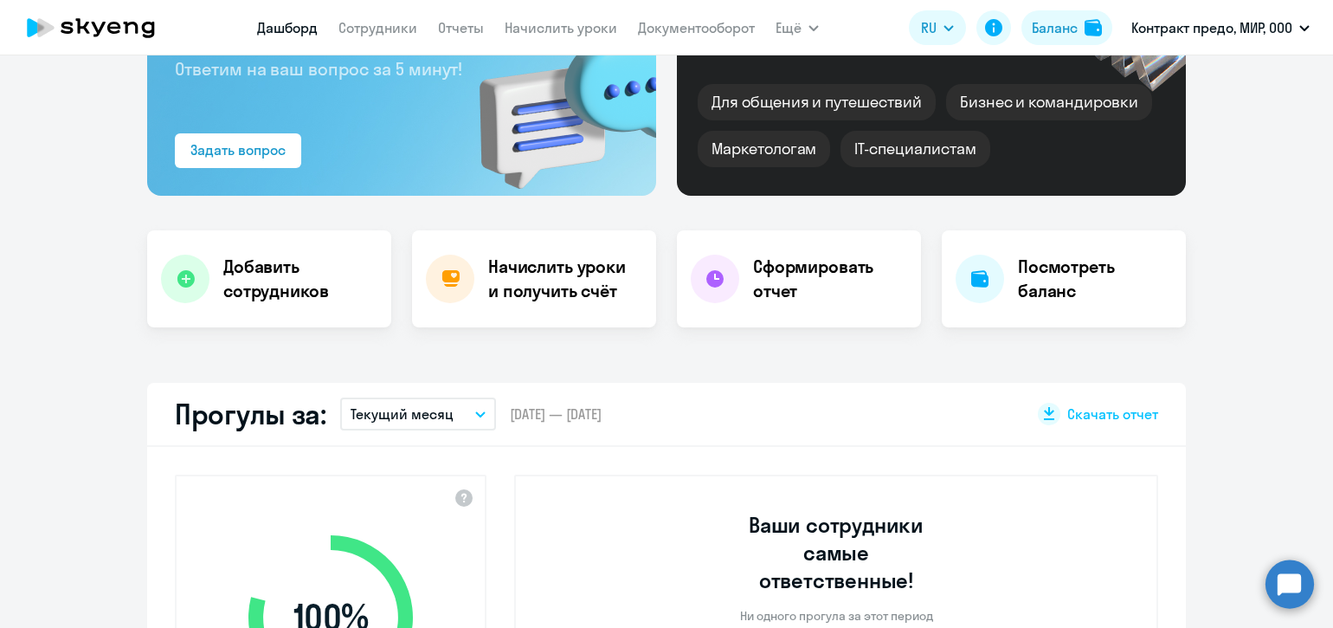
scroll to position [288, 0]
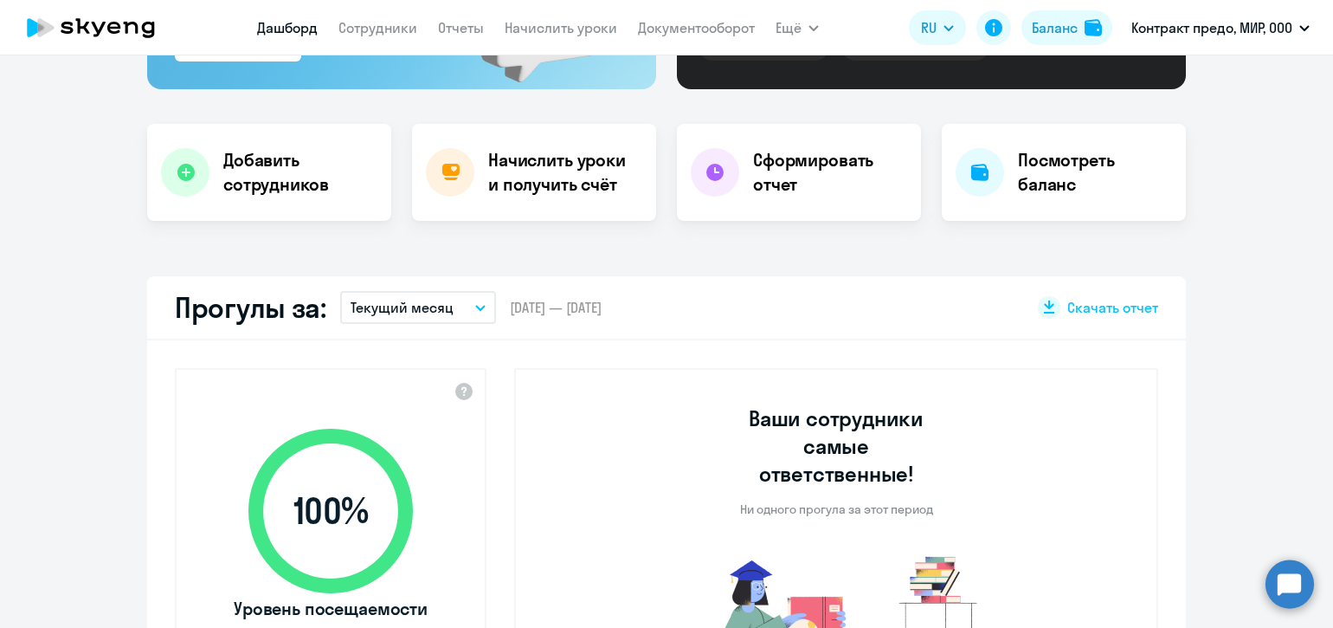
select select "30"
click at [553, 186] on h4 "Начислить уроки и получить счёт" at bounding box center [563, 172] width 151 height 48
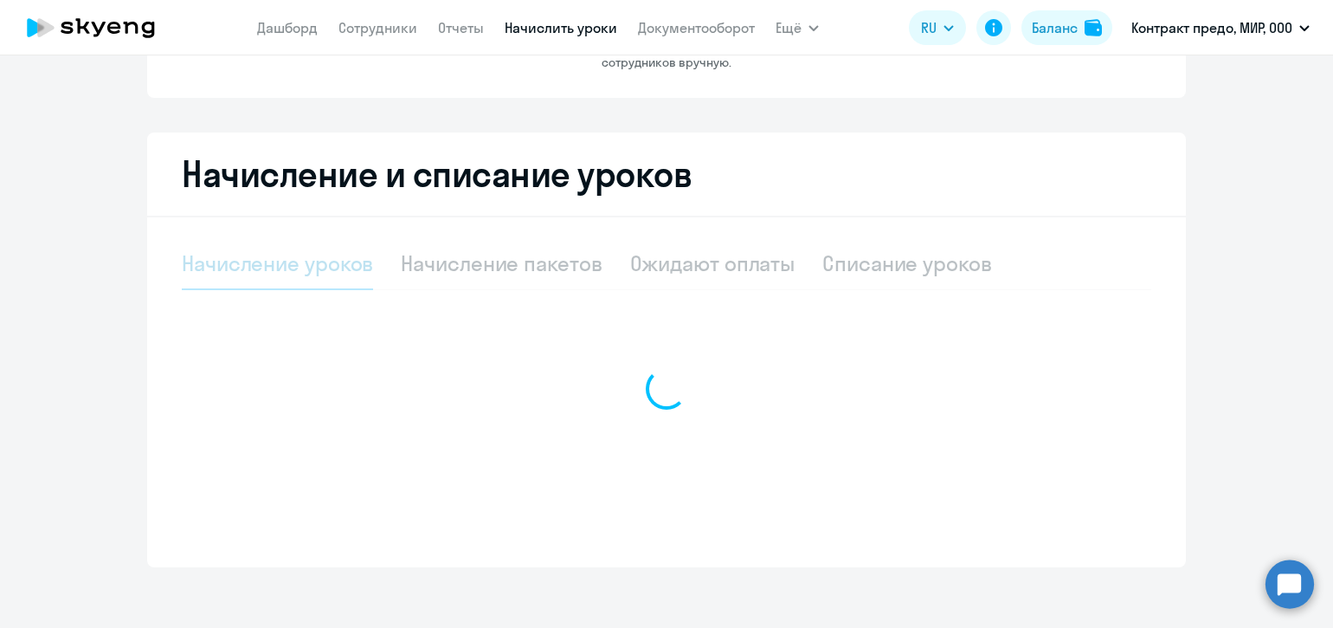
select select "10"
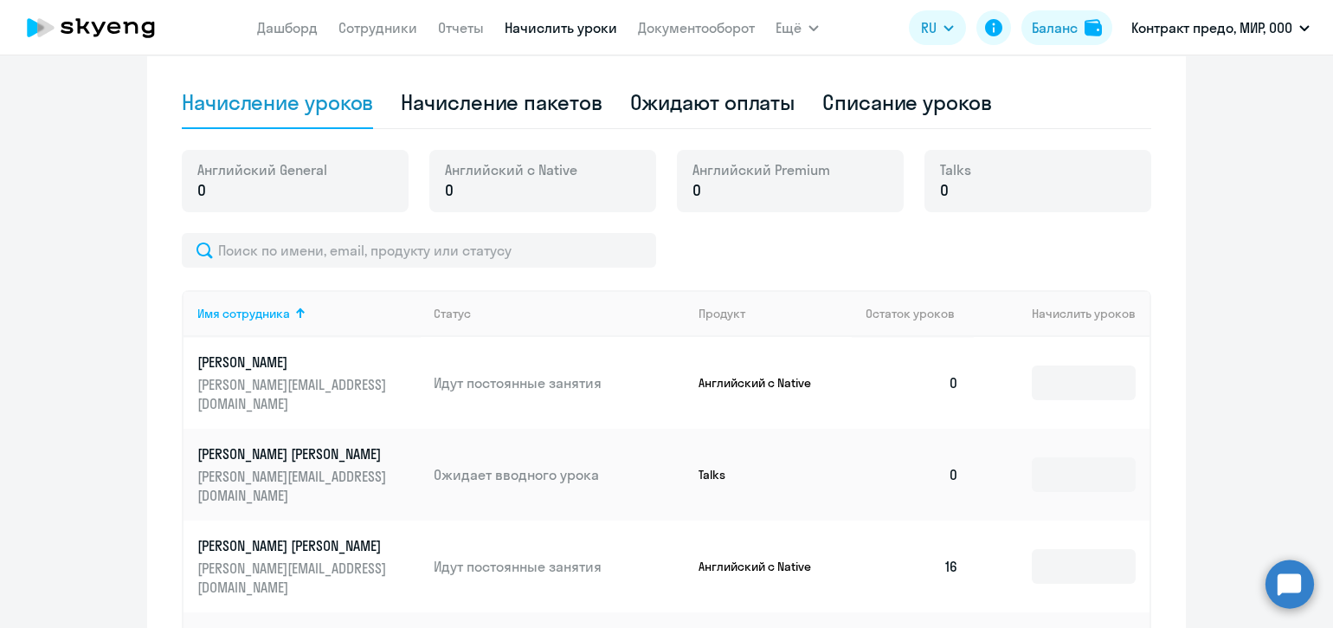
scroll to position [334, 0]
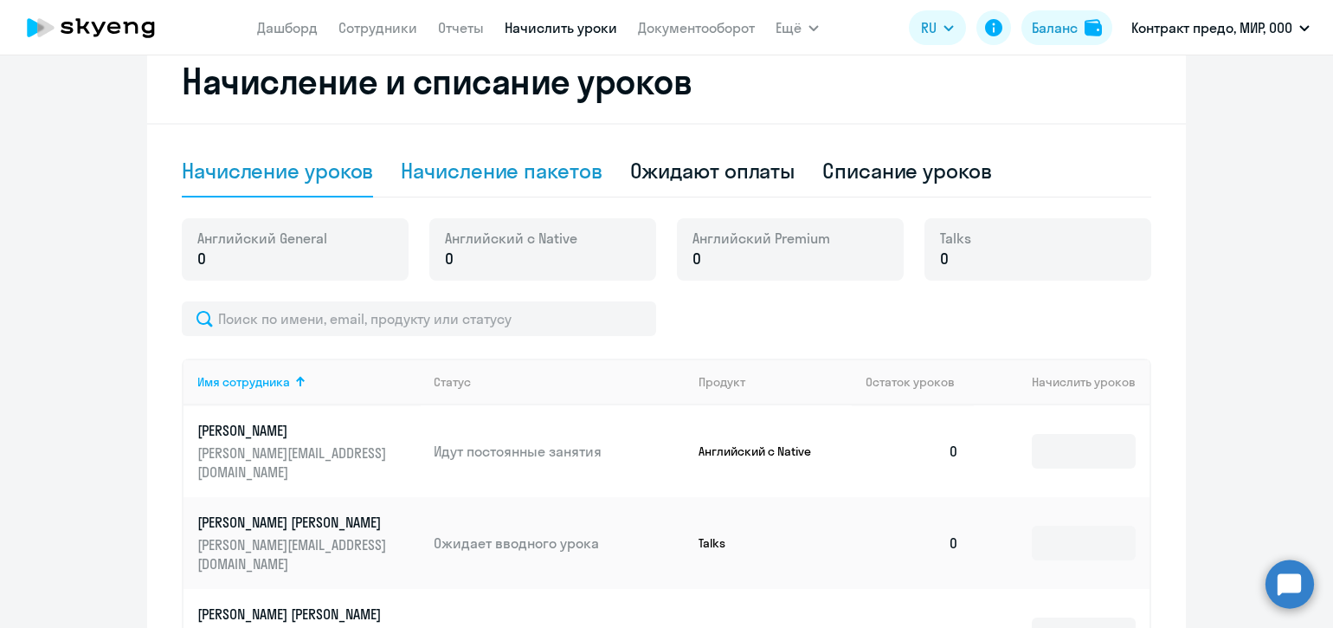
click at [538, 173] on div "Начисление пакетов" at bounding box center [501, 171] width 201 height 28
select select "10"
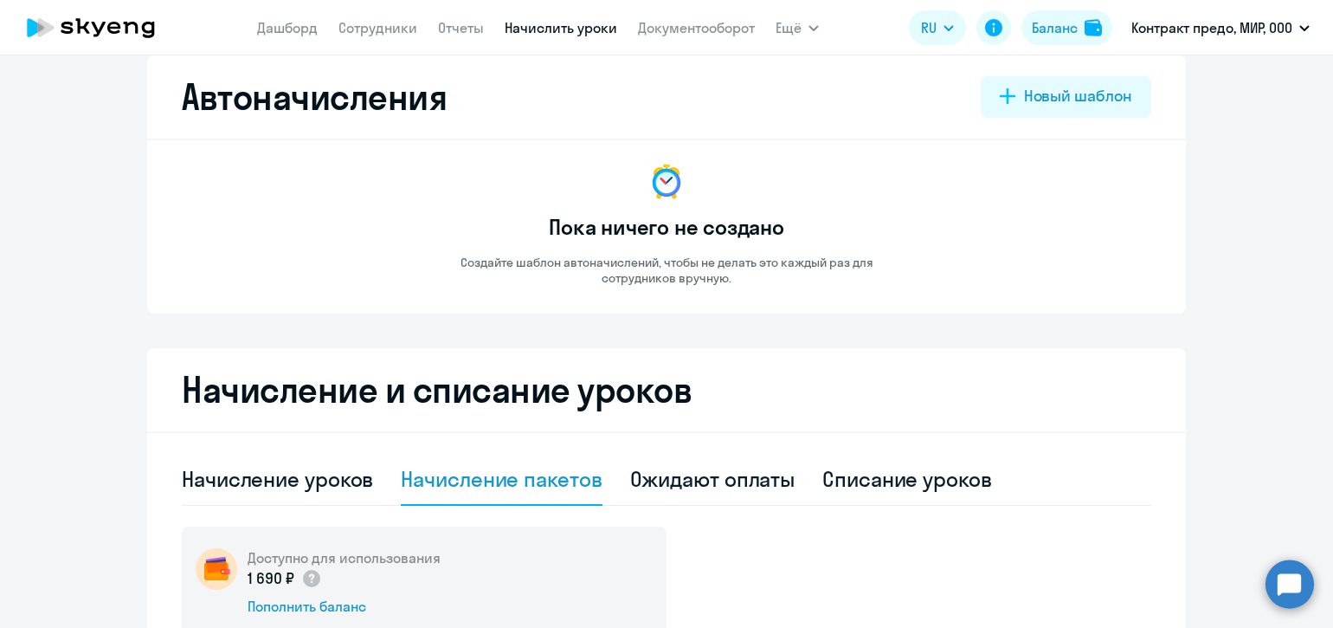
scroll to position [0, 0]
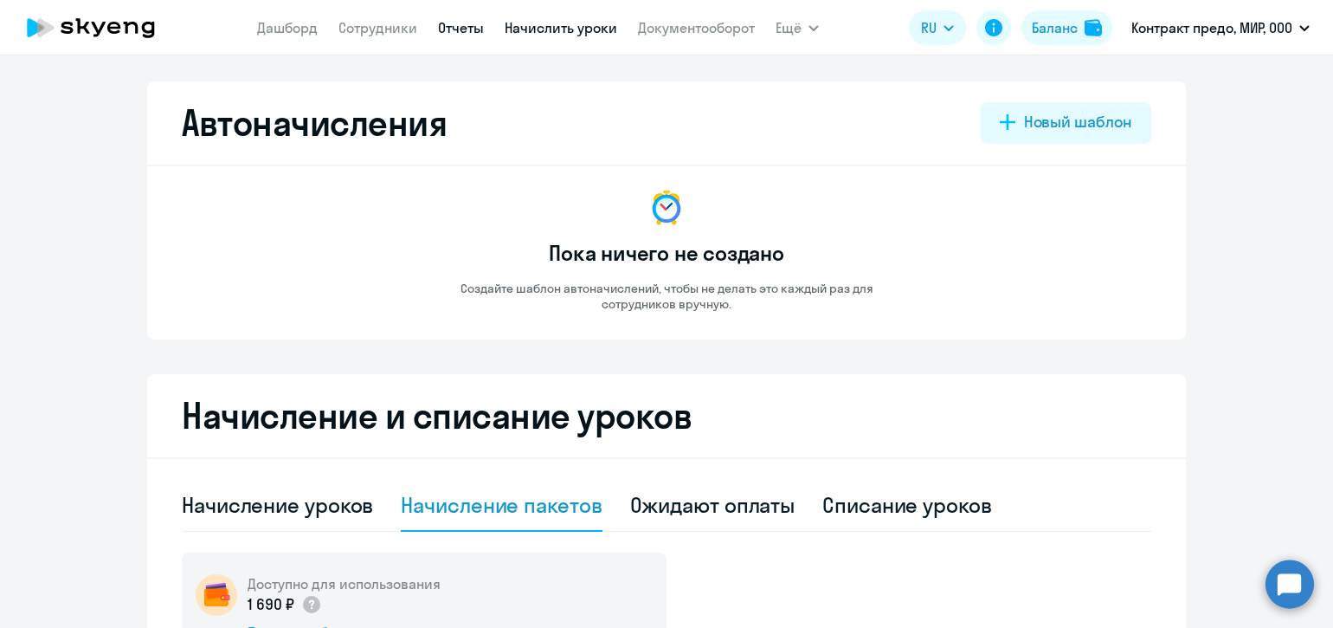
click at [471, 29] on link "Отчеты" at bounding box center [461, 27] width 46 height 17
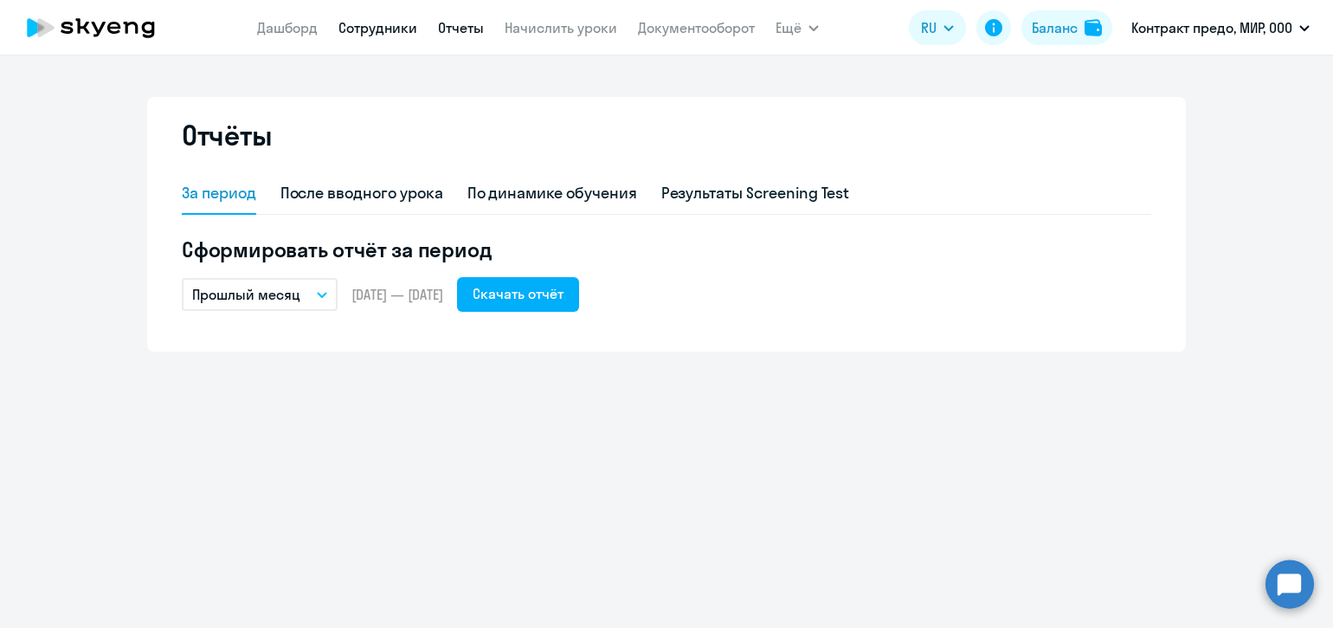
click at [385, 26] on link "Сотрудники" at bounding box center [378, 27] width 79 height 17
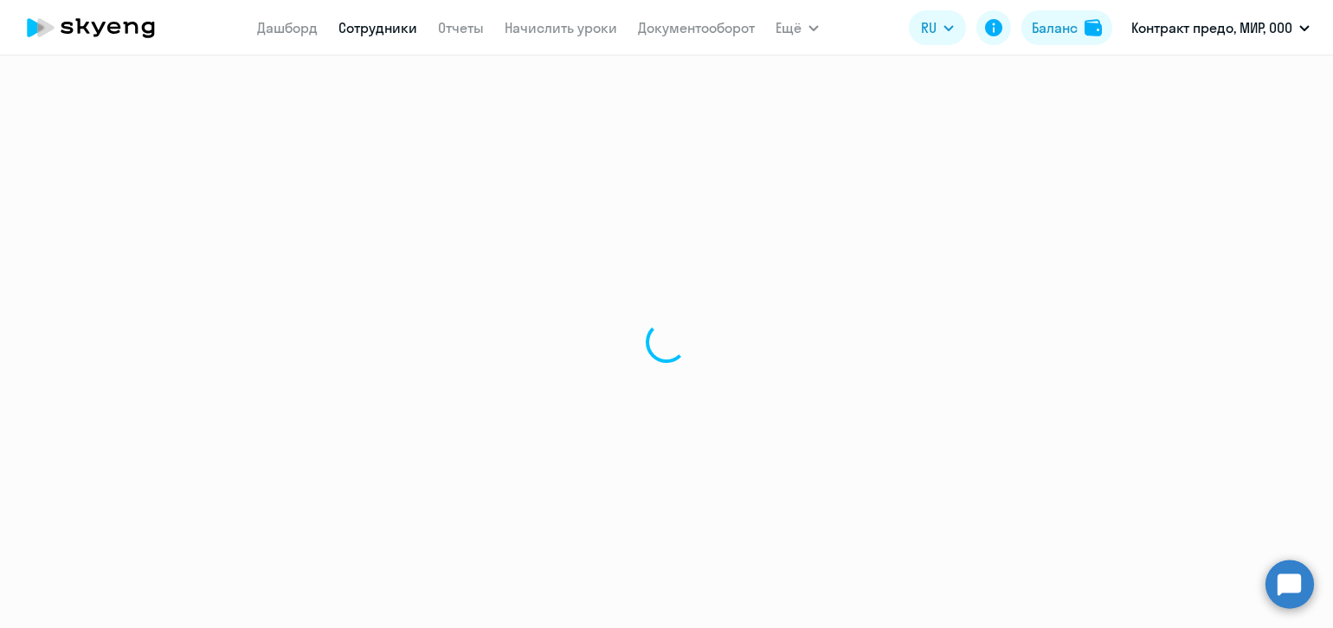
select select "30"
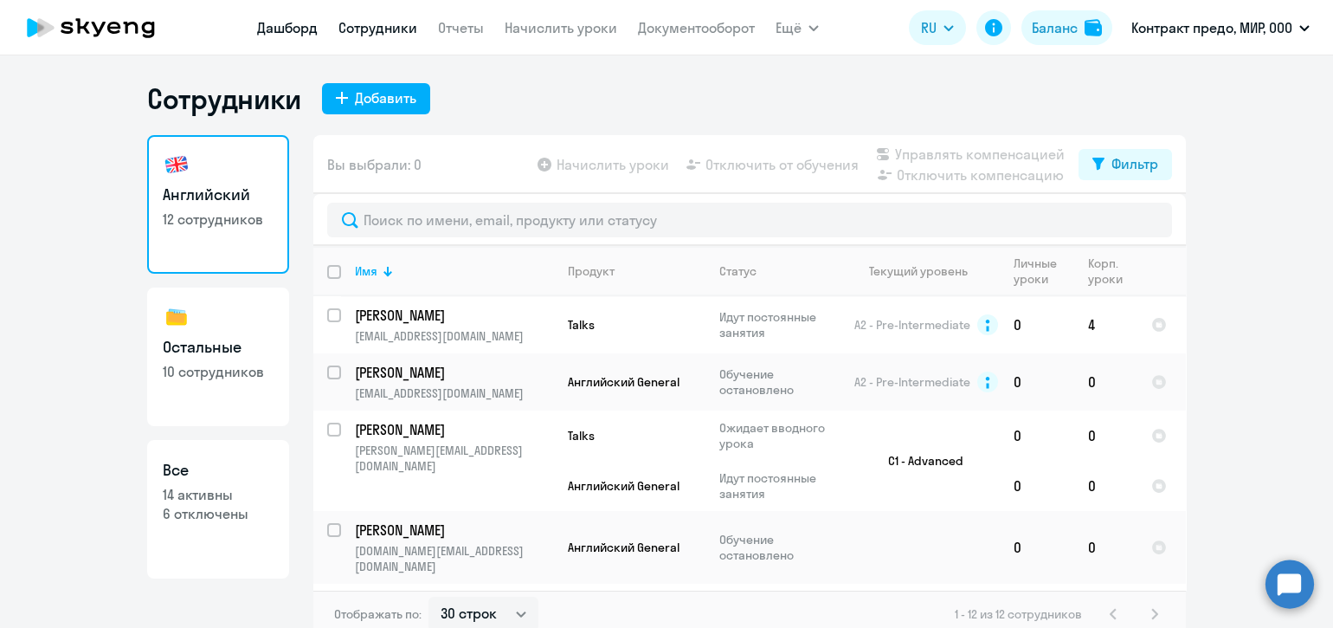
click at [292, 35] on link "Дашборд" at bounding box center [287, 27] width 61 height 17
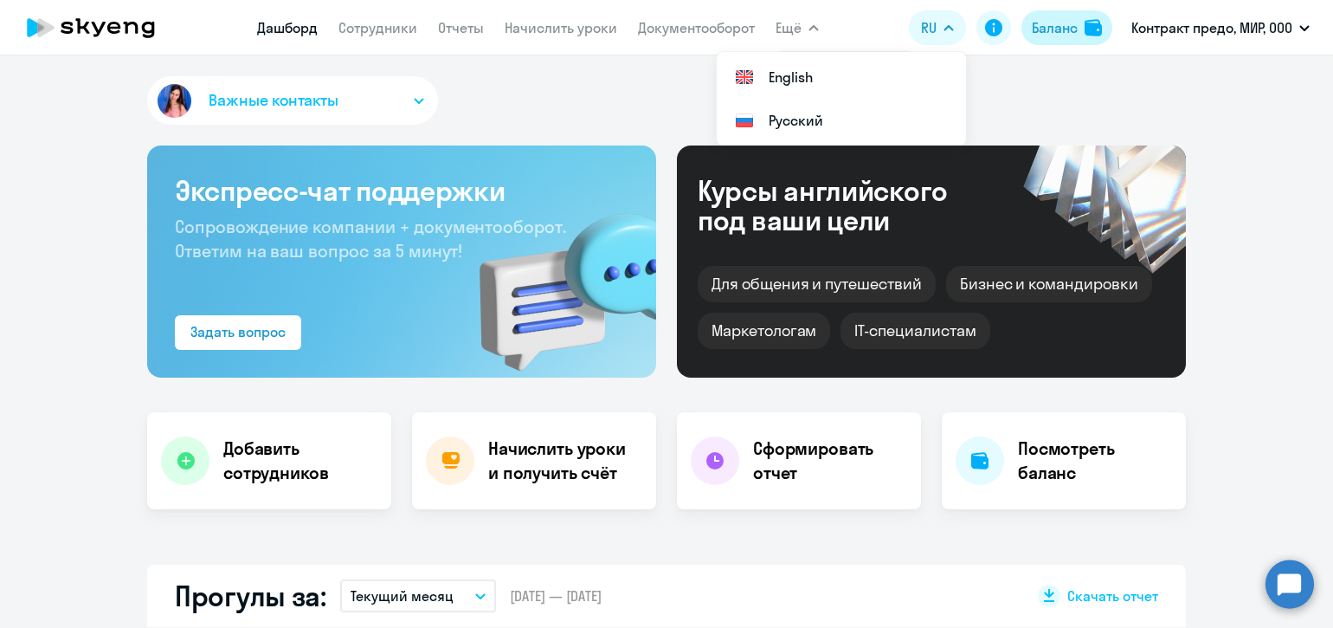
click at [1062, 29] on div "Баланс" at bounding box center [1055, 27] width 46 height 21
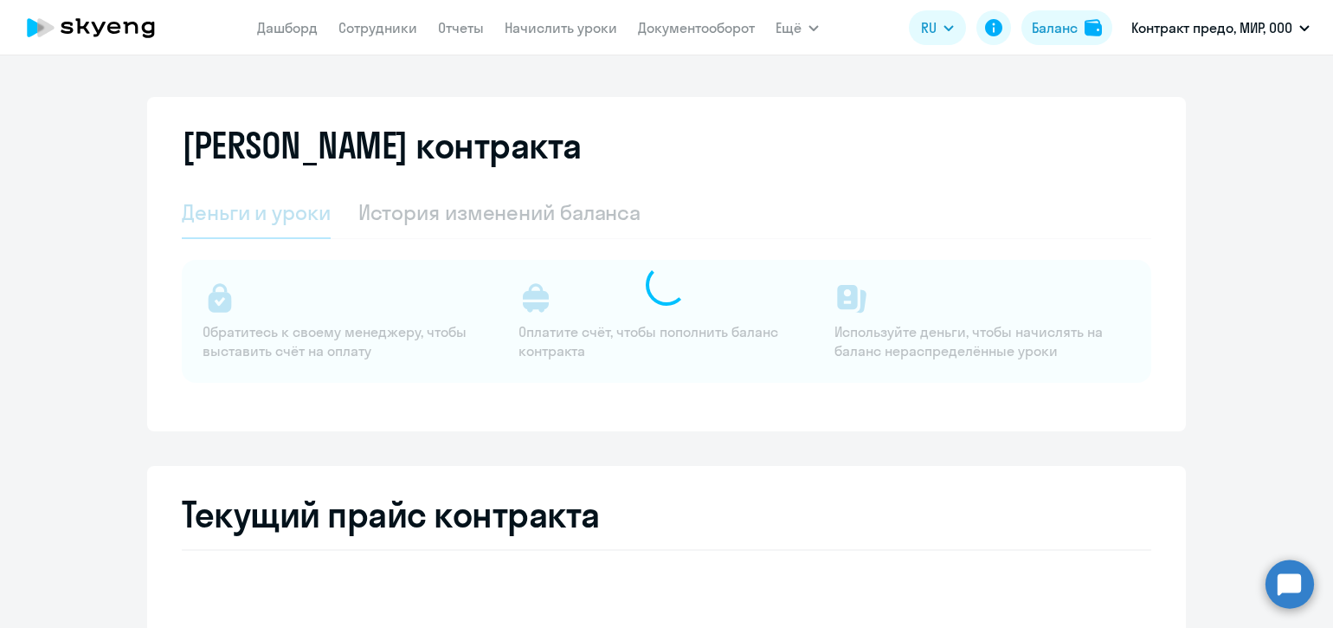
select select "english_adult_not_native_speaker"
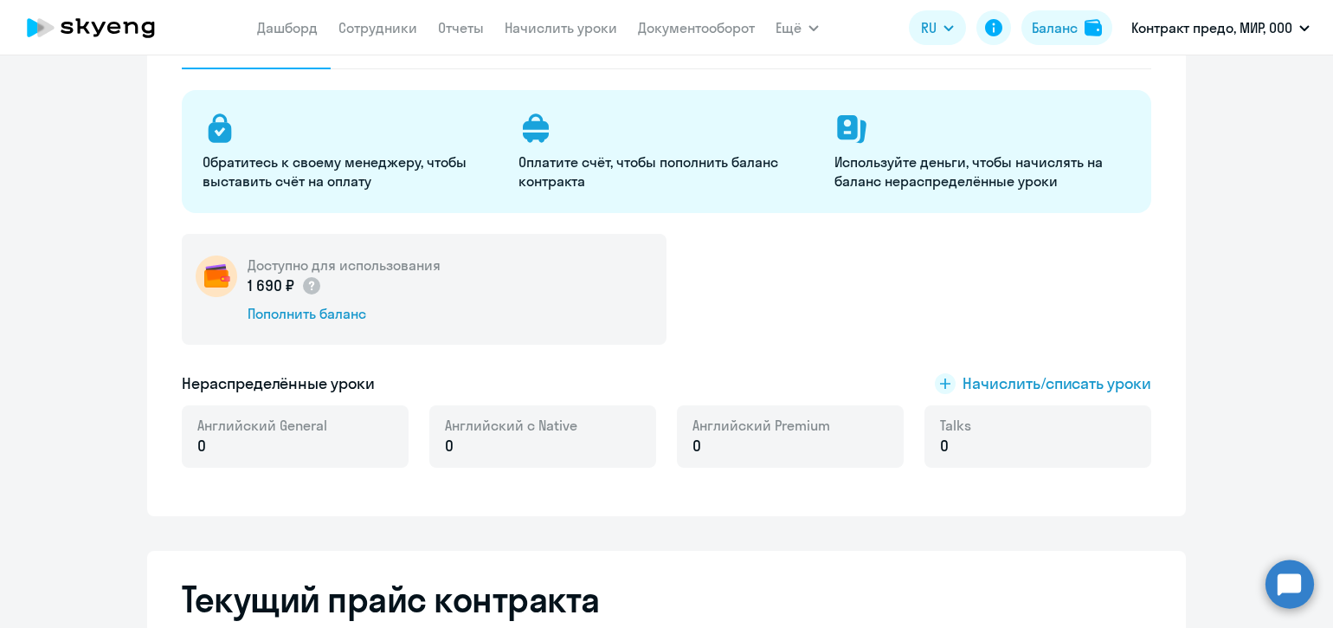
scroll to position [180, 0]
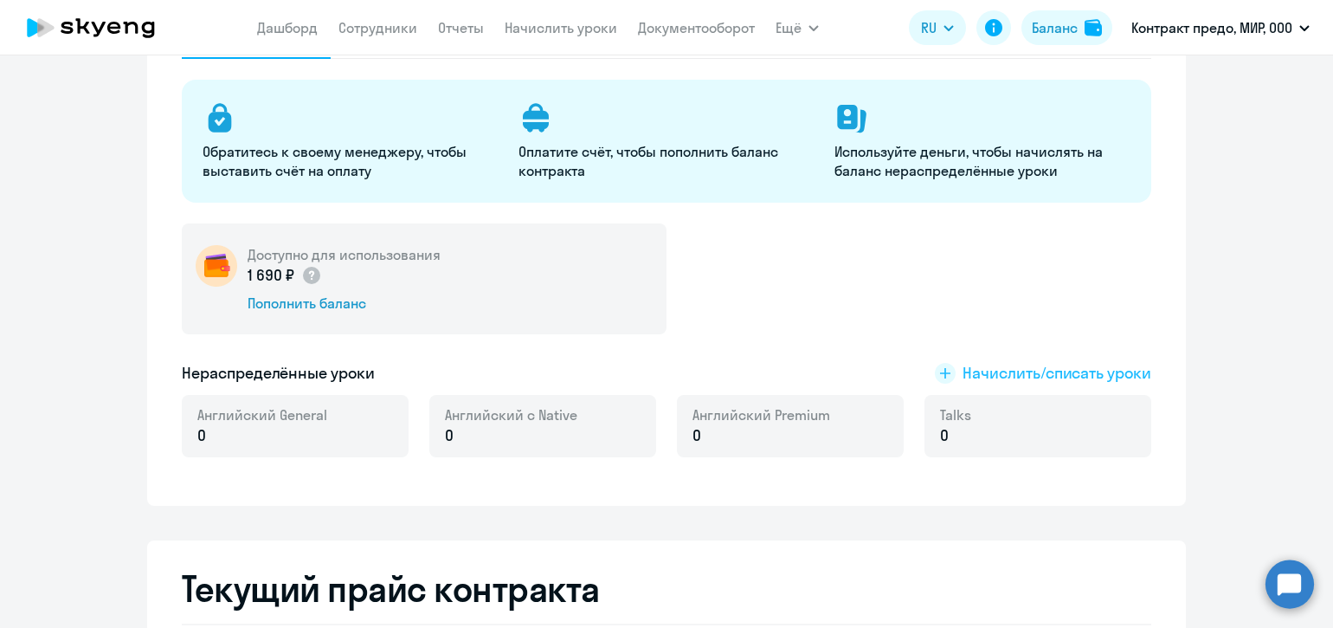
click at [976, 371] on span "Начислить/списать уроки" at bounding box center [1057, 373] width 189 height 23
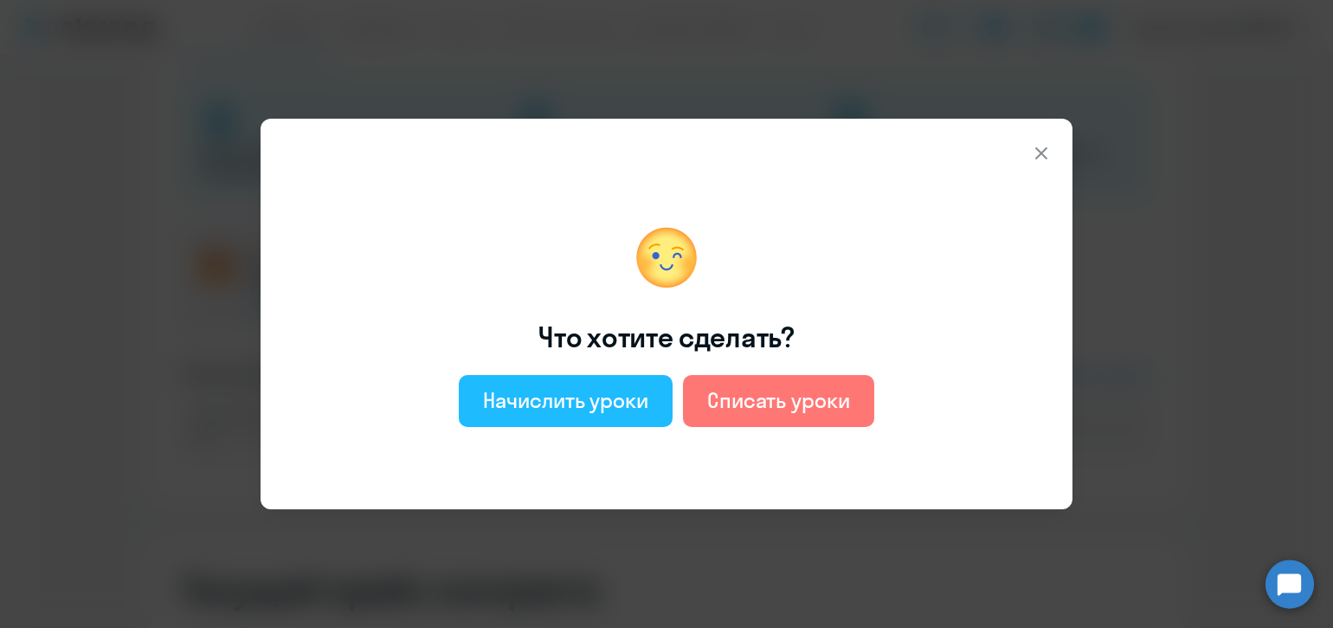
click at [629, 409] on div "Начислить уроки" at bounding box center [565, 400] width 165 height 28
select select "english_adult_not_native_speaker"
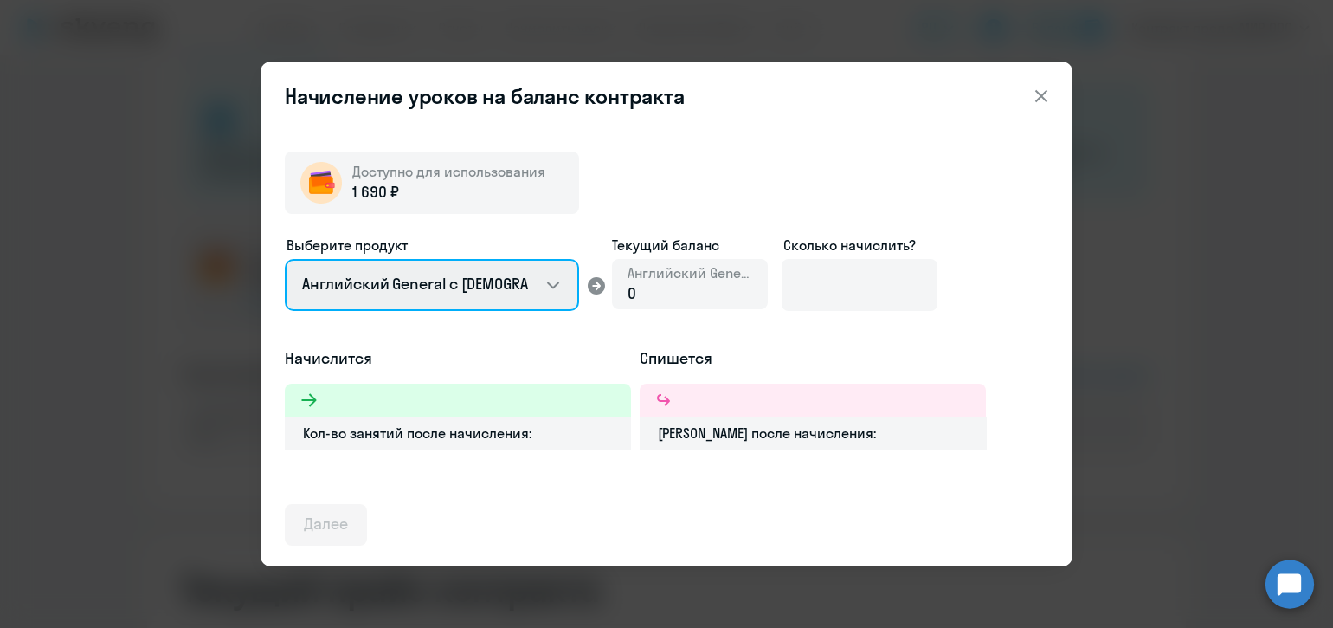
click at [556, 290] on select "Английский General с [DEMOGRAPHIC_DATA] преподавателем Английский General с [DE…" at bounding box center [432, 285] width 294 height 52
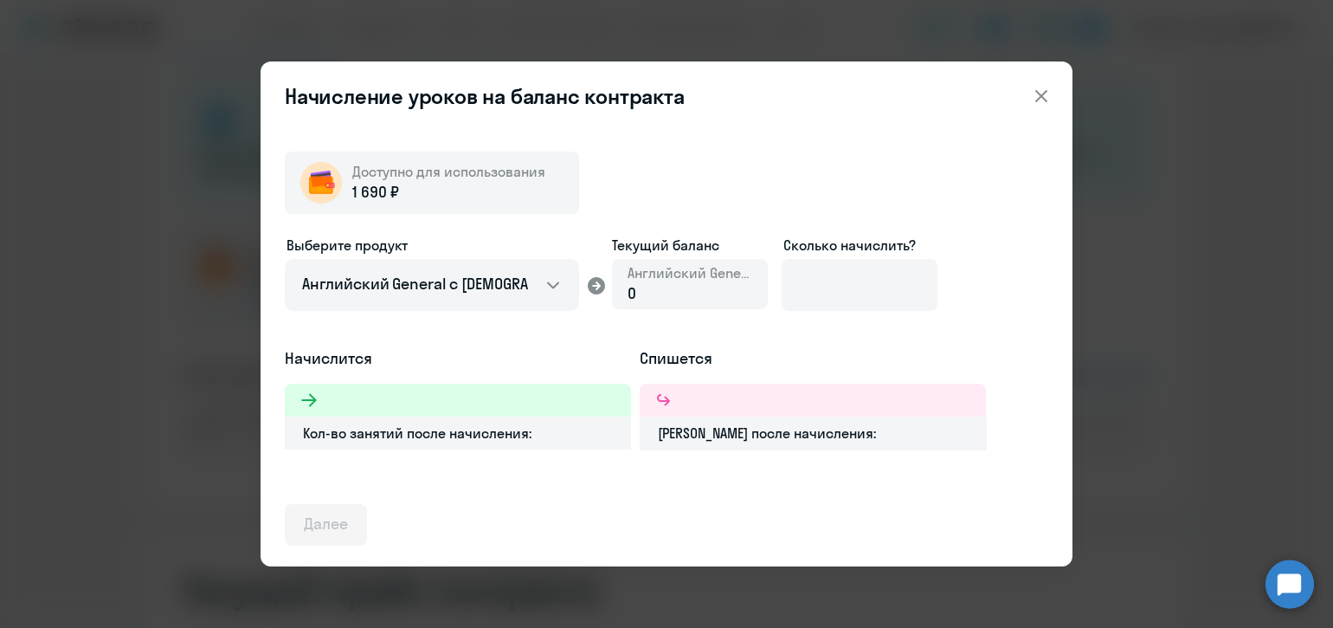
click at [960, 321] on div "Выберите продукт Английский General с русскоговорящим преподавателем Английский…" at bounding box center [667, 291] width 764 height 113
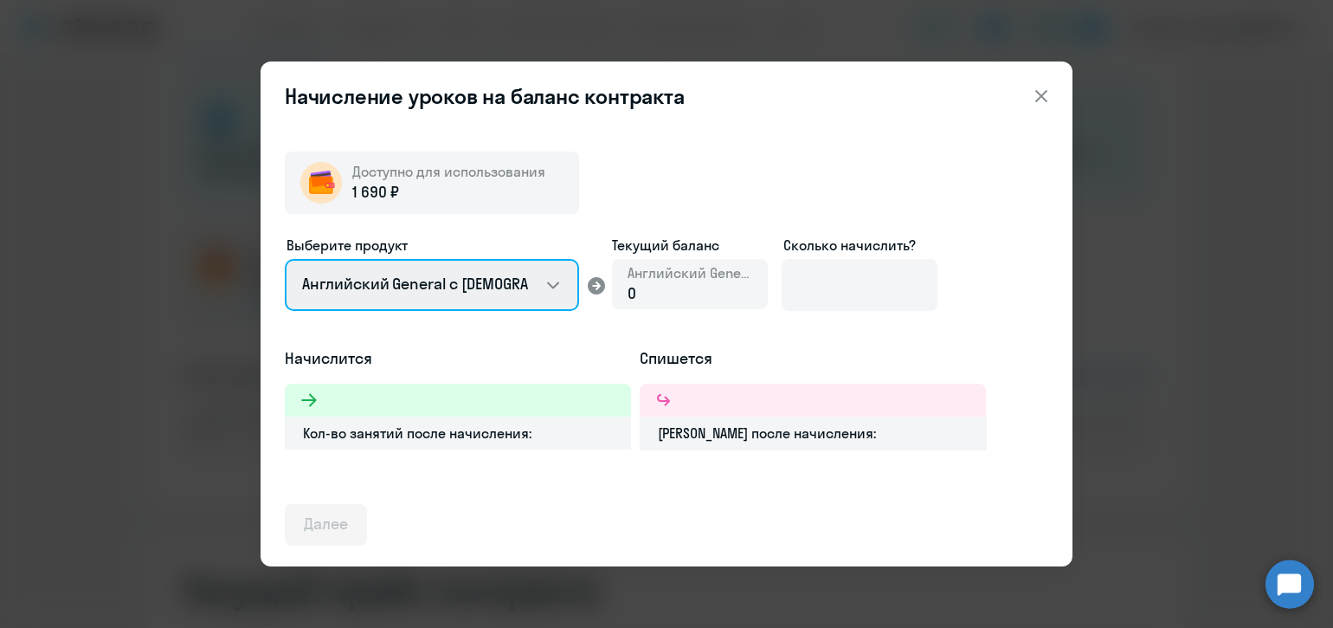
click at [539, 285] on select "Английский General с [DEMOGRAPHIC_DATA] преподавателем Английский General с [DE…" at bounding box center [432, 285] width 294 height 52
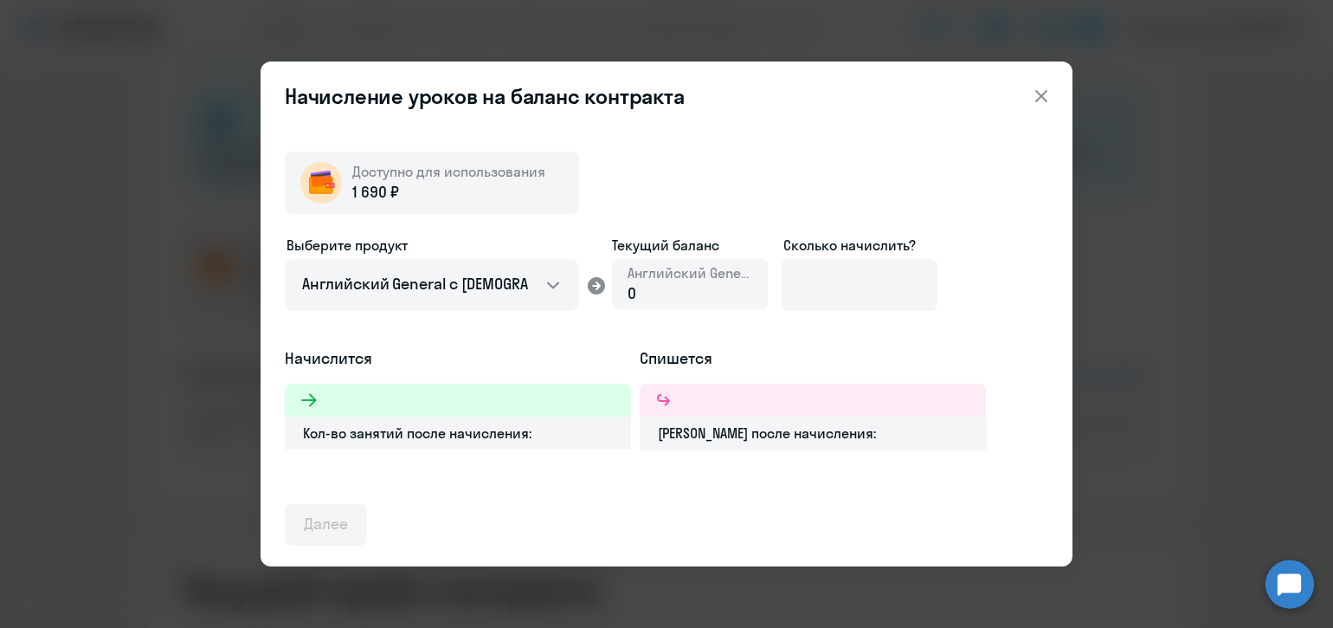
click at [1040, 99] on icon at bounding box center [1041, 96] width 21 height 21
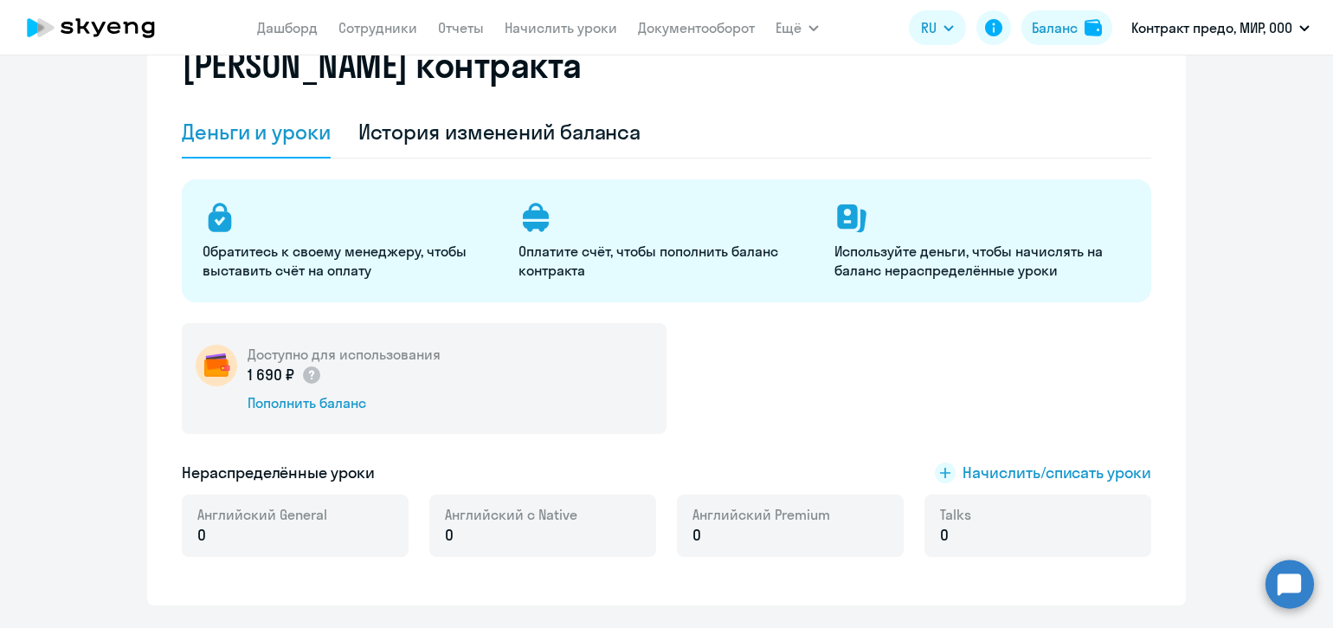
scroll to position [72, 0]
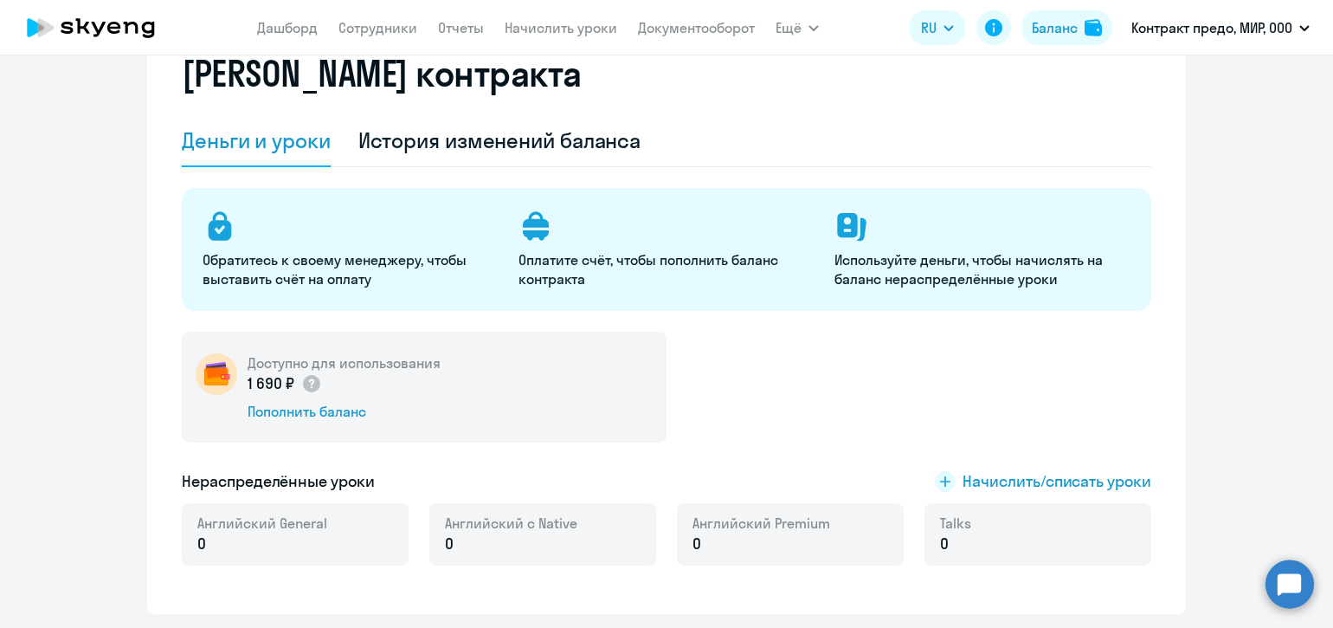
click at [1287, 584] on circle at bounding box center [1290, 583] width 48 height 48
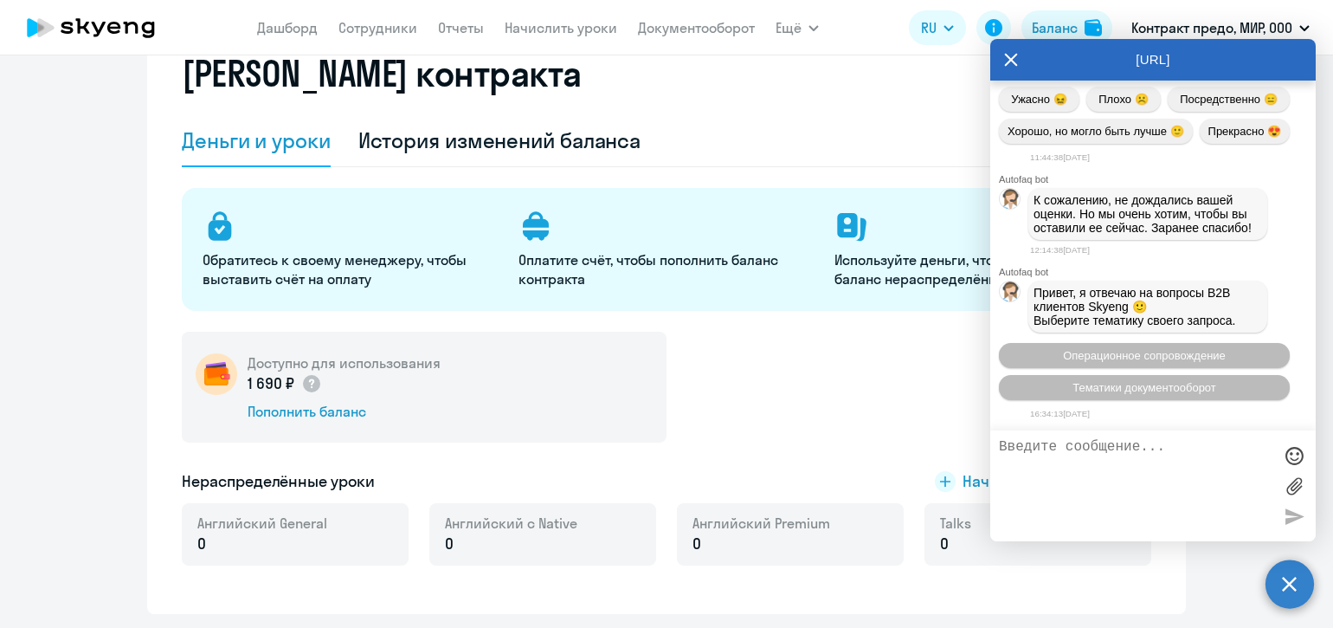
scroll to position [18873, 0]
click at [1118, 451] on textarea at bounding box center [1136, 485] width 274 height 93
click at [1022, 463] on textarea "Добрый день! Счет за скринг тест опалачен Для [PERSON_NAME] А." at bounding box center [1136, 485] width 274 height 93
type textarea "Добрый день! Счет за скринг тест оплачен Для [PERSON_NAME] А."
click at [1291, 512] on div at bounding box center [1294, 516] width 26 height 26
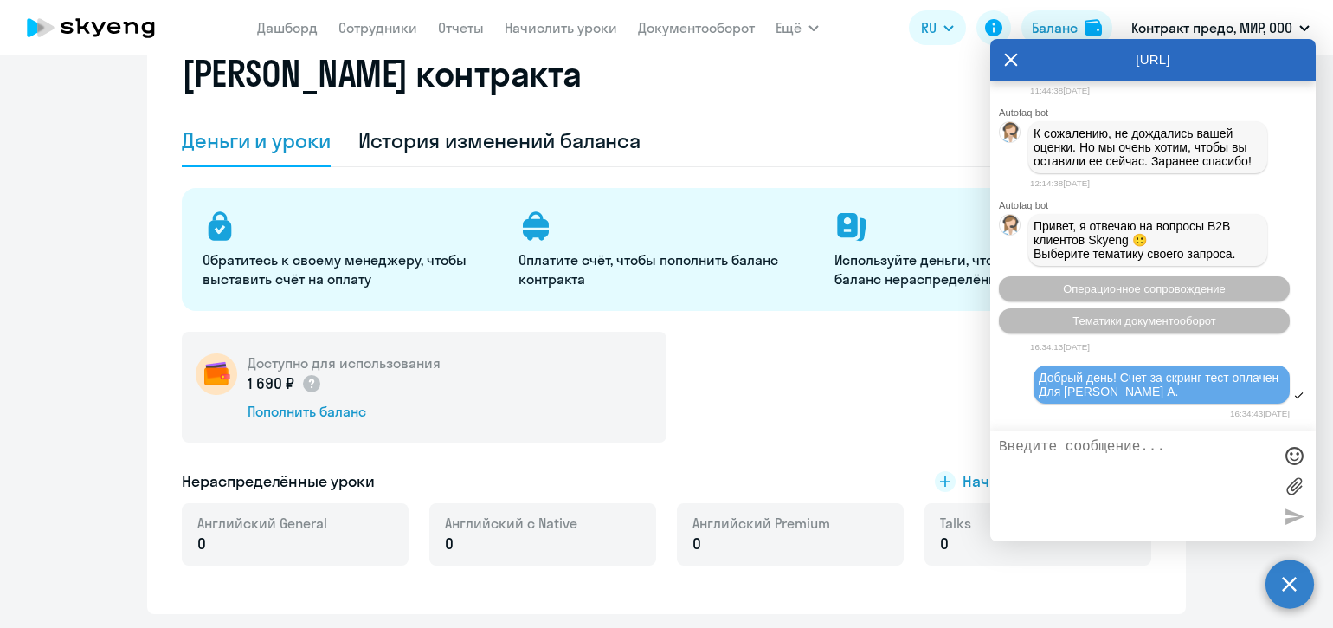
scroll to position [18941, 0]
click at [1007, 59] on icon at bounding box center [1011, 60] width 14 height 42
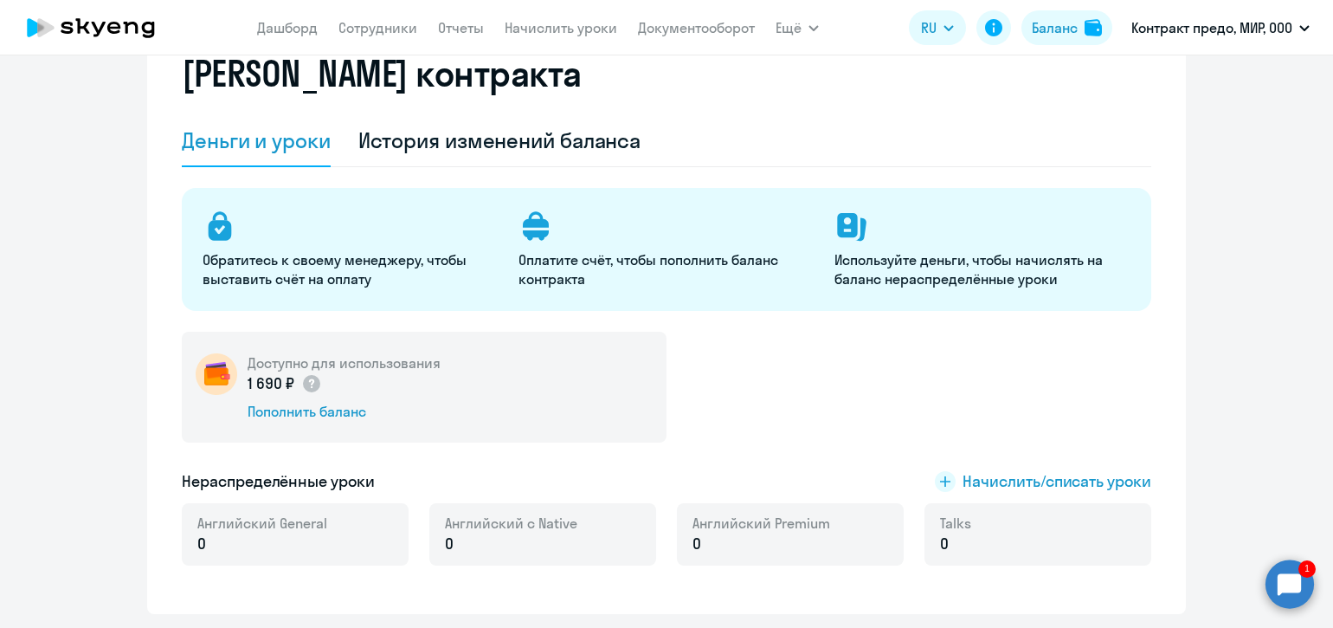
scroll to position [0, 0]
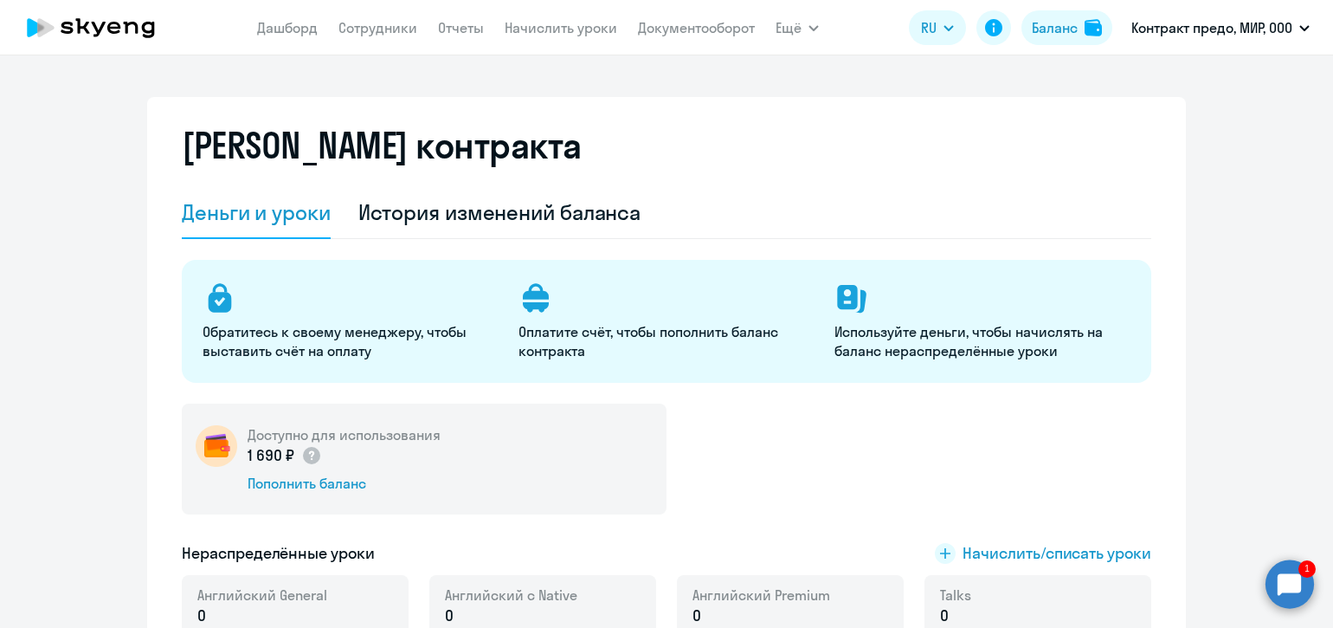
click at [1291, 580] on circle at bounding box center [1290, 583] width 48 height 48
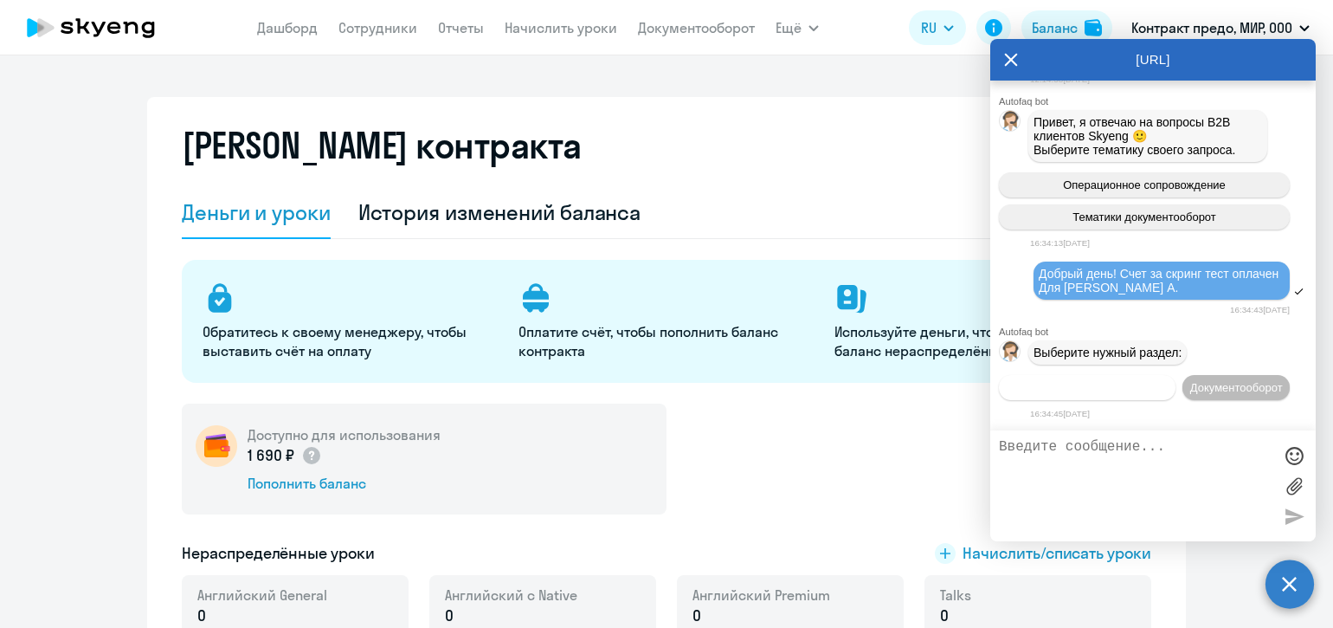
click at [1169, 381] on span "Операционное сопровождение" at bounding box center [1087, 387] width 163 height 13
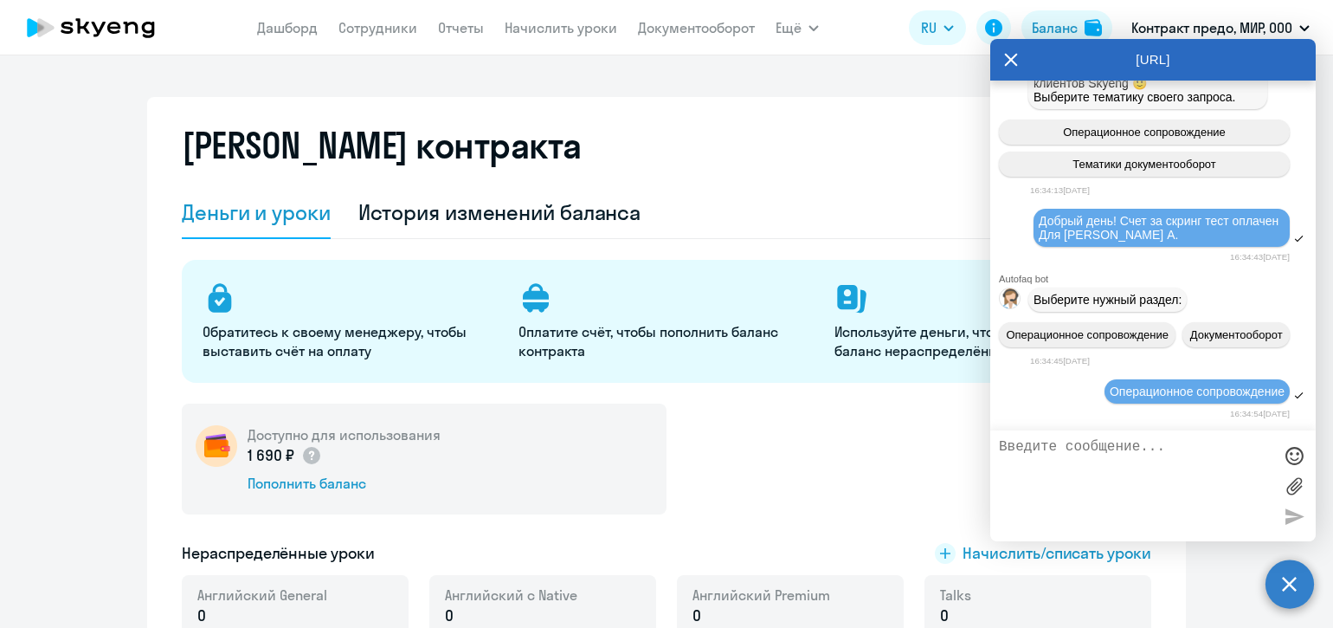
scroll to position [19267, 0]
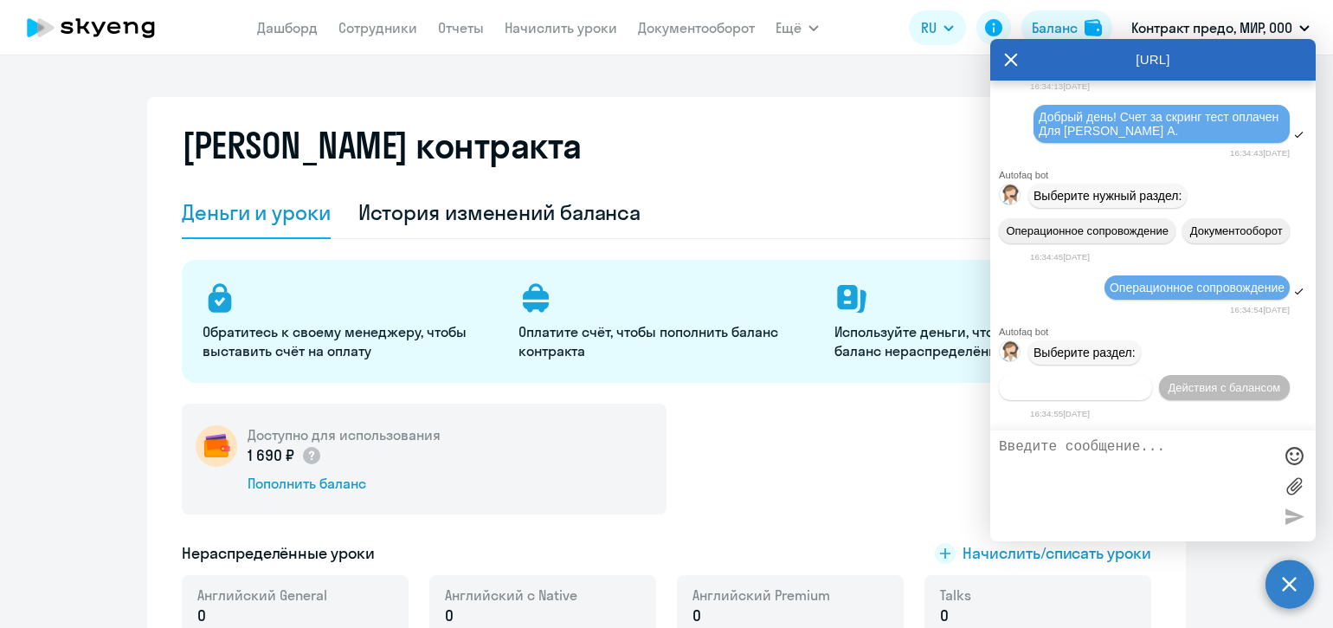
click at [1143, 381] on span "Действия по сотрудникам" at bounding box center [1076, 387] width 134 height 13
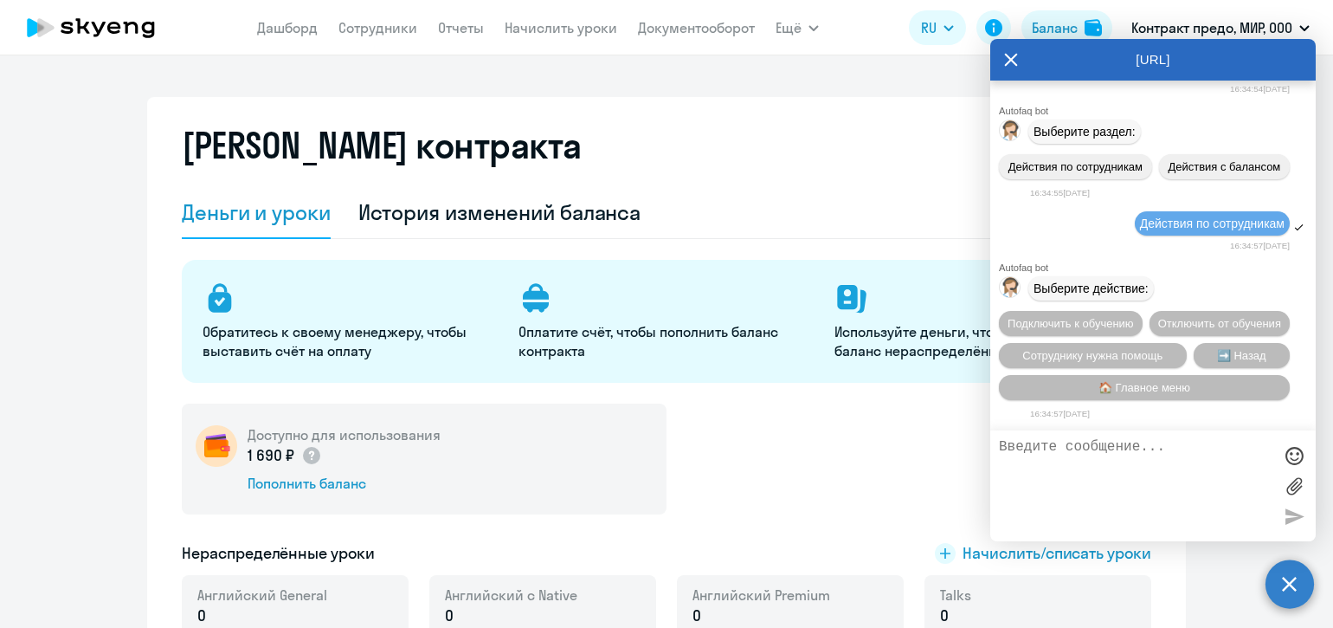
scroll to position [19523, 0]
click at [1143, 311] on button "Подключить к обучению" at bounding box center [1071, 323] width 144 height 25
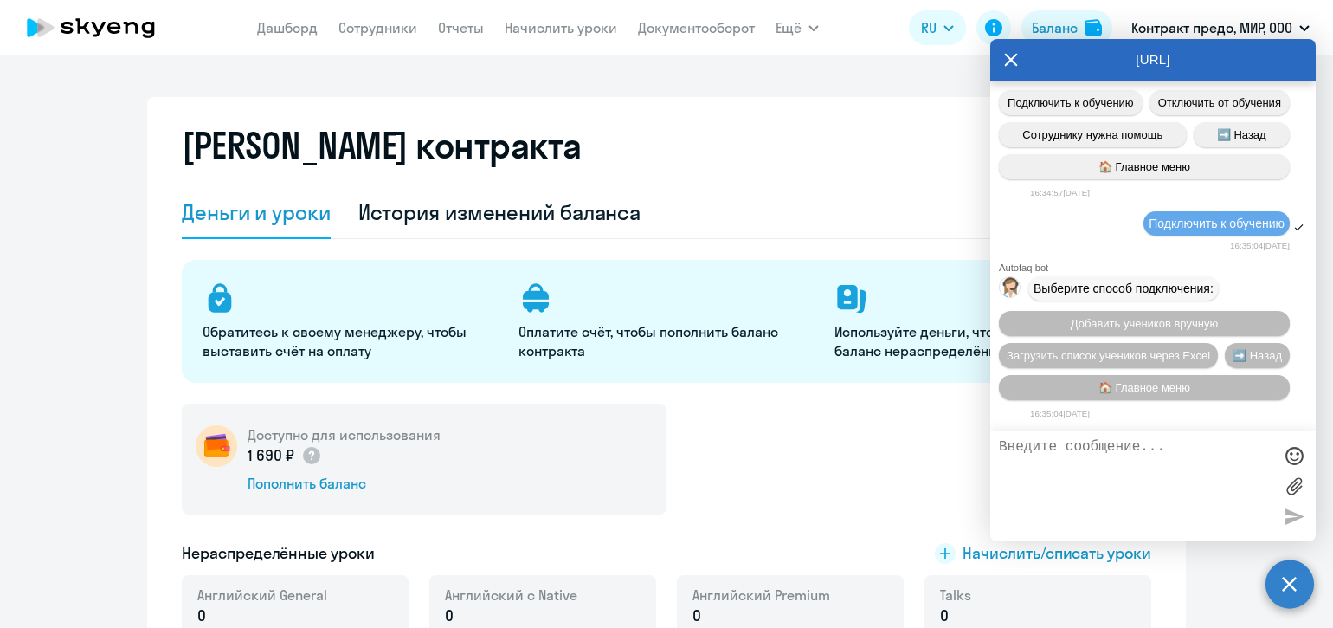
scroll to position [19747, 0]
click at [1190, 390] on span "🏠 Главное меню" at bounding box center [1145, 387] width 92 height 13
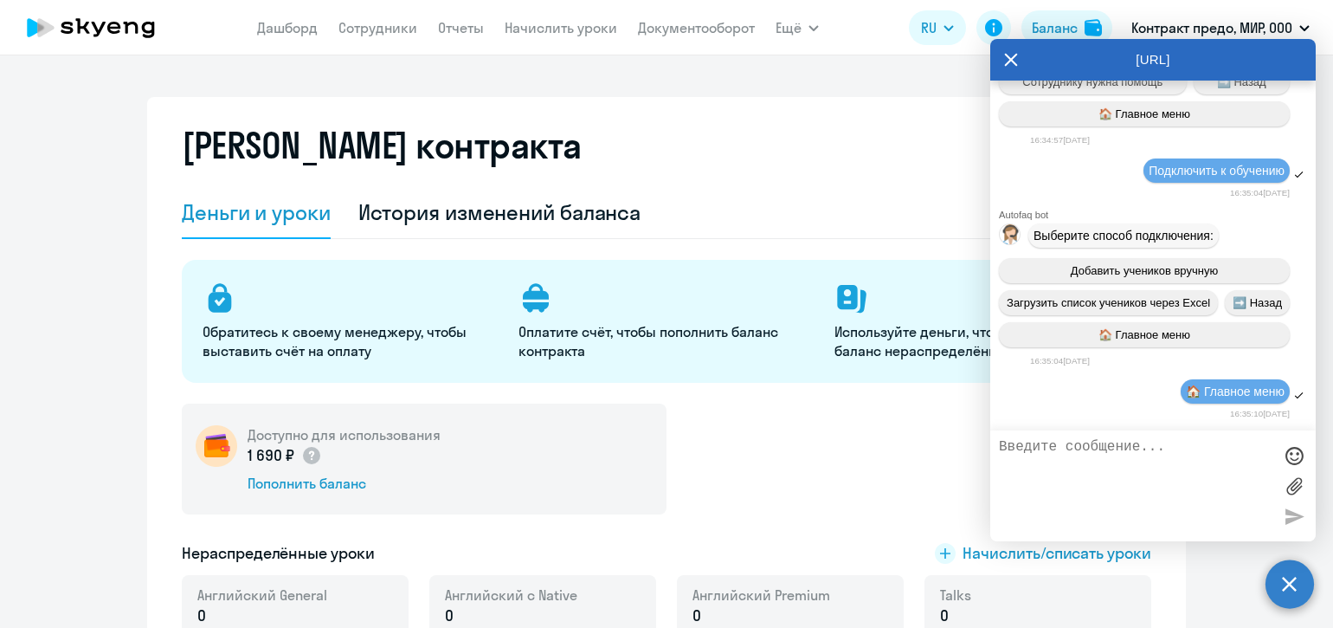
scroll to position [19938, 0]
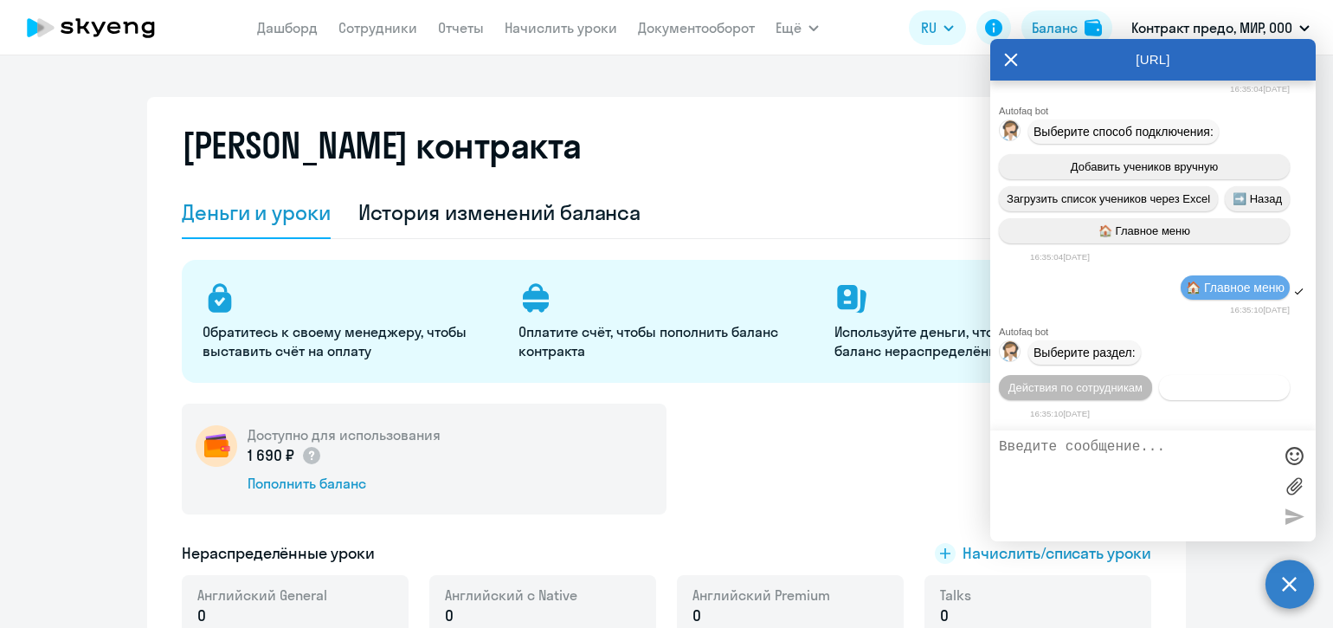
click at [1168, 384] on span "Действия с балансом" at bounding box center [1224, 387] width 113 height 13
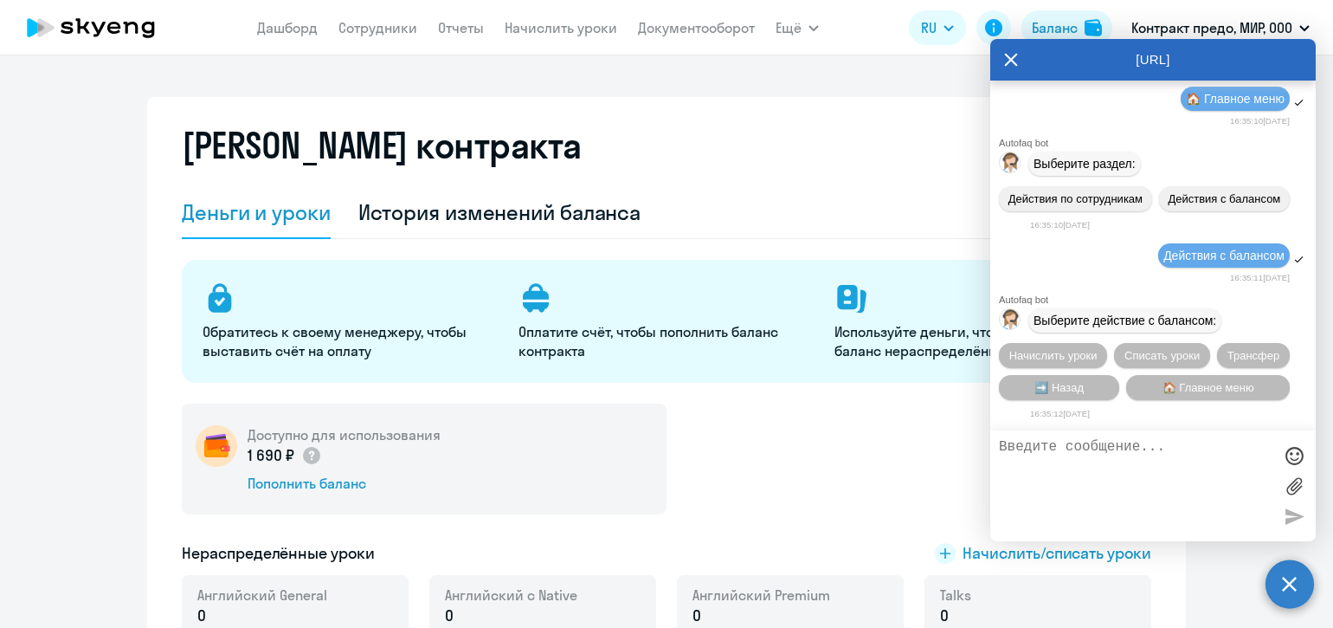
scroll to position [20129, 0]
click at [1083, 355] on span "Начислить уроки" at bounding box center [1053, 355] width 88 height 13
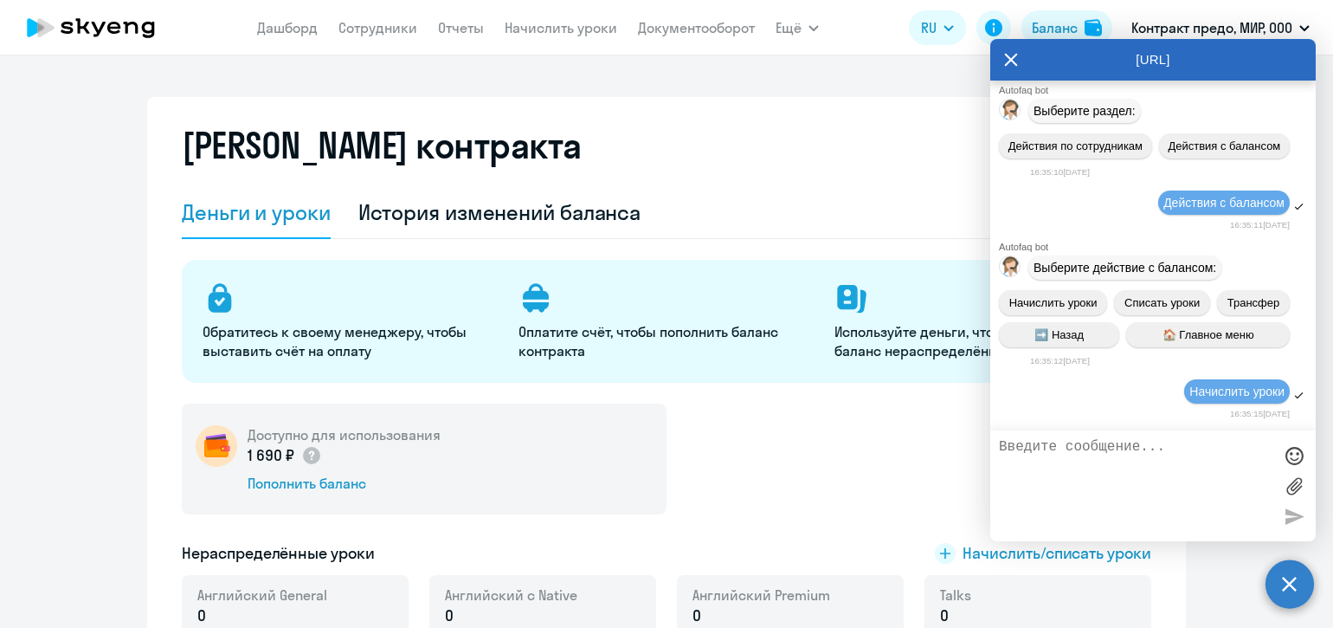
scroll to position [20353, 0]
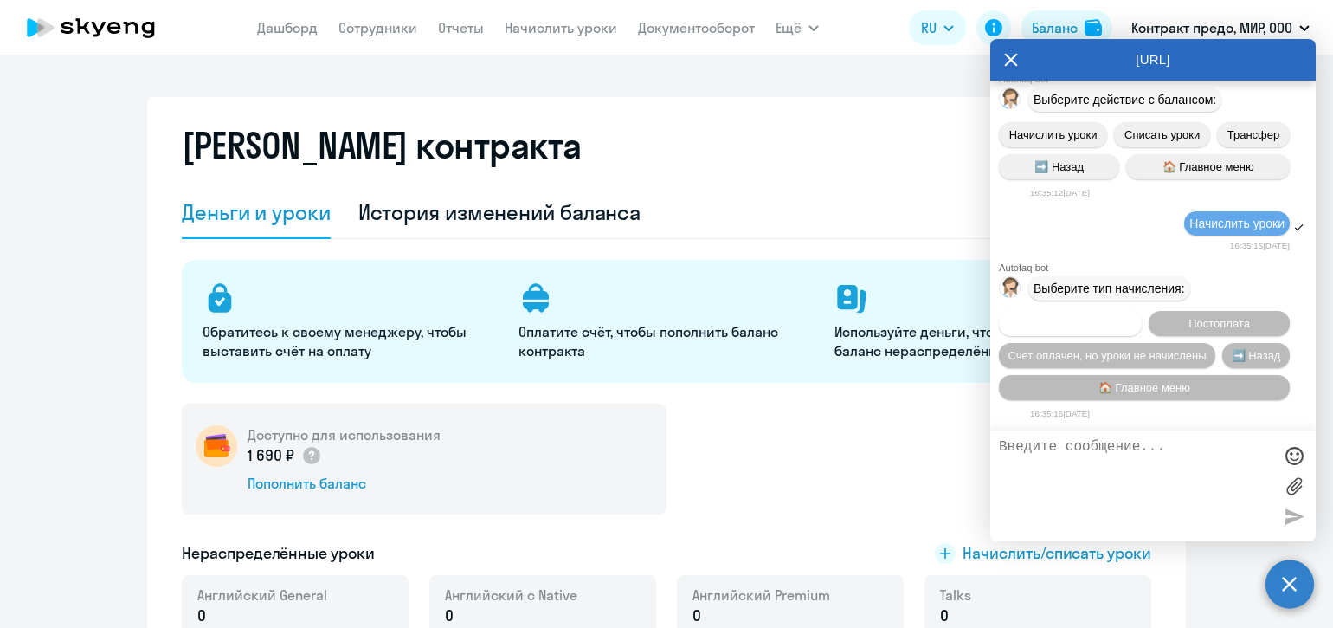
click at [1083, 320] on span "Предоплата" at bounding box center [1070, 323] width 63 height 13
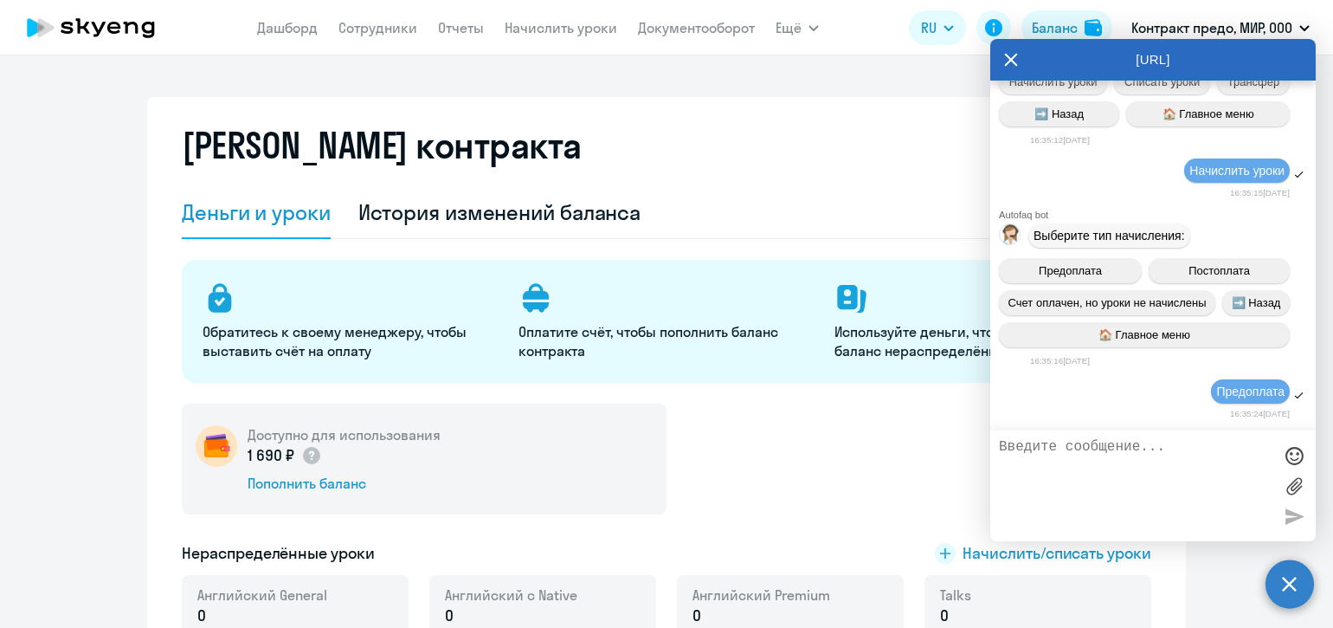
scroll to position [20579, 0]
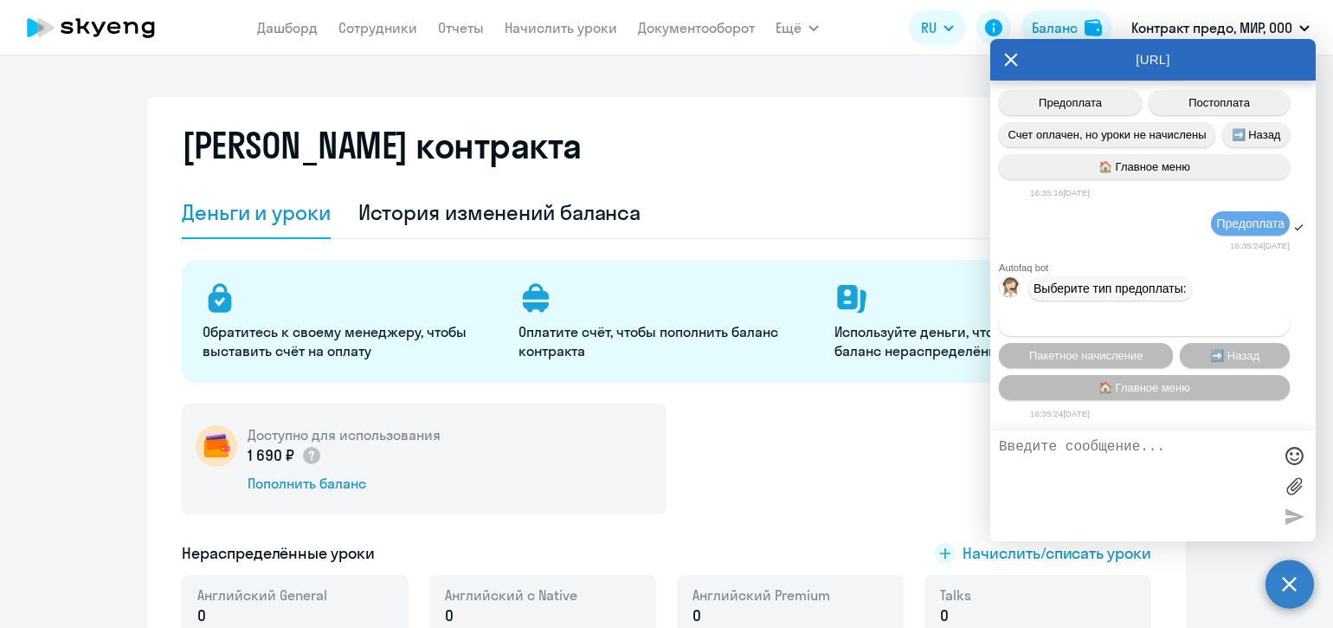
click at [1174, 312] on button "Начисление в любом количестве" at bounding box center [1144, 323] width 291 height 25
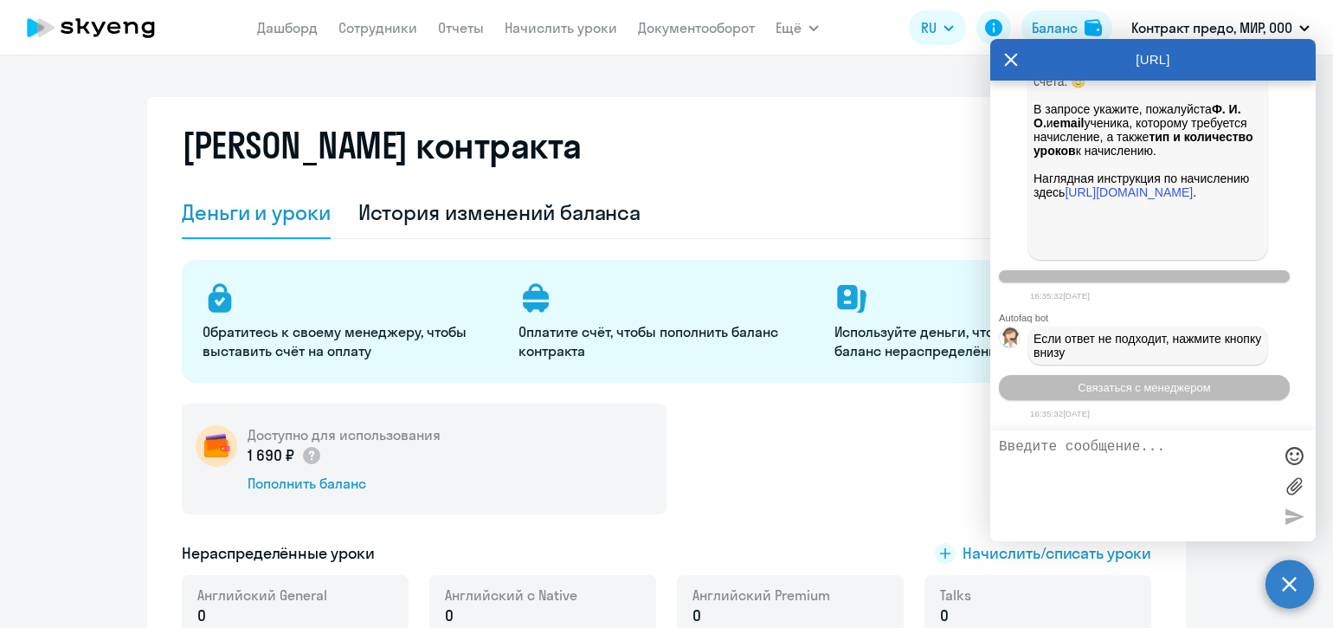
scroll to position [21639, 0]
click at [1173, 390] on span "Связаться с менеджером" at bounding box center [1144, 387] width 132 height 13
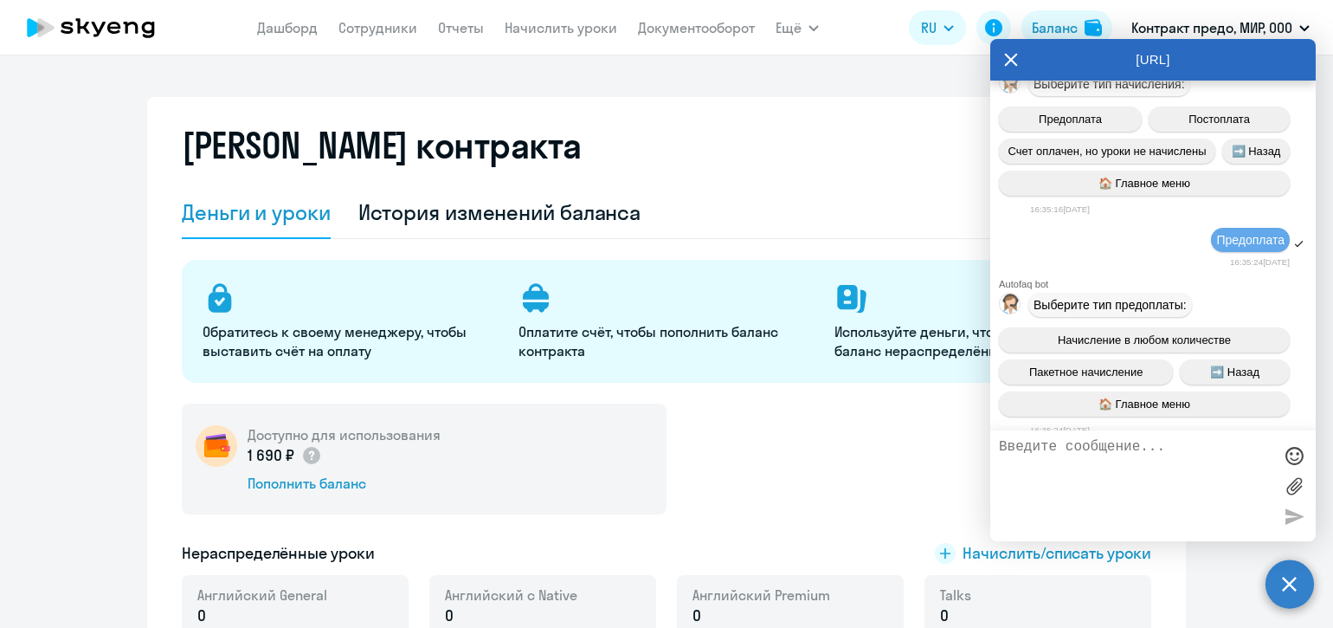
scroll to position [19096, 0]
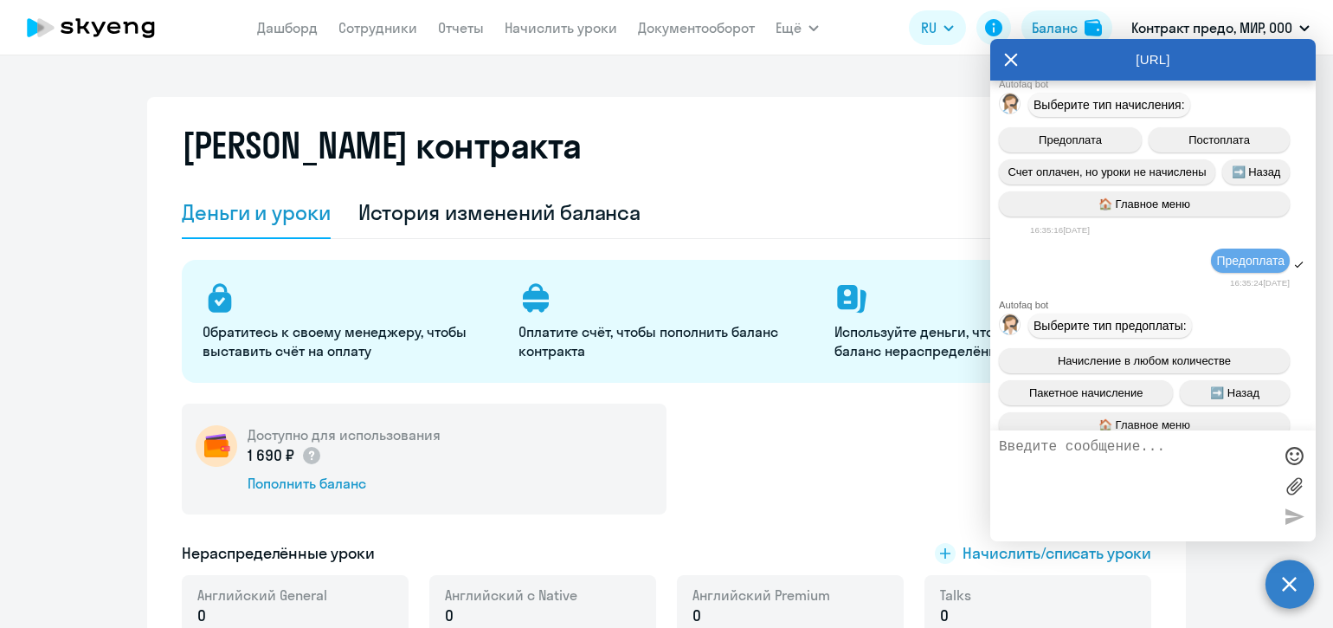
drag, startPoint x: 1203, startPoint y: 238, endPoint x: 1039, endPoint y: 222, distance: 164.4
copy span "Добрый день! Счет за скринг тест оплачен Для [PERSON_NAME] А."
click at [1086, 467] on textarea at bounding box center [1136, 485] width 274 height 93
paste textarea "Добрый день! Счет за скринг тест оплачен Для [PERSON_NAME] А."
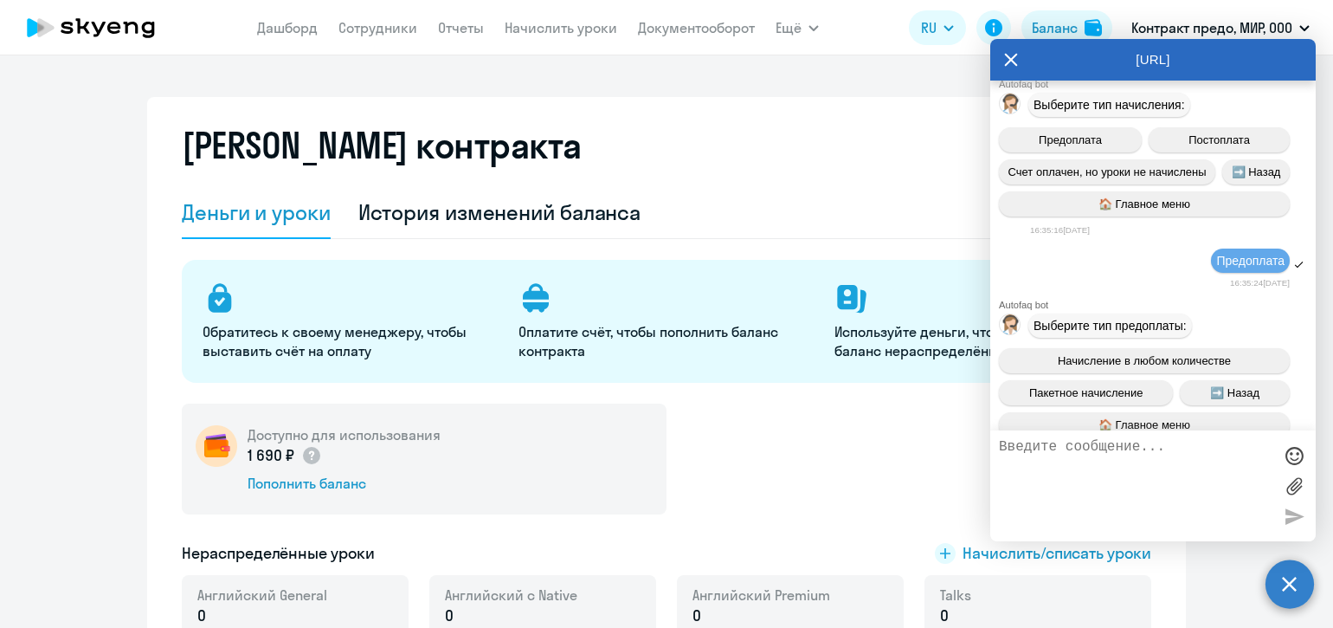
type textarea "Добрый день! Счет за скринг тест оплачен Для [PERSON_NAME] А."
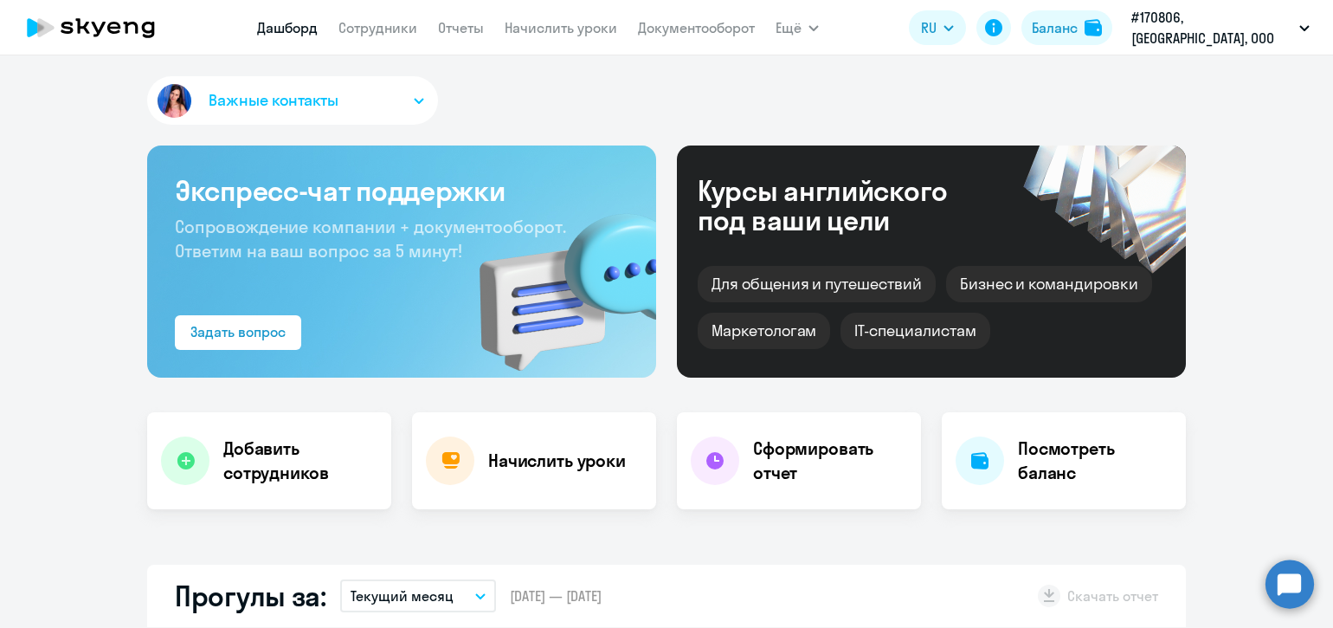
select select "30"
click at [1303, 576] on circle at bounding box center [1290, 583] width 48 height 48
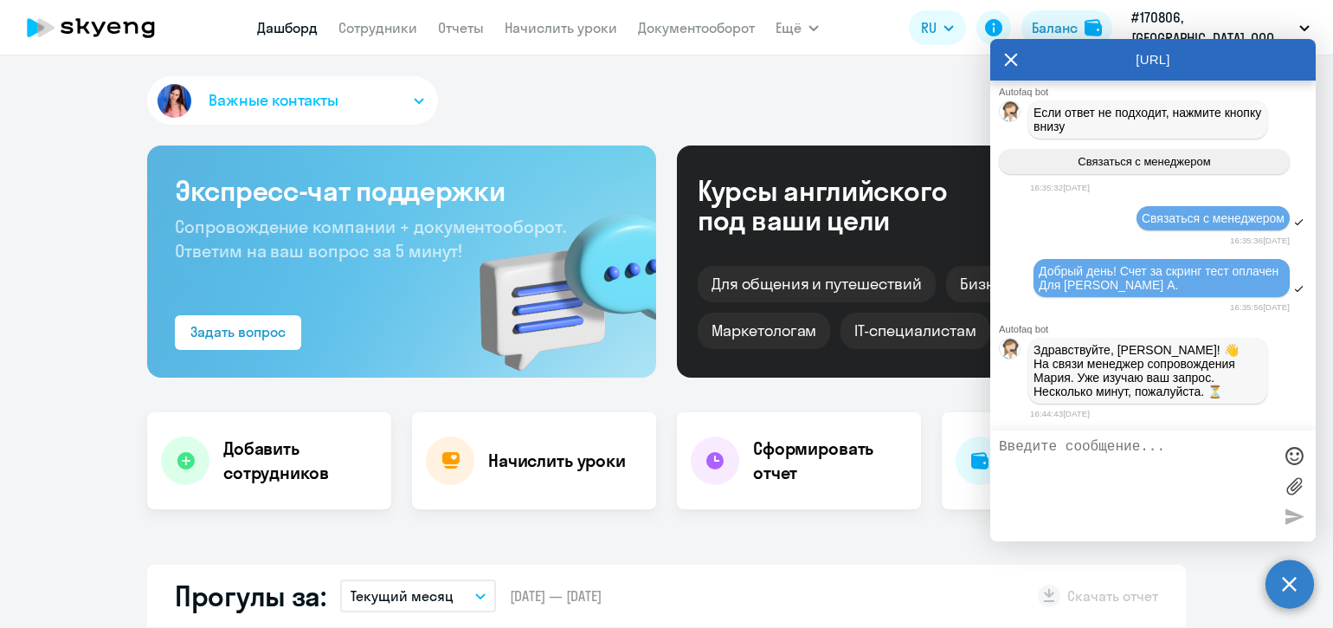
scroll to position [21874, 0]
